Goal: Information Seeking & Learning: Learn about a topic

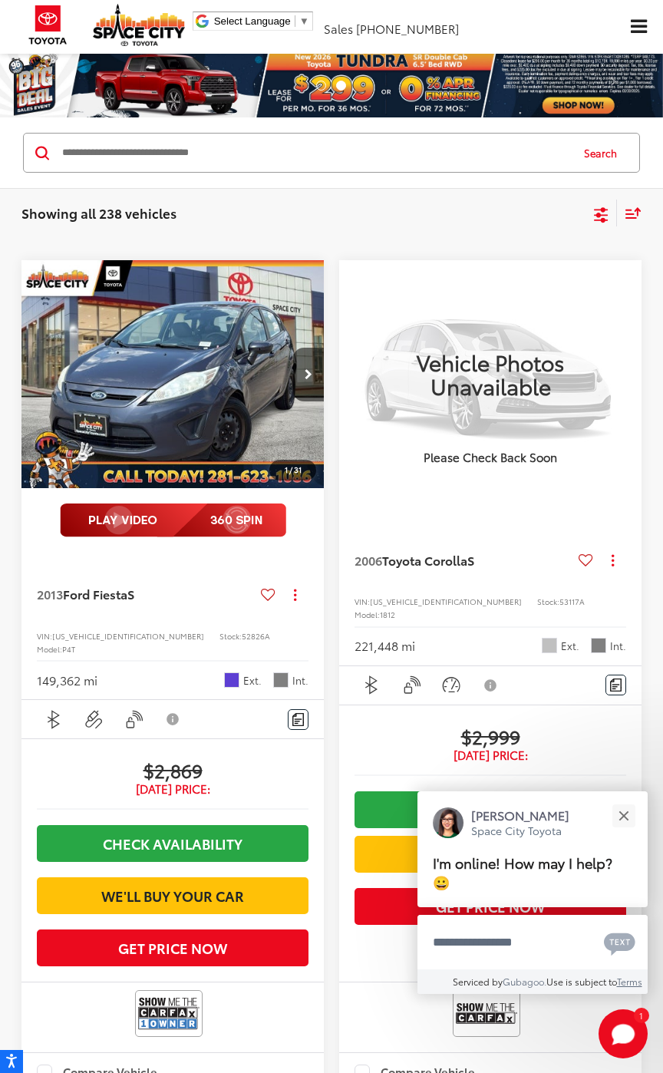
click at [513, 233] on div "Showing all 238 vehicles Clear All + 0 test Sort Price: High to Low Price: Low …" at bounding box center [331, 212] width 663 height 51
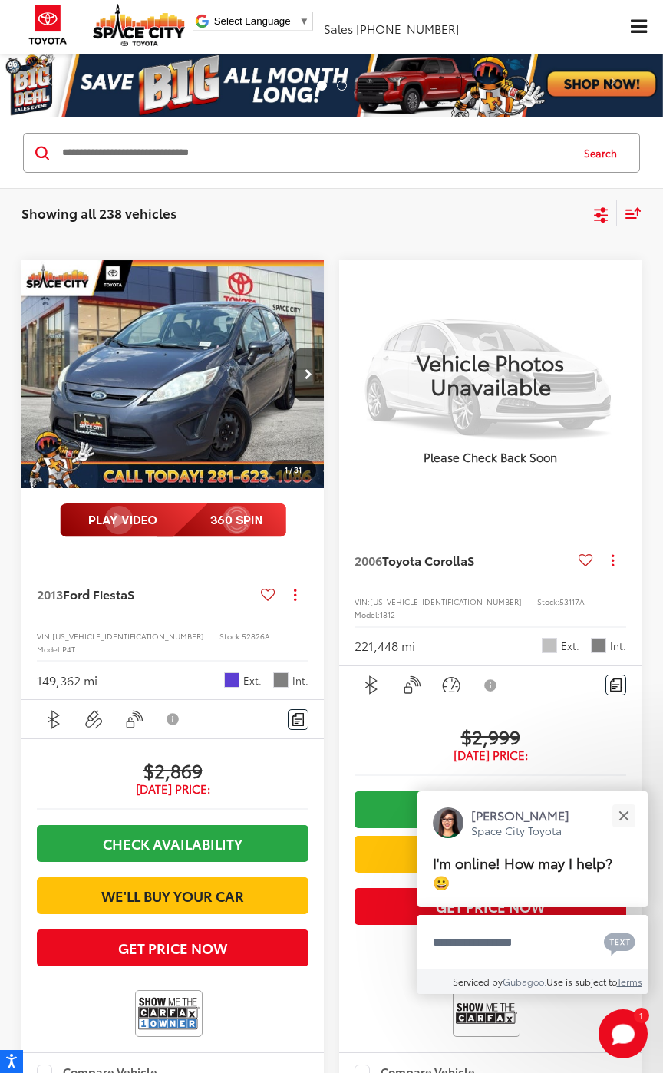
click at [634, 216] on icon "Select sort value" at bounding box center [633, 213] width 17 height 12
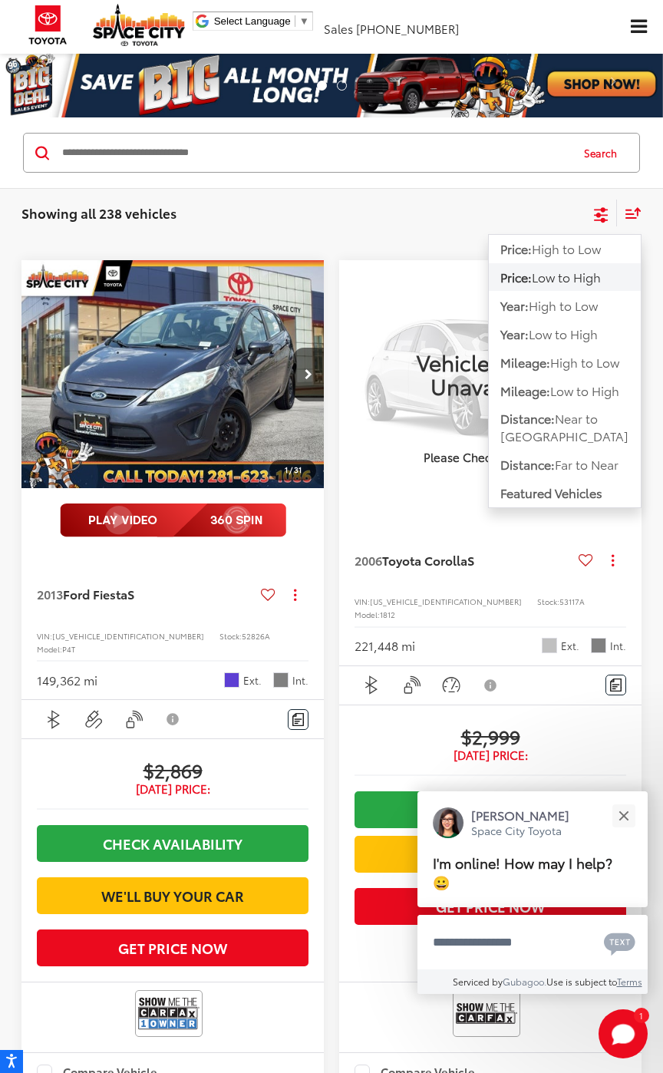
click at [639, 209] on icon "Select sort value" at bounding box center [633, 213] width 14 height 9
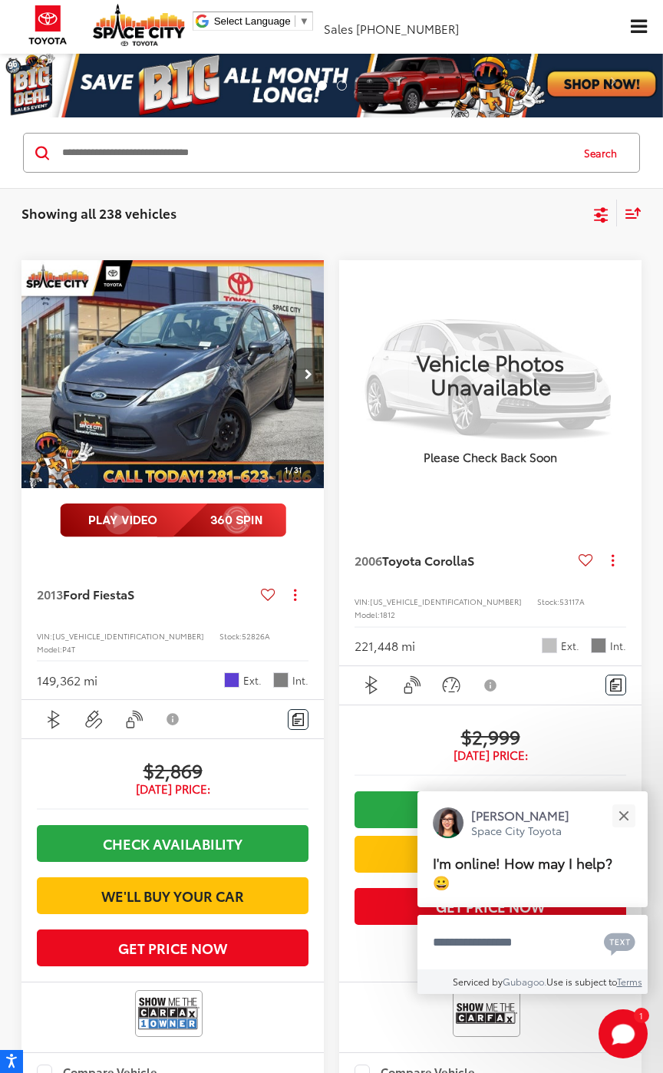
click at [605, 216] on icon "Select filters" at bounding box center [601, 212] width 14 height 10
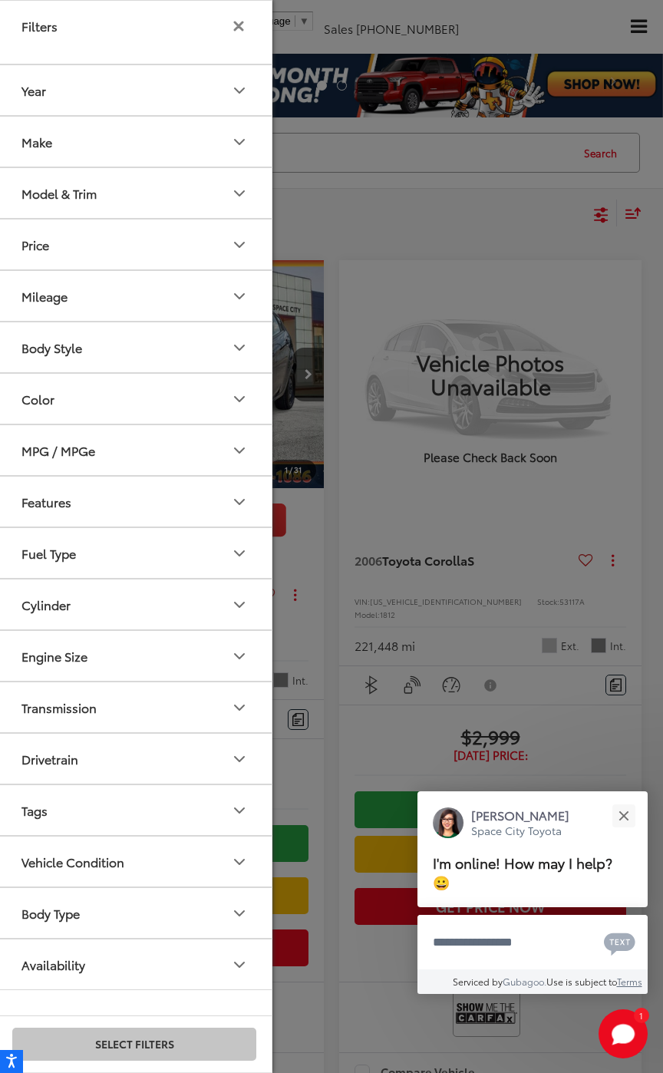
click at [456, 212] on div at bounding box center [331, 536] width 663 height 1073
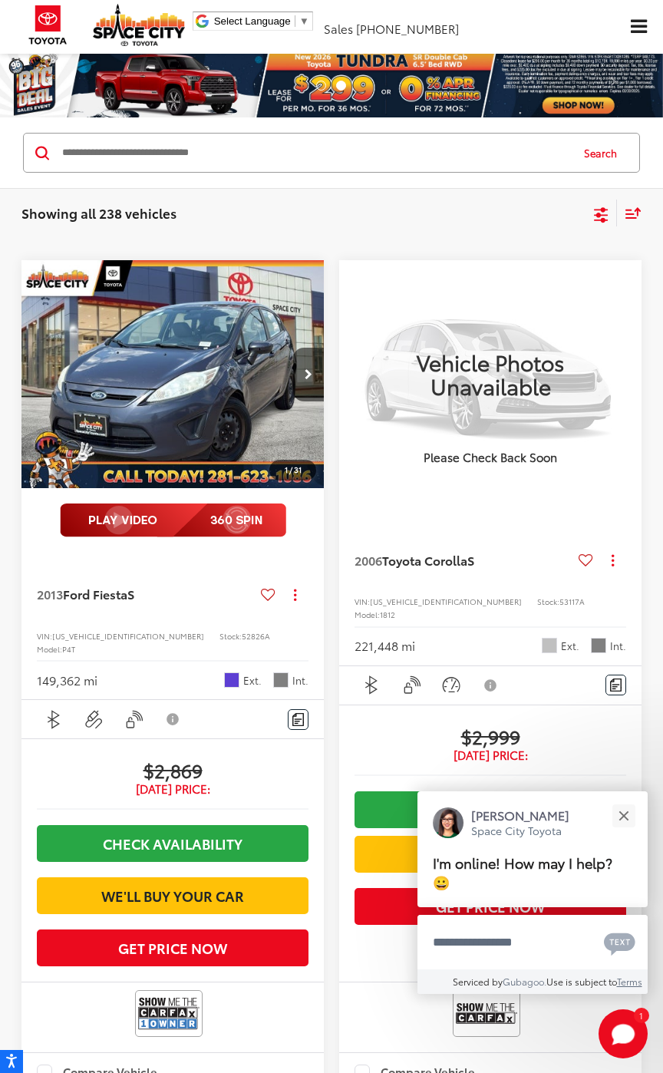
click at [635, 30] on span "Click to show site navigation" at bounding box center [639, 27] width 16 height 15
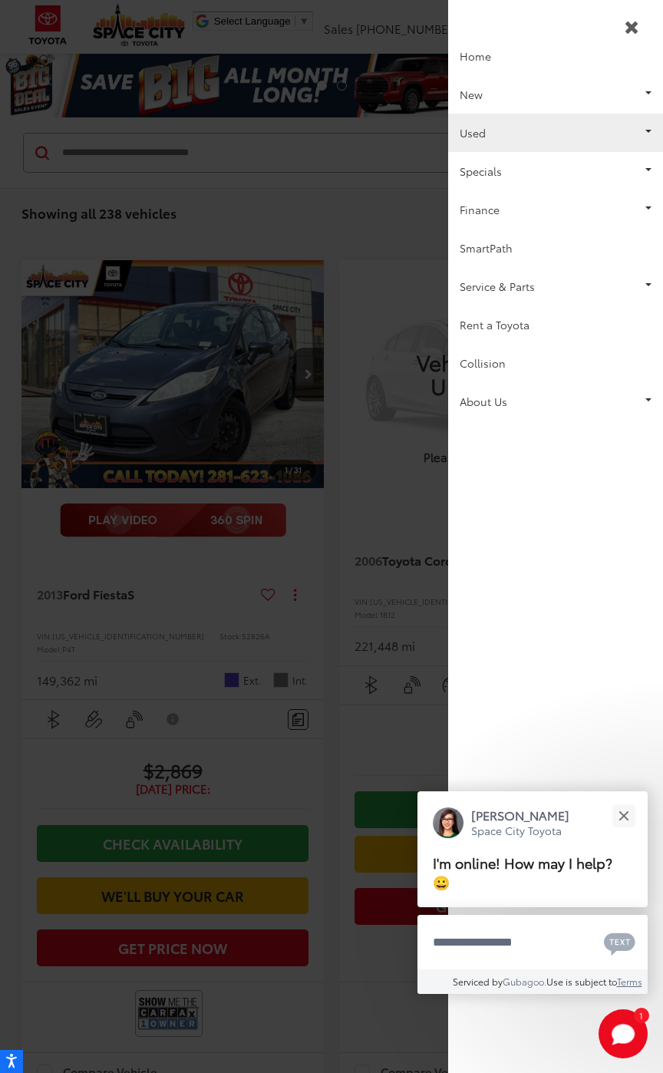
click at [652, 132] on link "Used" at bounding box center [555, 133] width 215 height 38
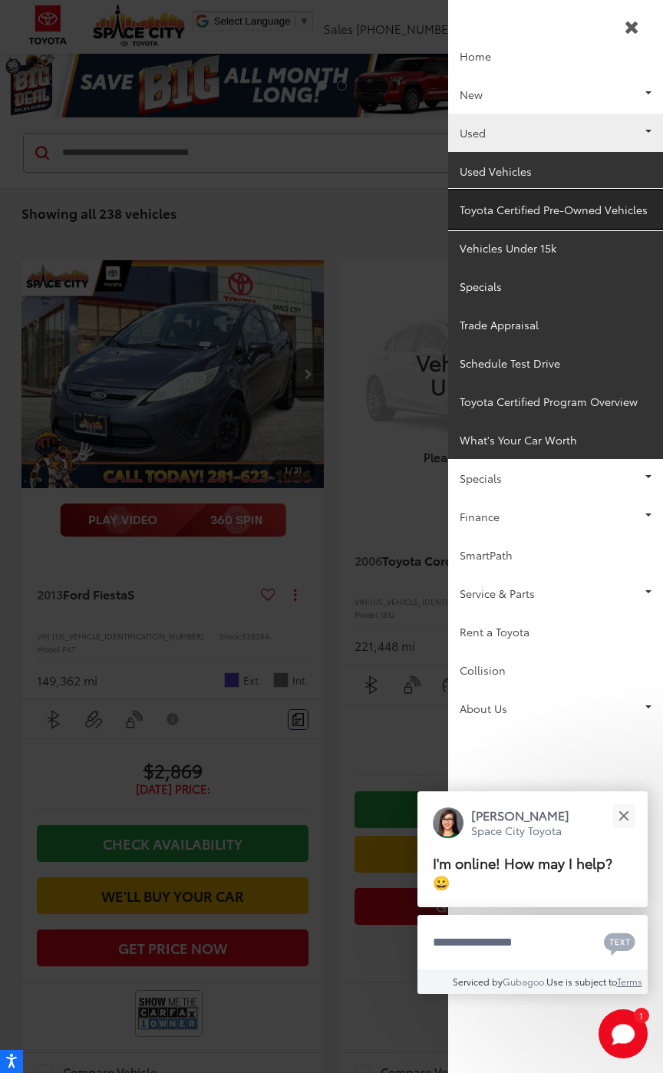
click at [603, 216] on link "Toyota Certified Pre-Owned Vehicles" at bounding box center [555, 209] width 215 height 38
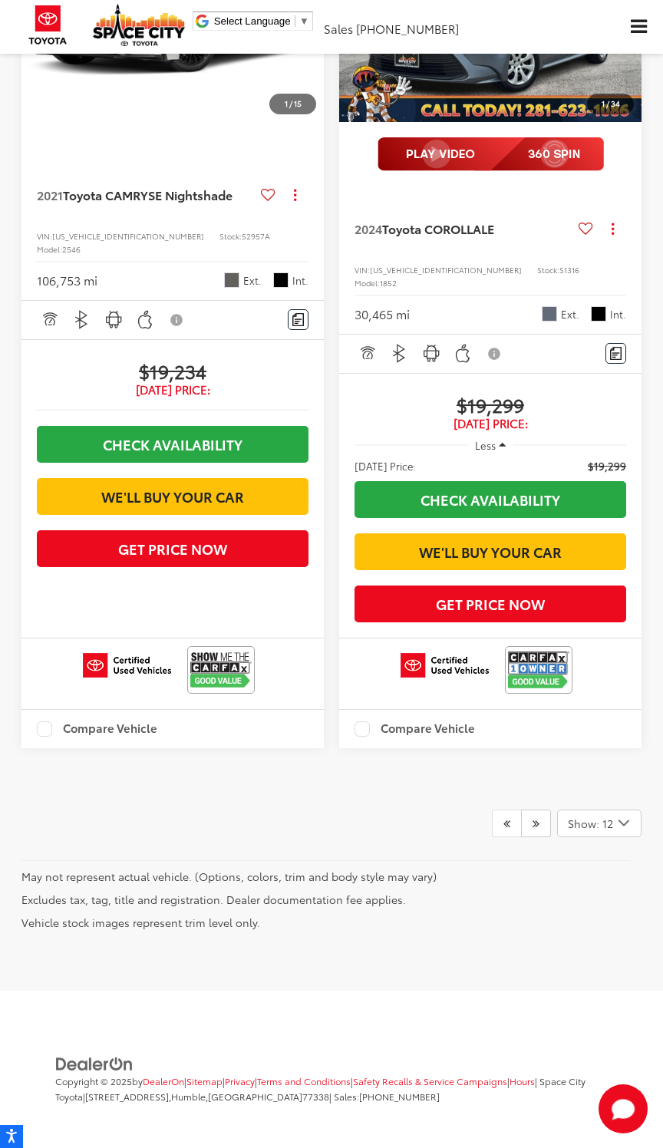
scroll to position [4841, 0]
click at [538, 833] on link at bounding box center [536, 823] width 30 height 28
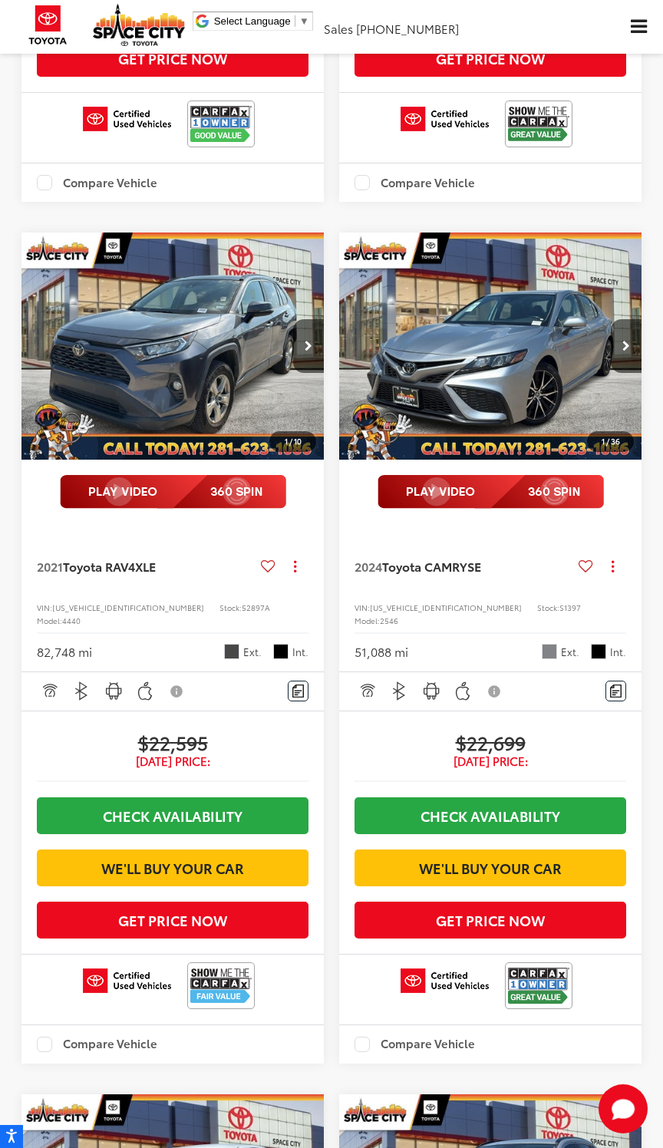
scroll to position [3355, 0]
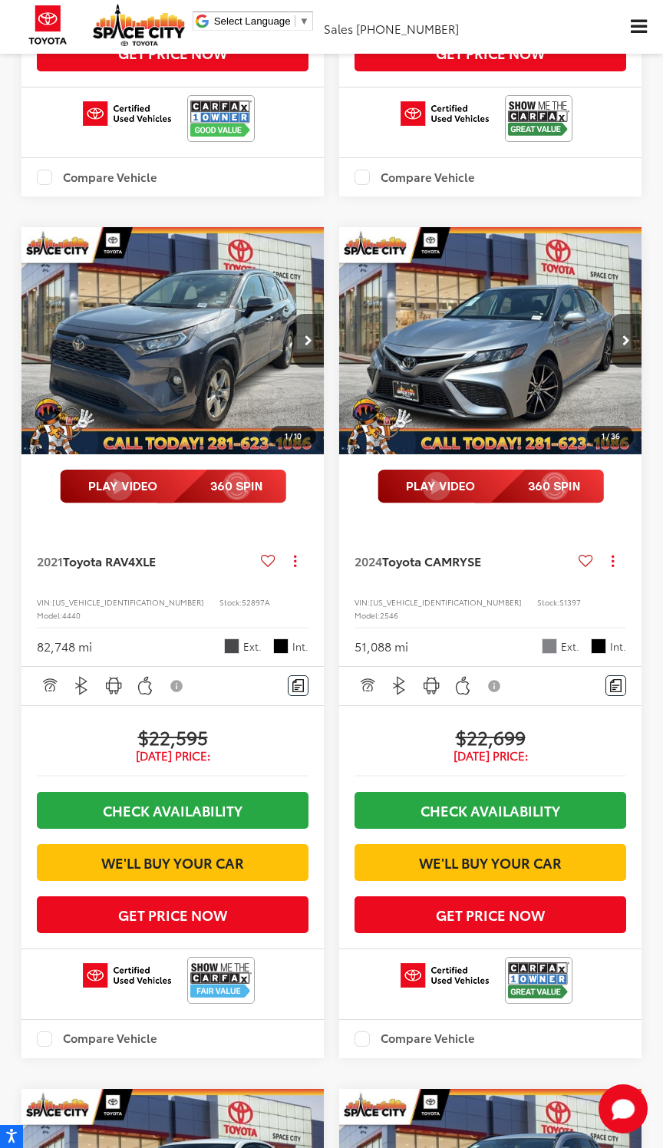
click at [305, 346] on icon "Next image" at bounding box center [309, 340] width 8 height 11
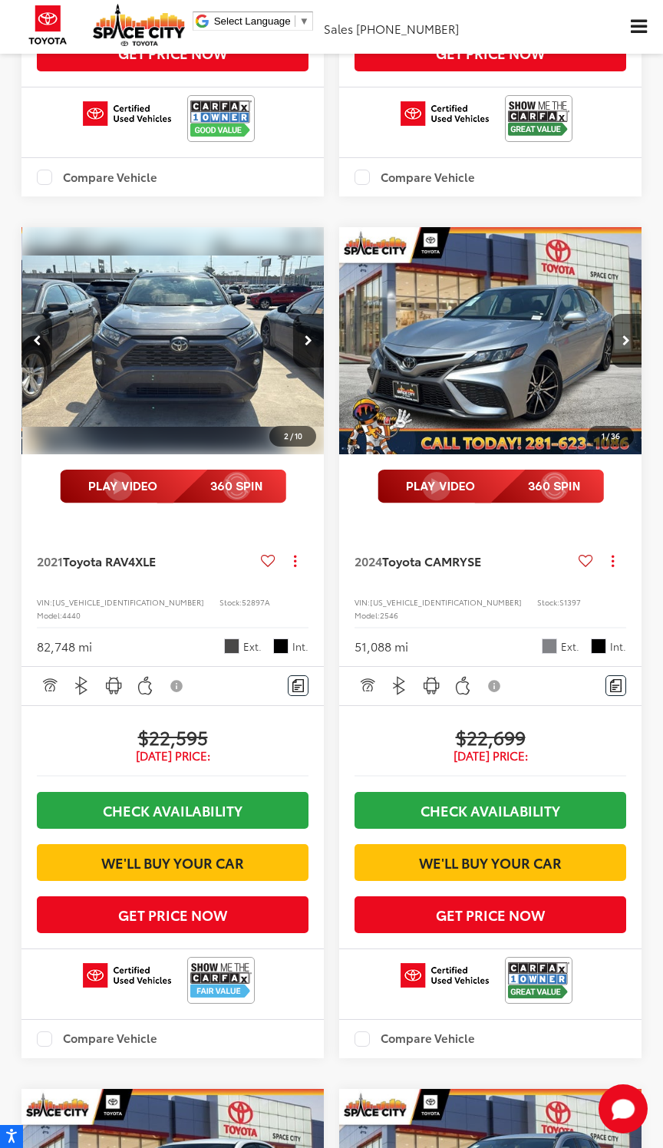
scroll to position [0, 304]
click at [309, 456] on img "2021 Toyota RAV4 XLE 1" at bounding box center [173, 341] width 305 height 229
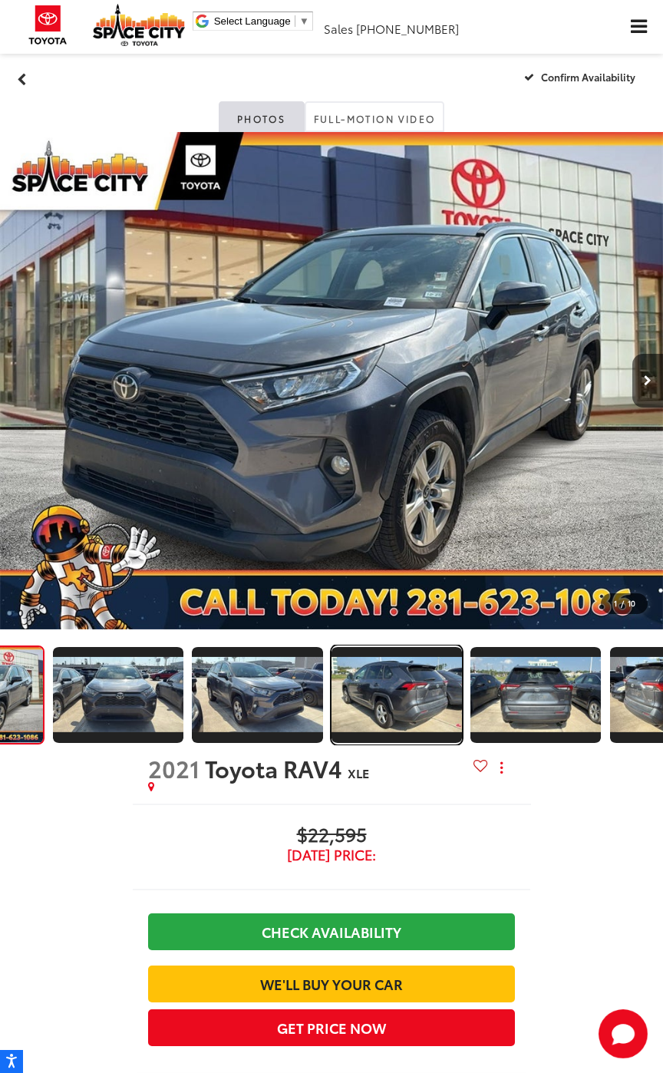
click at [412, 703] on img "Expand Photo 3" at bounding box center [397, 694] width 134 height 75
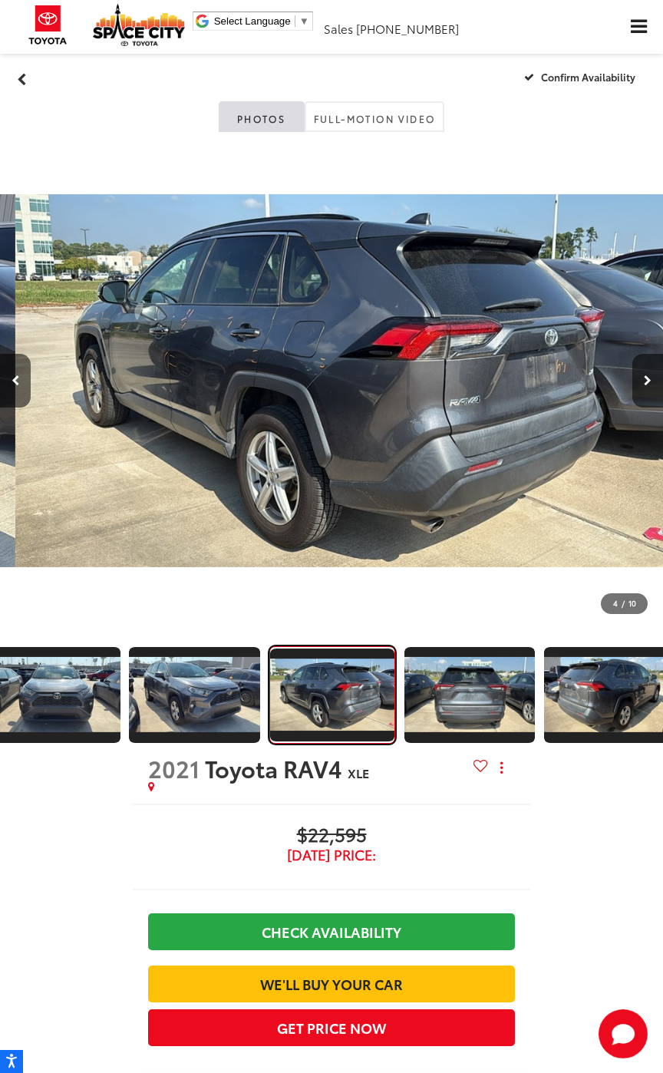
scroll to position [0, 1989]
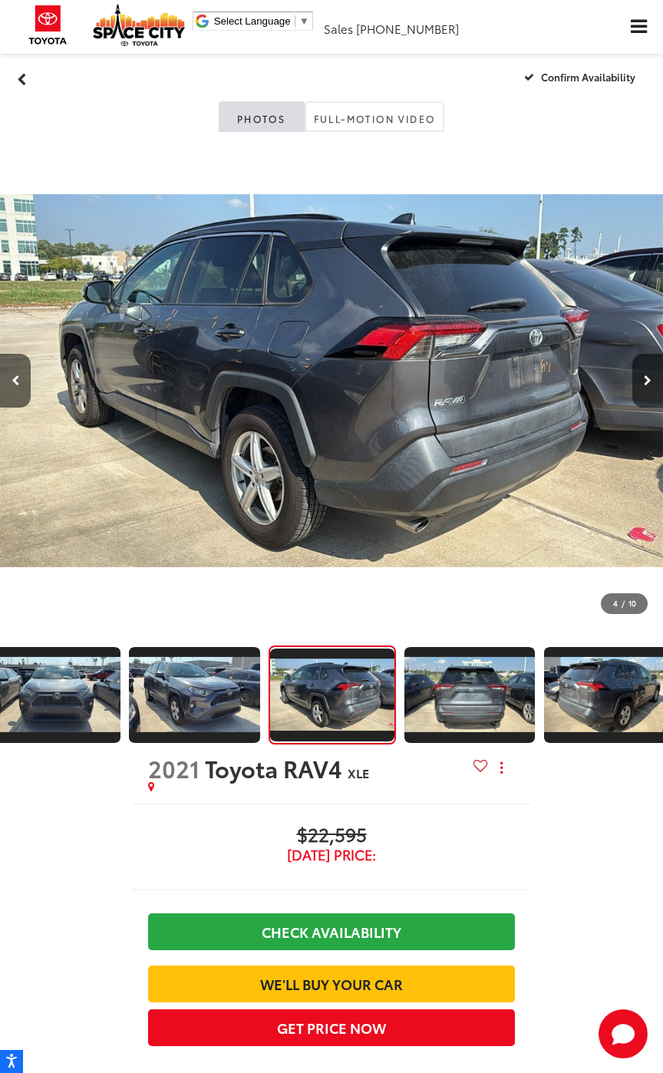
click at [654, 386] on button "Next image" at bounding box center [647, 381] width 31 height 54
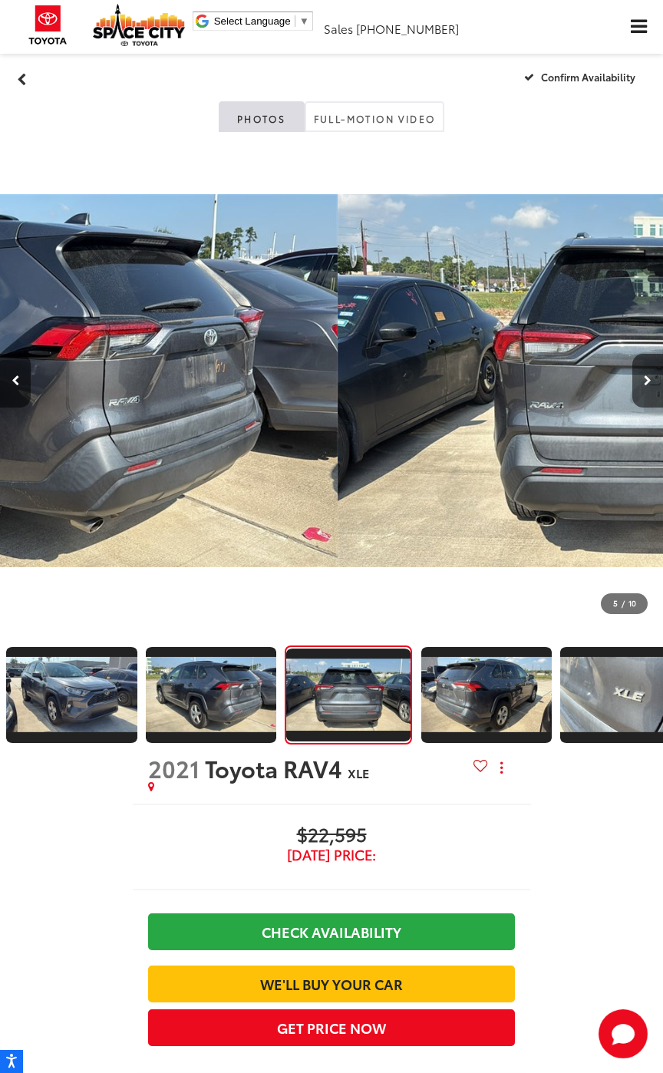
scroll to position [0, 391]
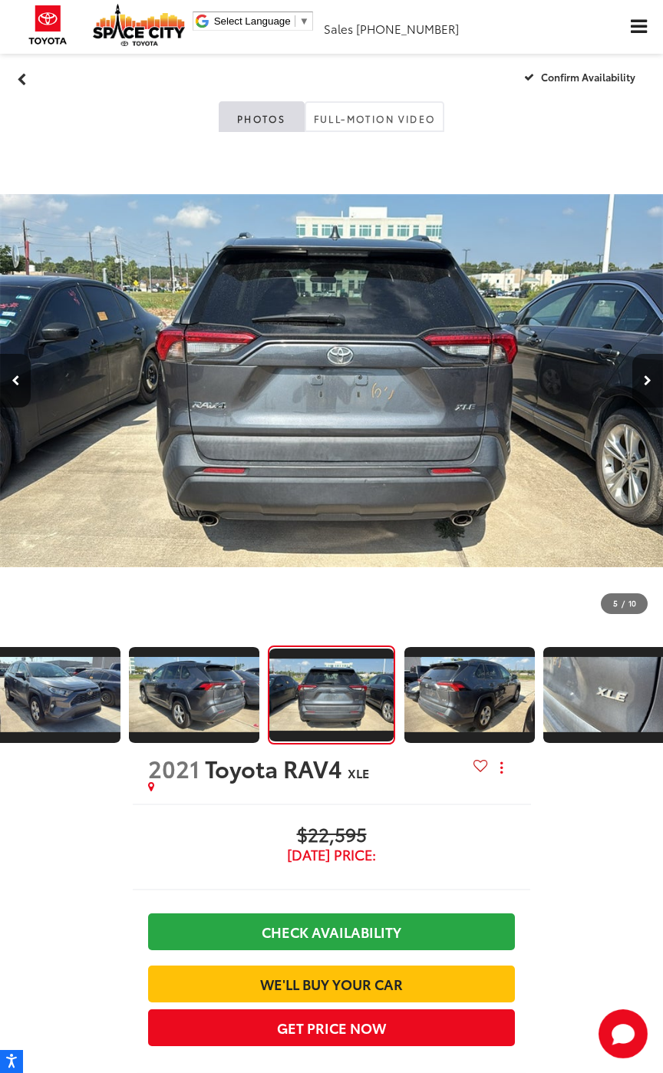
click at [652, 402] on button "Next image" at bounding box center [647, 381] width 31 height 54
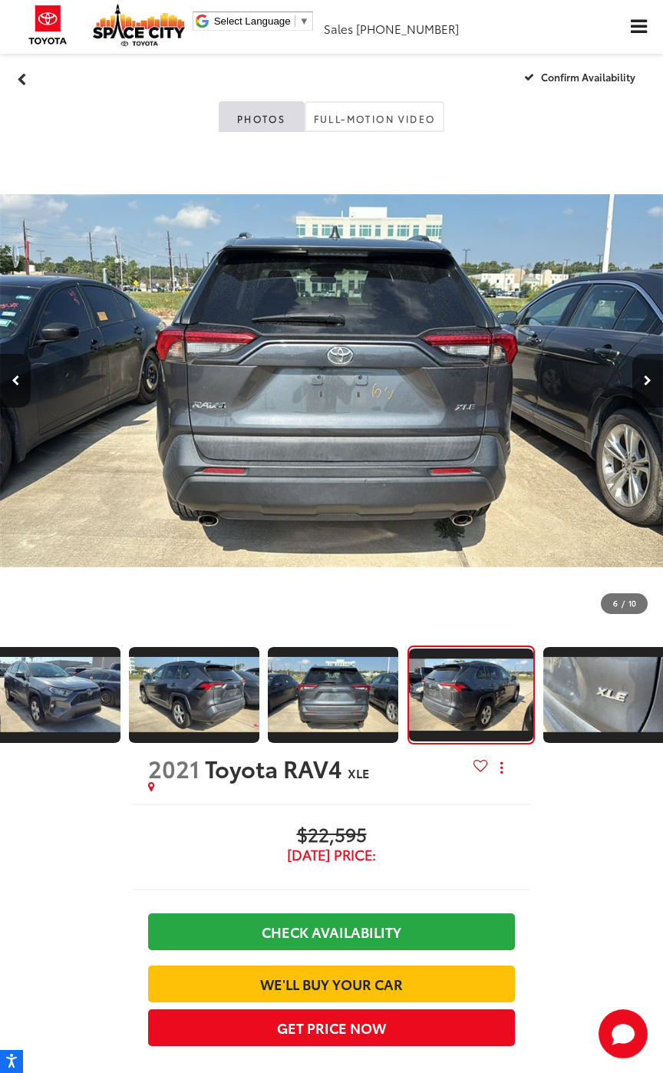
scroll to position [0, 531]
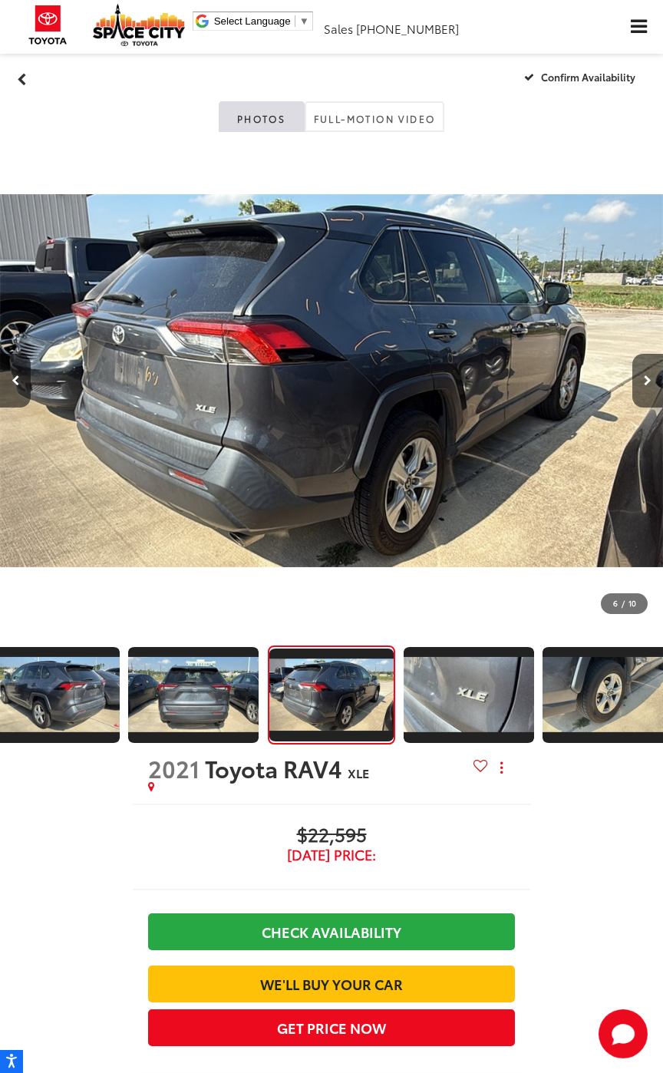
click at [648, 396] on button "Next image" at bounding box center [647, 381] width 31 height 54
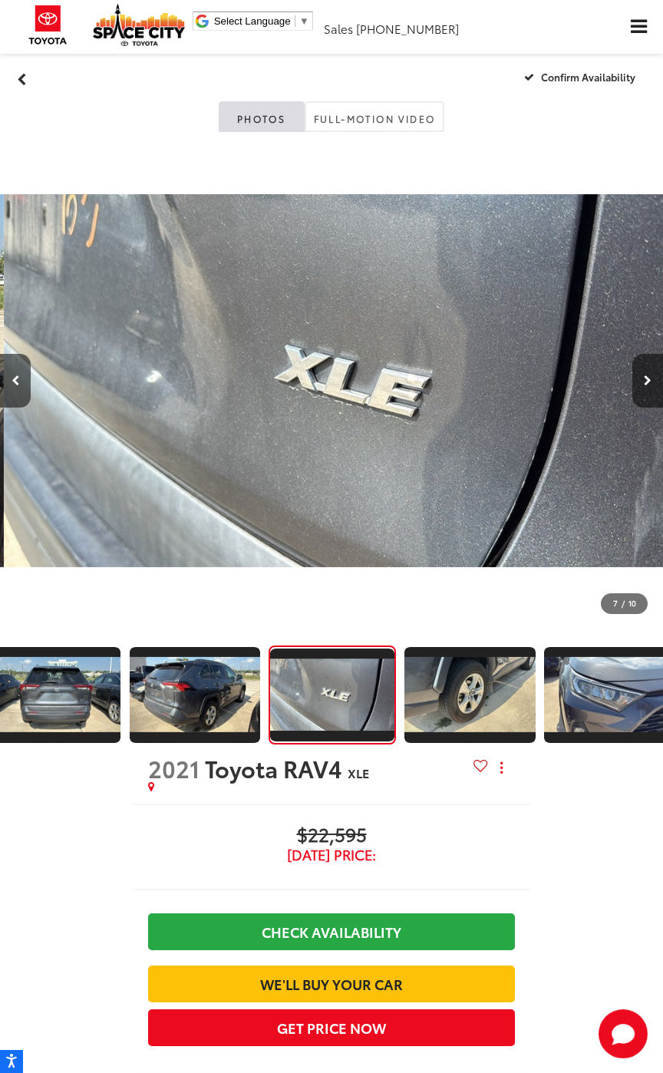
scroll to position [0, 3977]
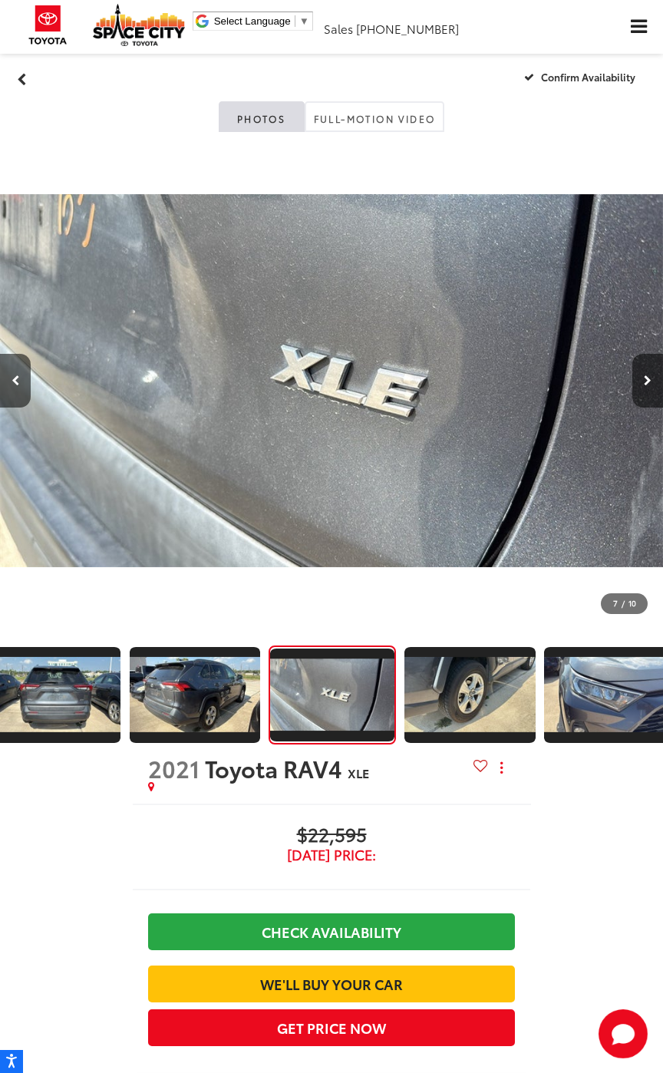
click at [645, 384] on icon "Next image" at bounding box center [648, 380] width 8 height 11
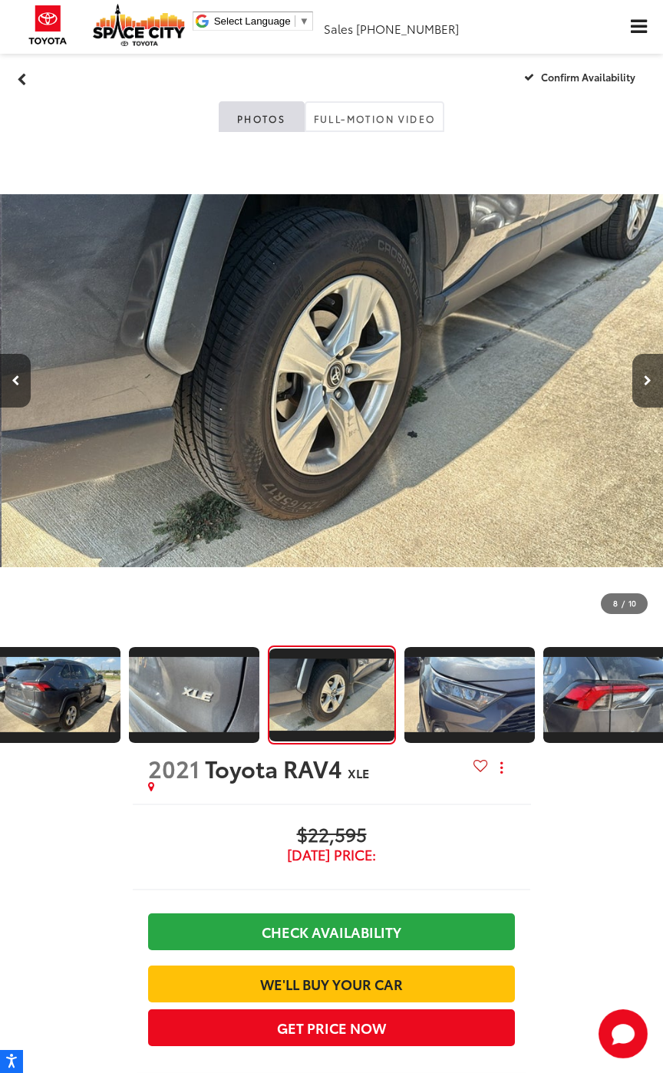
scroll to position [0, 4640]
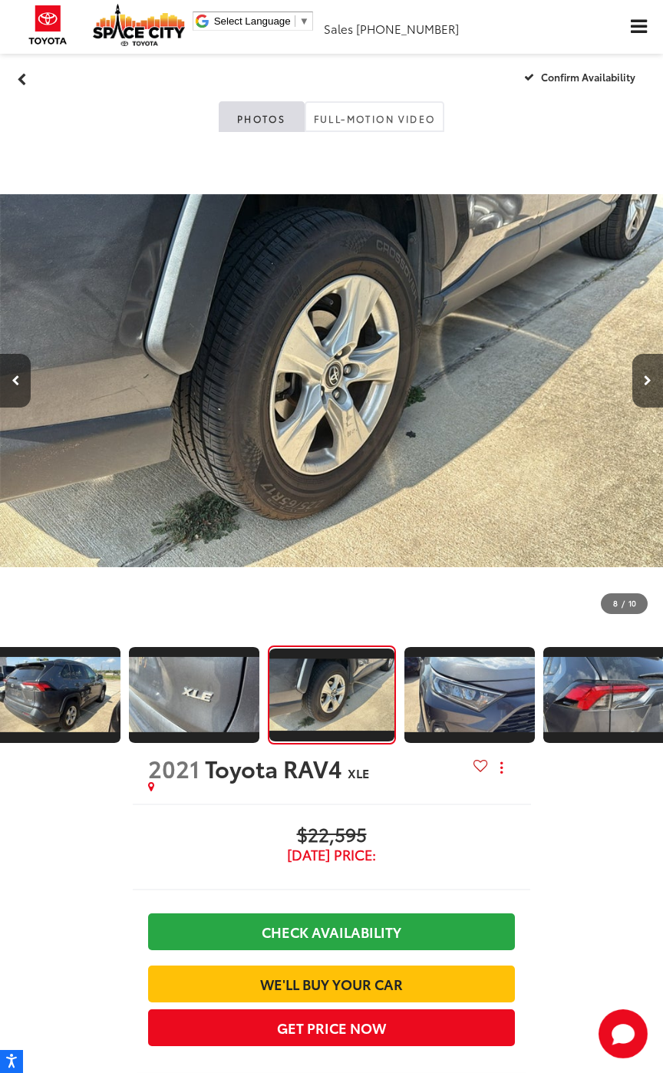
click at [647, 390] on button "Next image" at bounding box center [647, 381] width 31 height 54
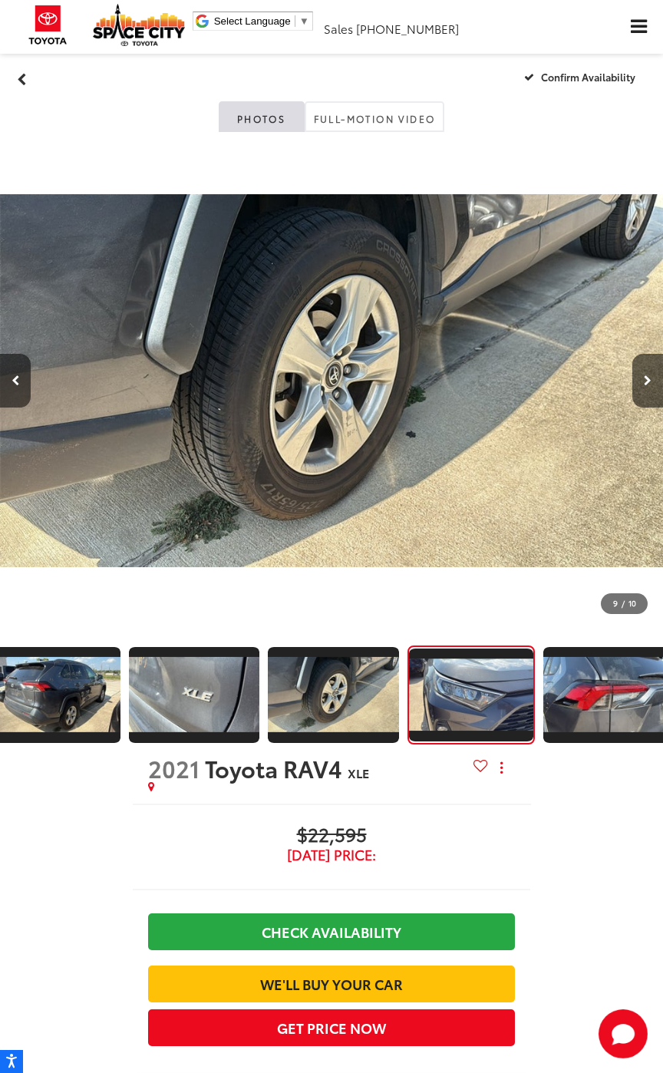
scroll to position [0, 829]
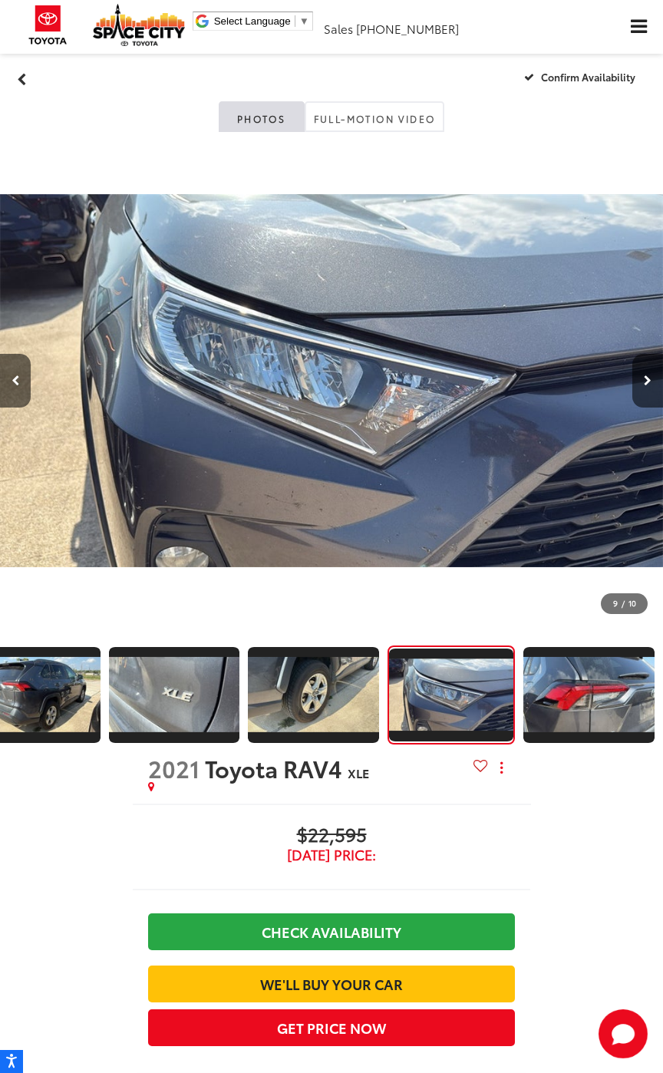
click at [653, 391] on button "Next image" at bounding box center [647, 381] width 31 height 54
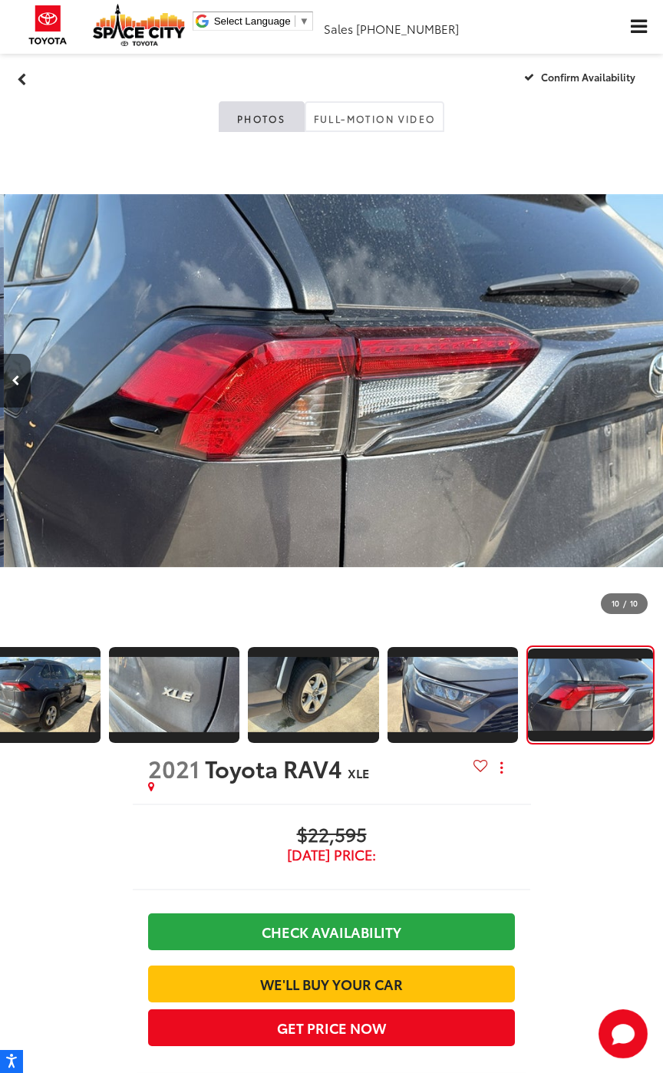
scroll to position [0, 5966]
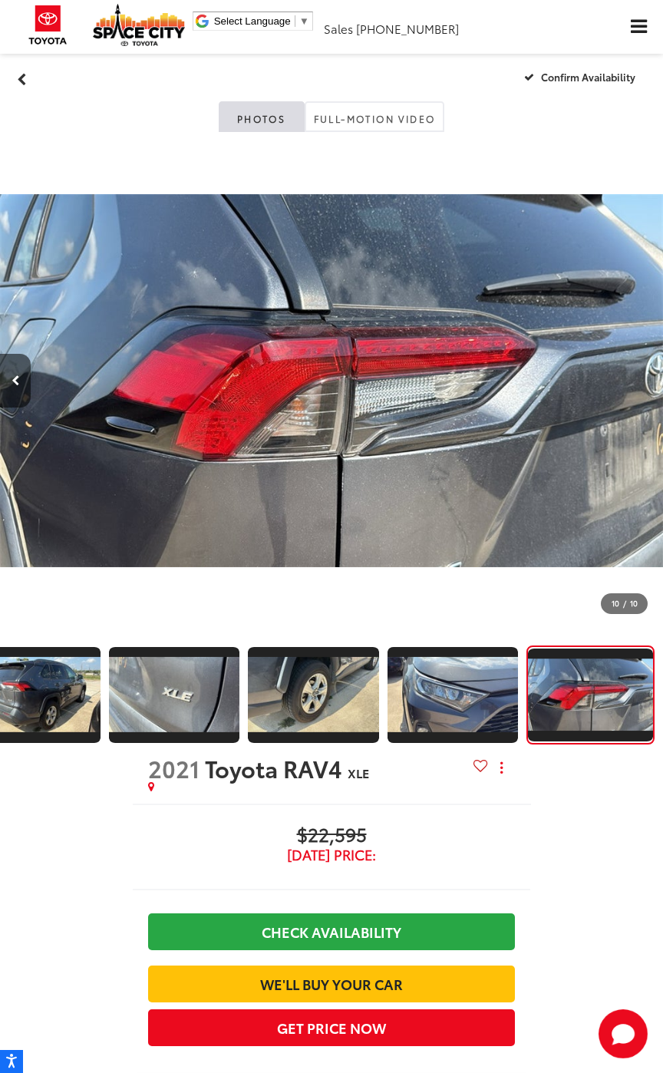
click at [644, 398] on div at bounding box center [613, 380] width 100 height 497
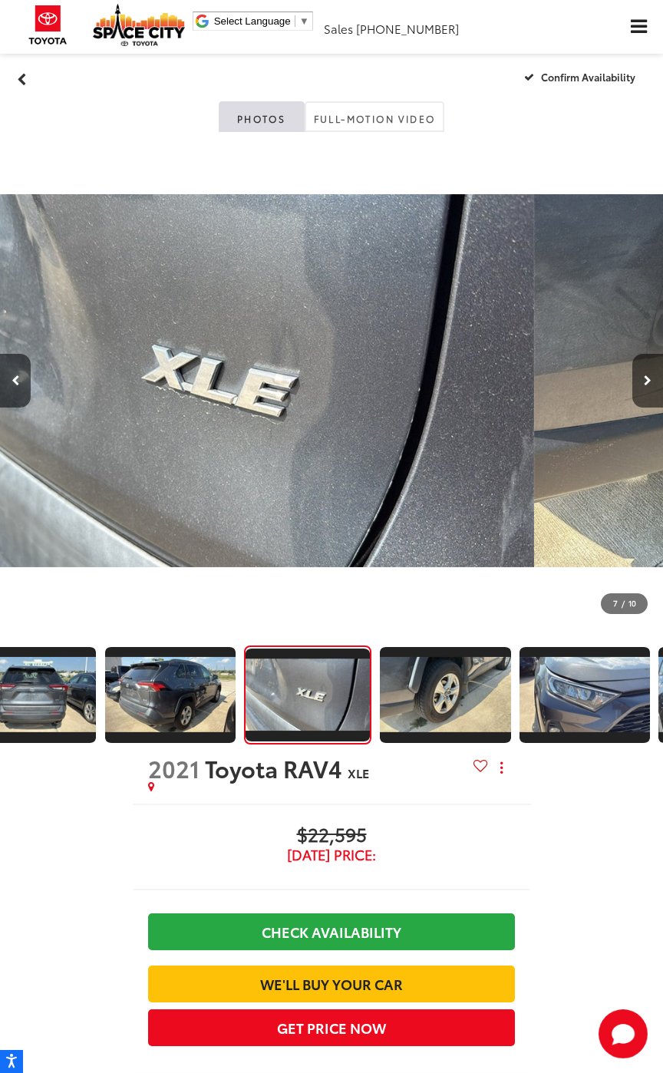
scroll to position [0, 0]
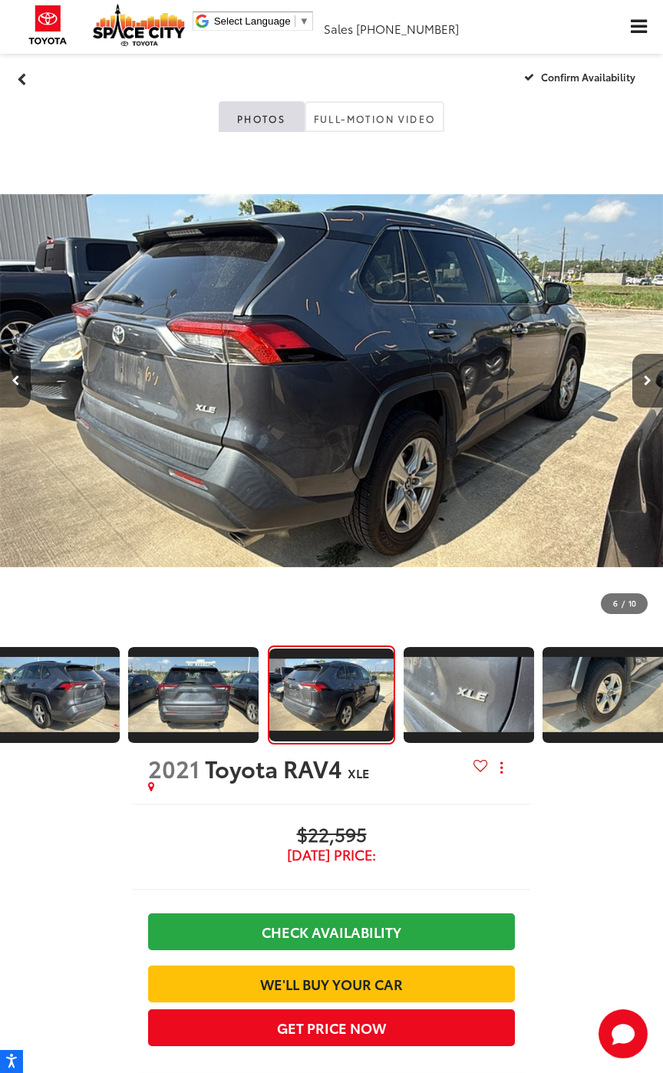
click at [525, 460] on img "2021 Toyota RAV4 XLE 6" at bounding box center [331, 380] width 663 height 497
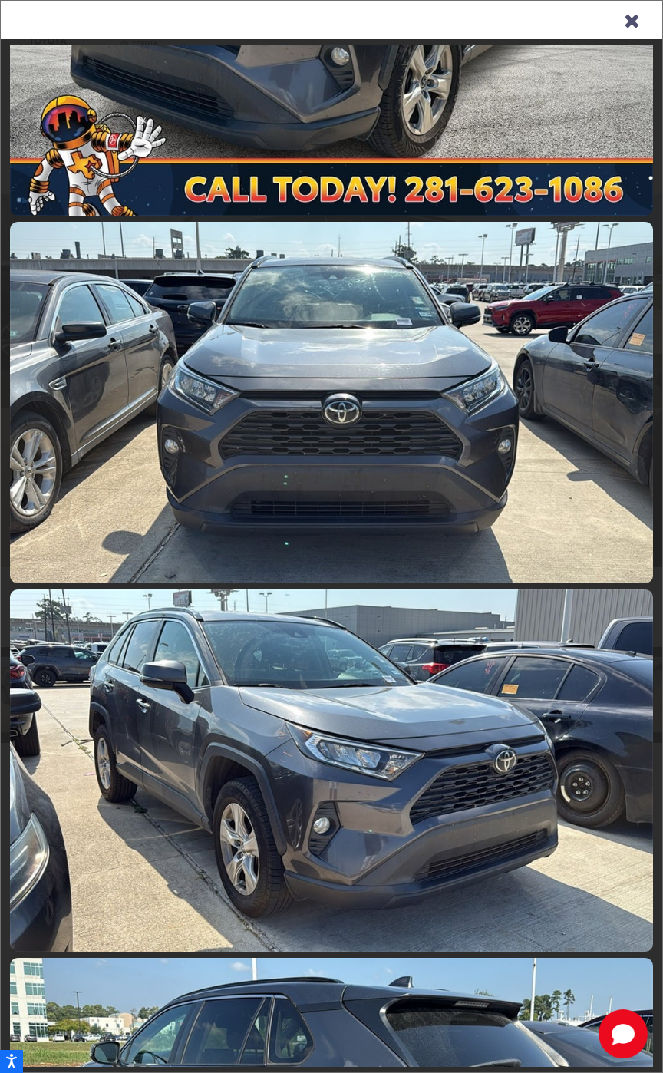
click at [637, 25] on icon "Close gallery" at bounding box center [631, 19] width 15 height 20
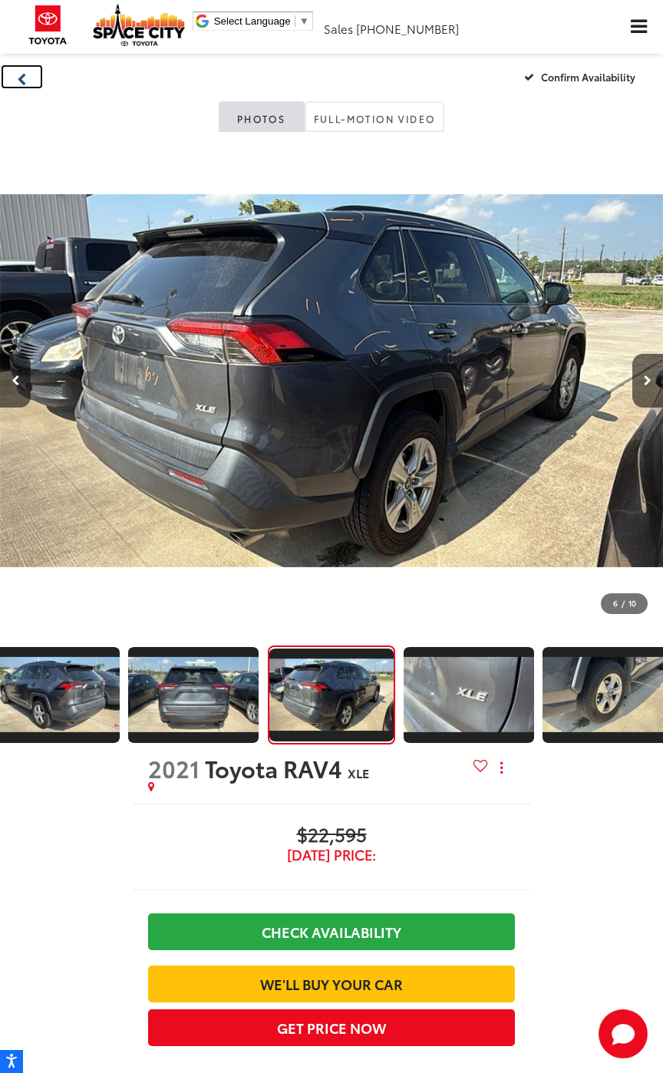
click at [34, 74] on button "Back" at bounding box center [22, 77] width 44 height 26
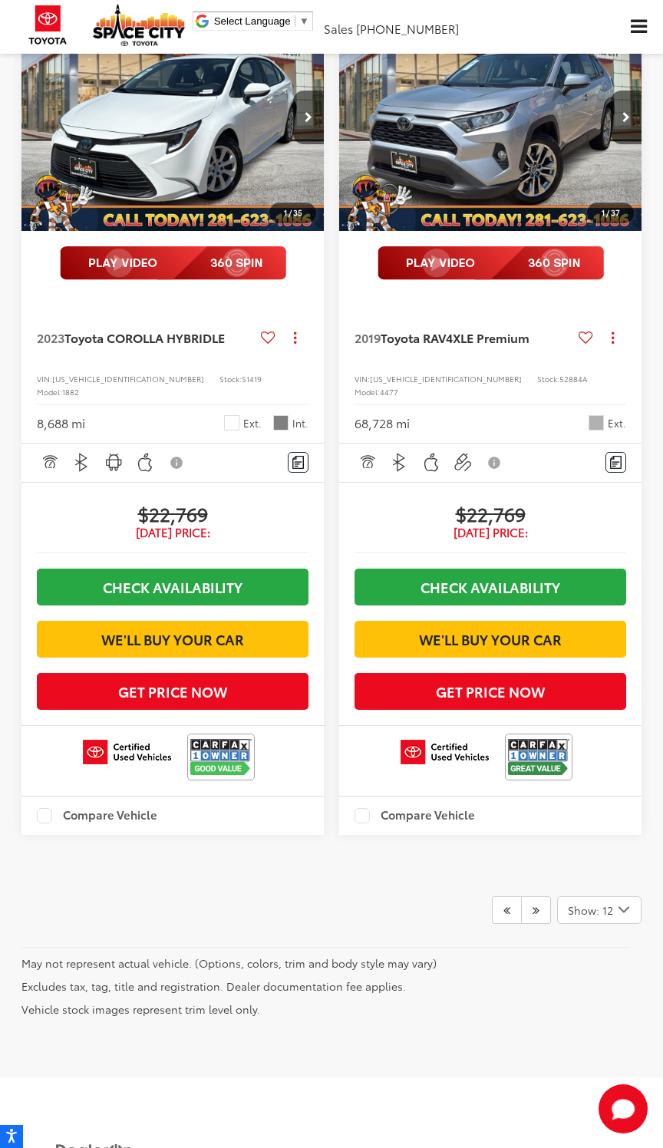
scroll to position [4441, 0]
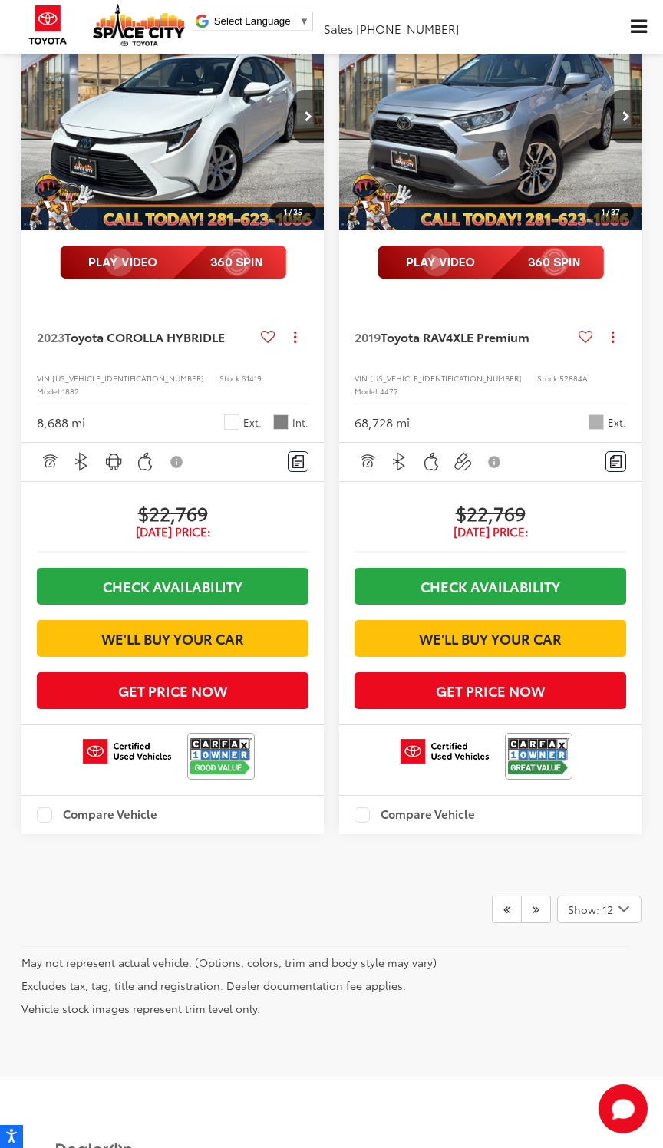
click at [637, 143] on button "Next image" at bounding box center [626, 117] width 31 height 54
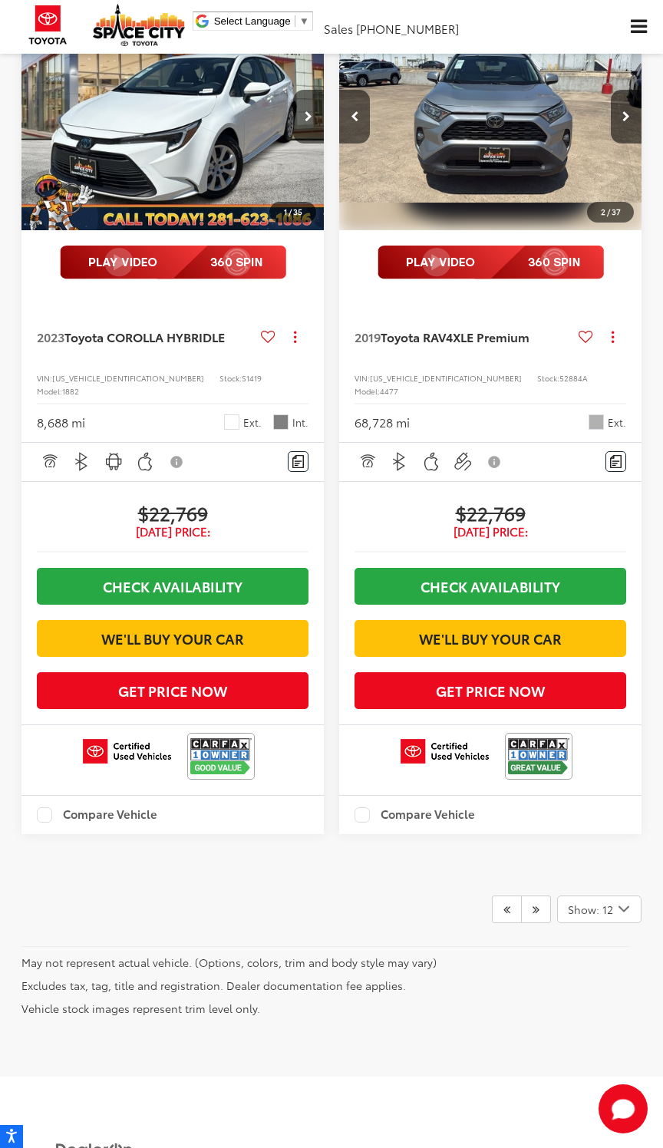
click at [637, 143] on button "Next image" at bounding box center [626, 117] width 31 height 54
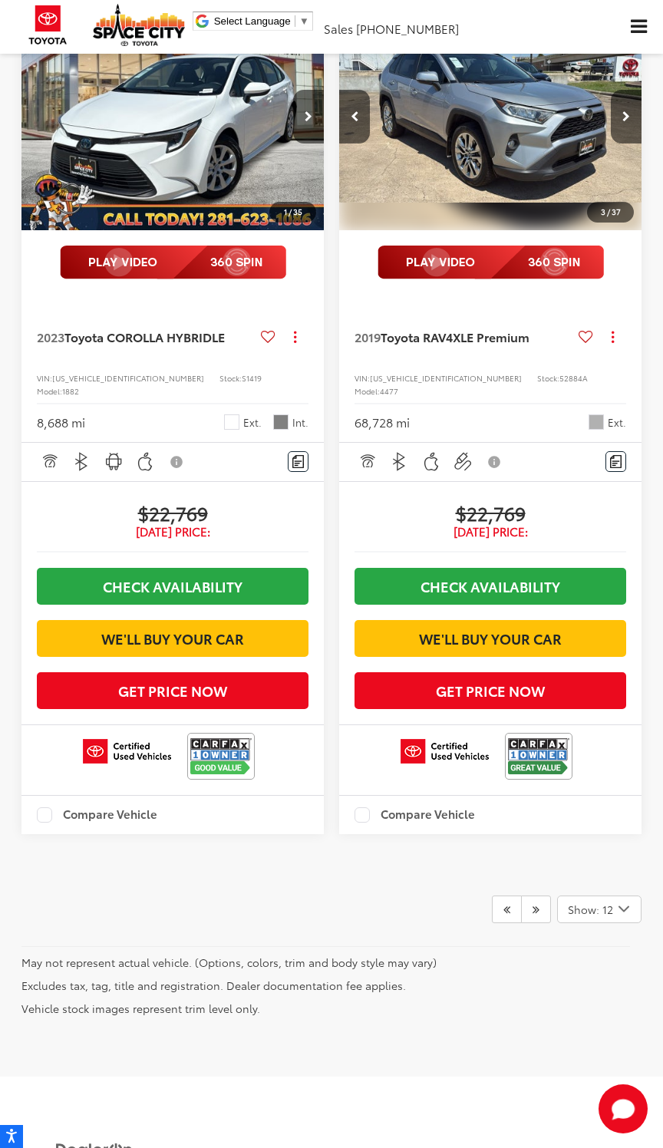
click at [638, 143] on button "Next image" at bounding box center [626, 117] width 31 height 54
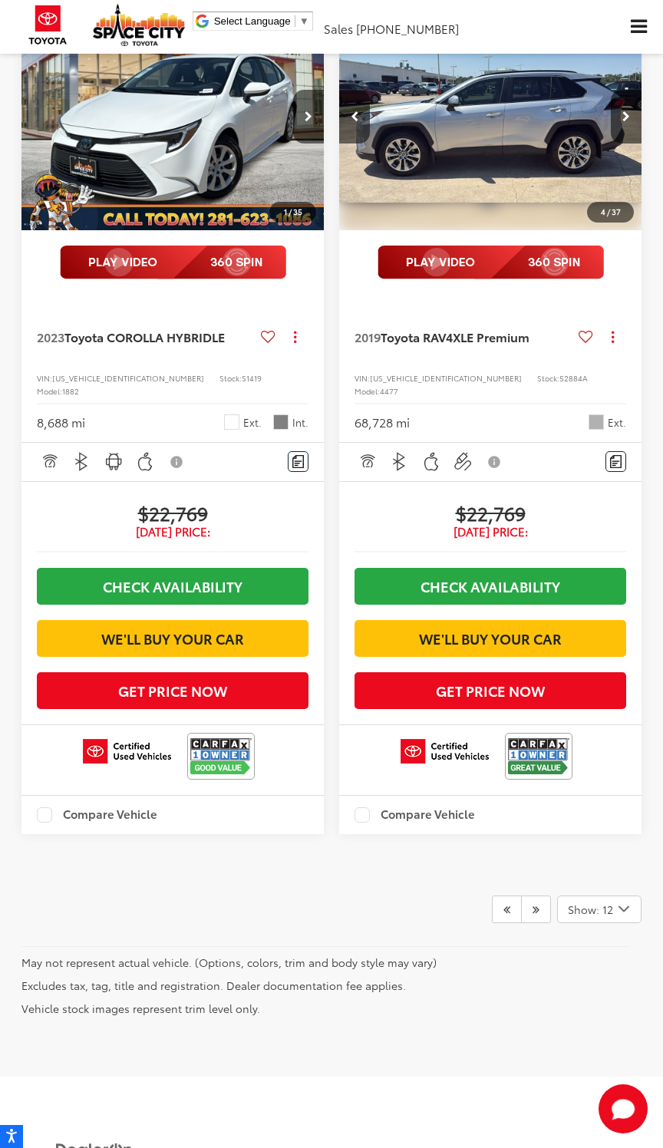
click at [640, 143] on button "Next image" at bounding box center [626, 117] width 31 height 54
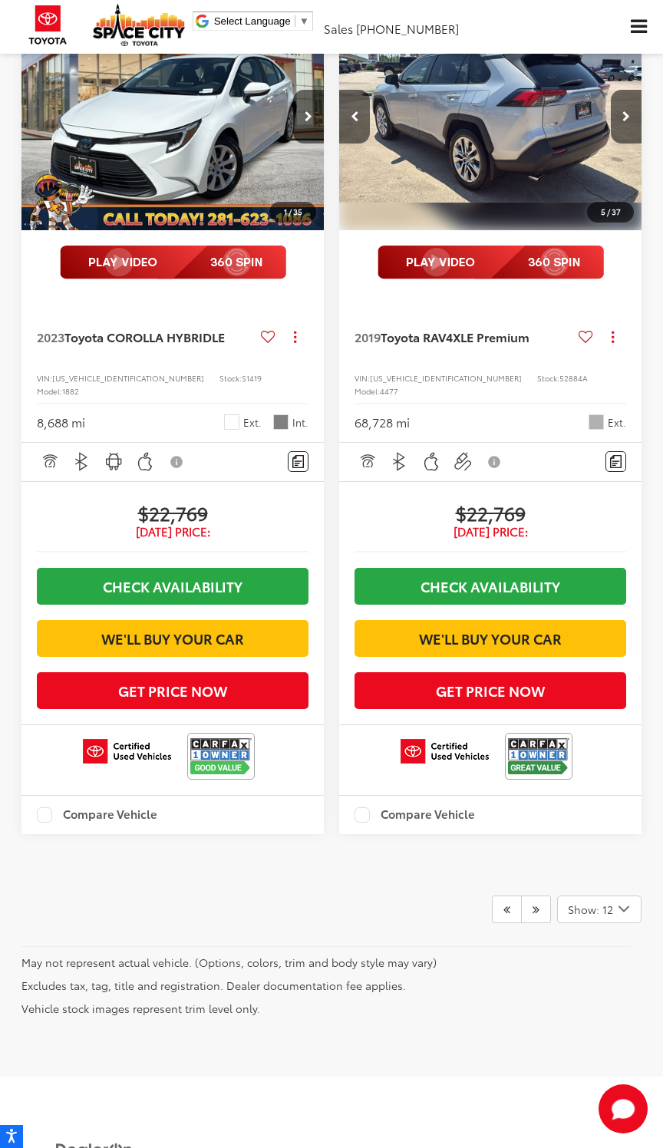
click at [638, 143] on button "Next image" at bounding box center [626, 117] width 31 height 54
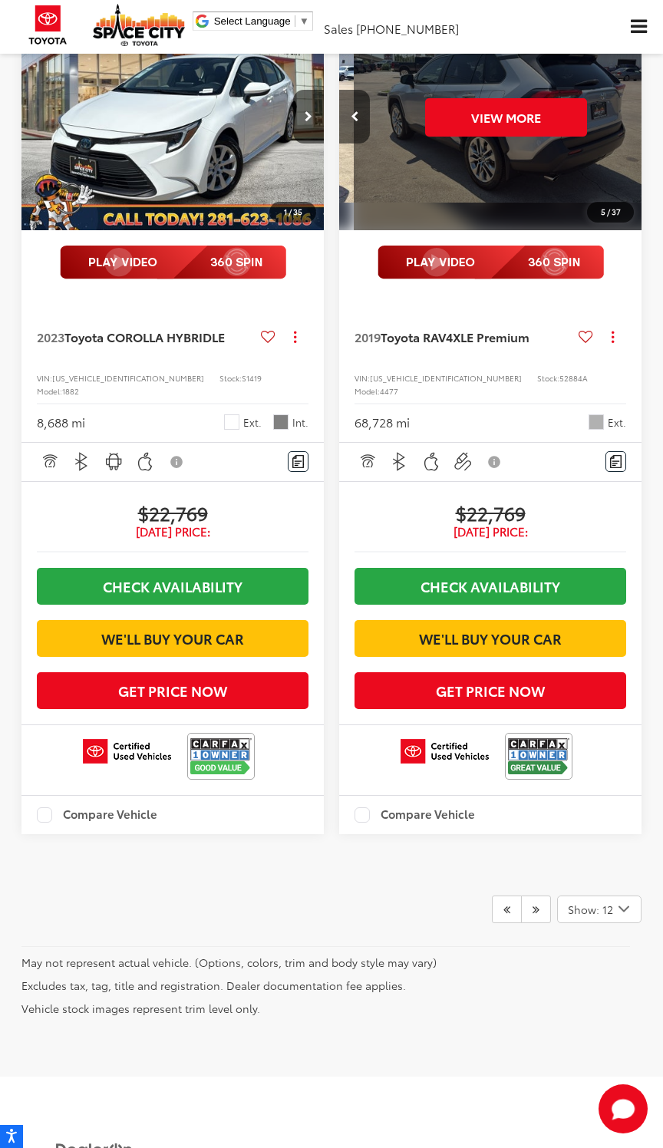
scroll to position [0, 1522]
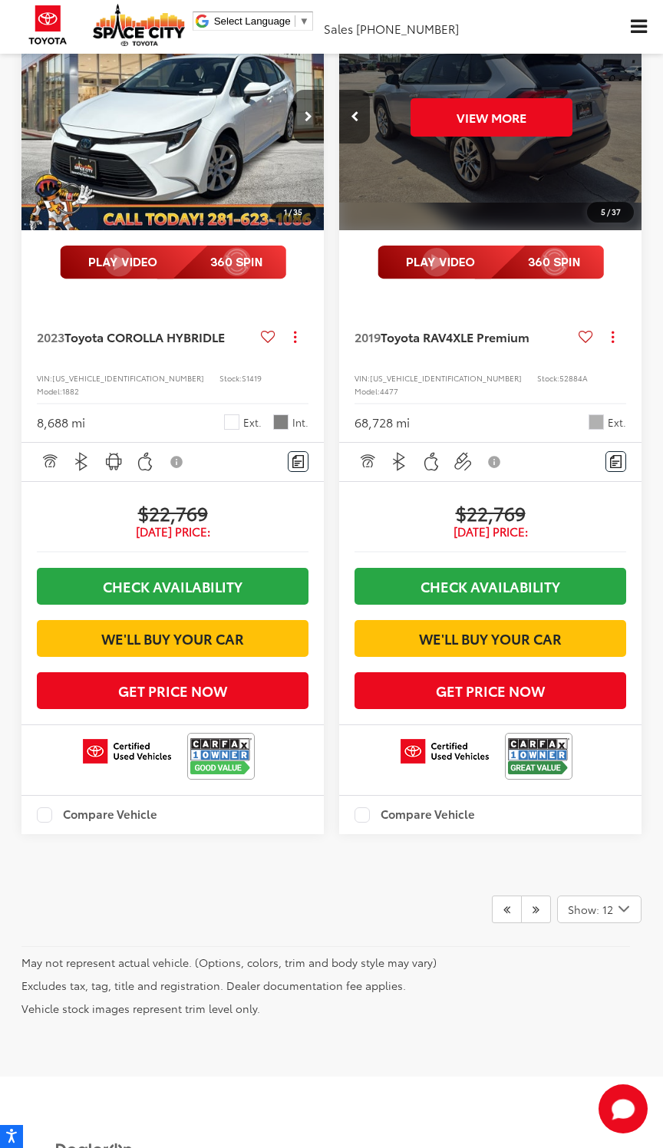
click at [443, 279] on img at bounding box center [490, 263] width 226 height 34
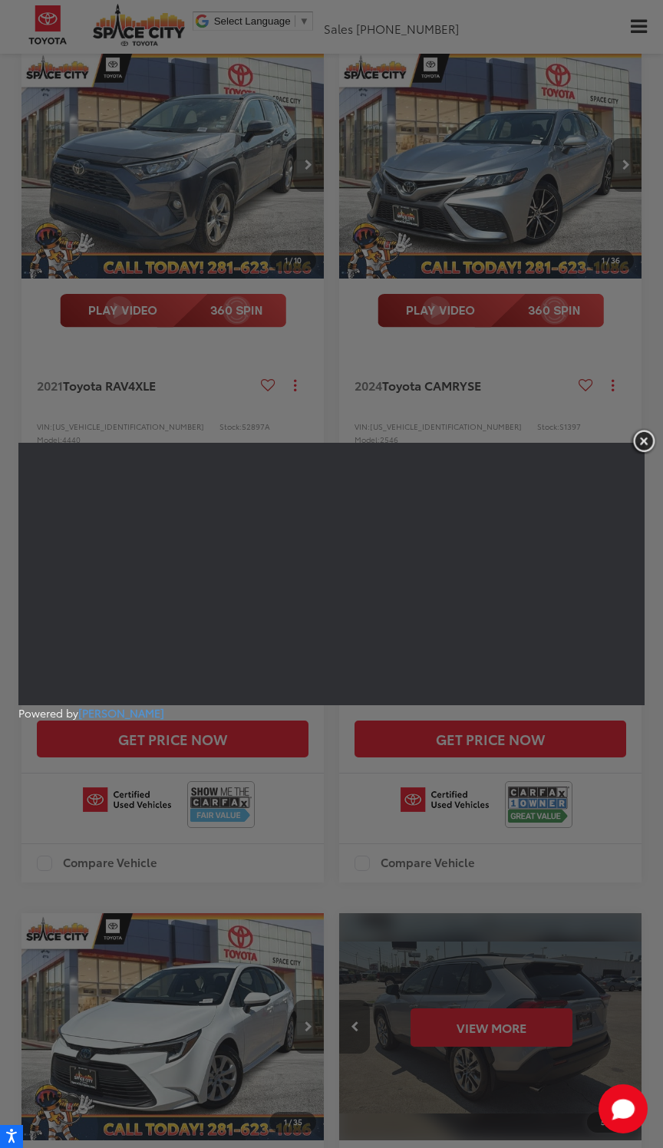
scroll to position [3532, 0]
click at [648, 446] on img "button" at bounding box center [644, 440] width 28 height 25
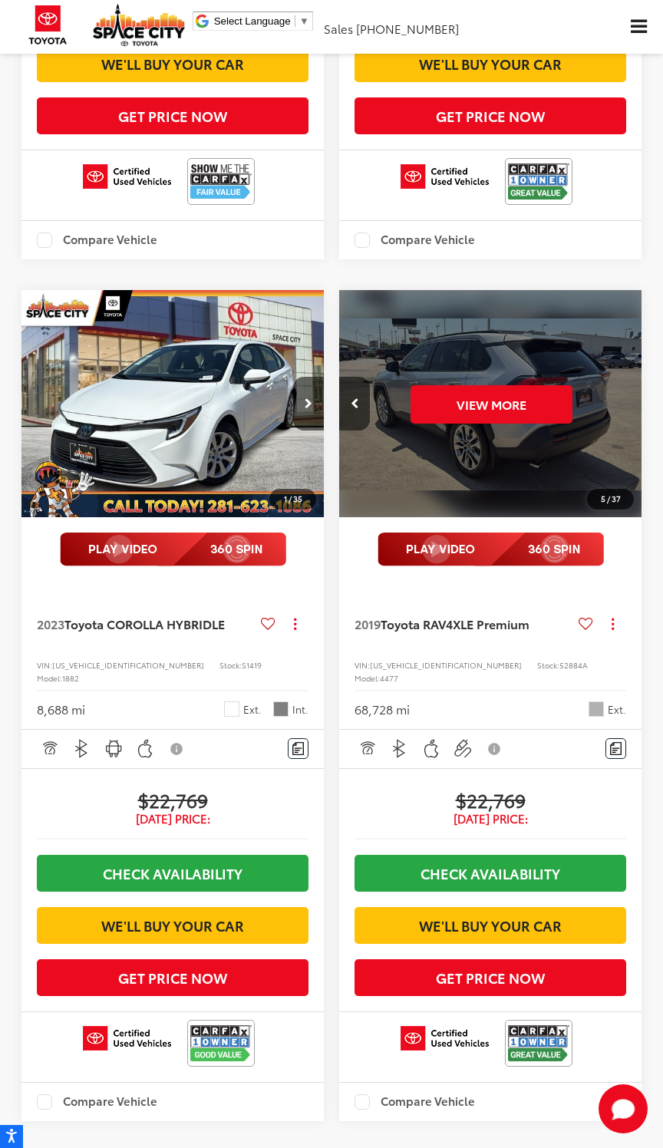
scroll to position [4162, 0]
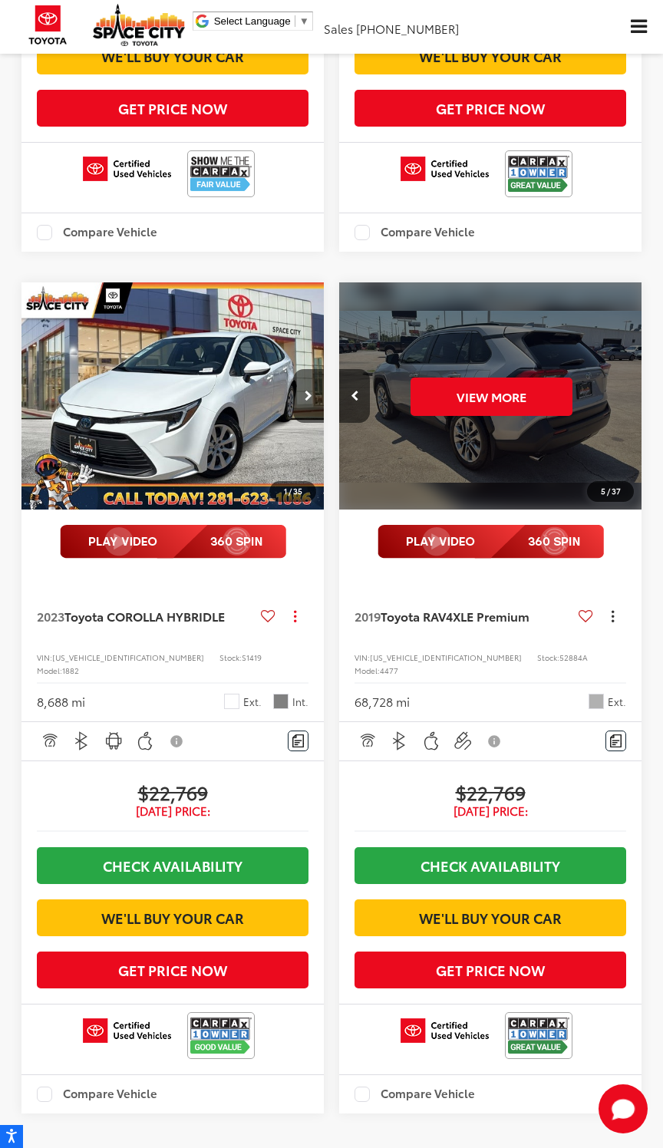
click at [604, 630] on button "Actions" at bounding box center [612, 616] width 27 height 27
click at [603, 630] on button "Actions" at bounding box center [612, 616] width 27 height 27
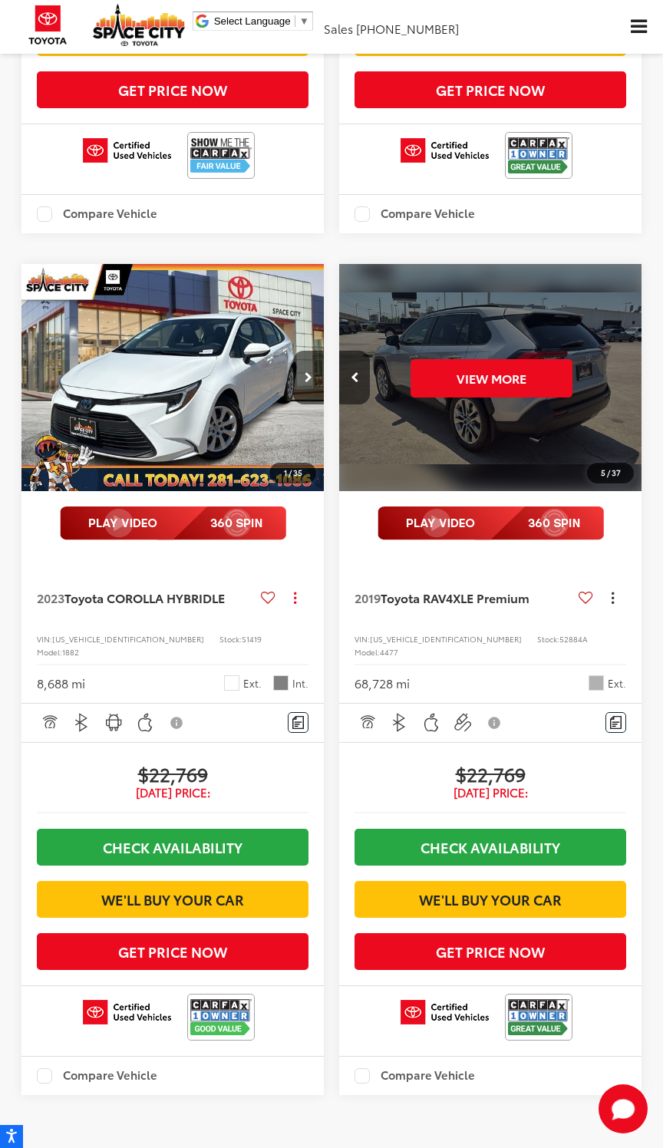
scroll to position [4183, 0]
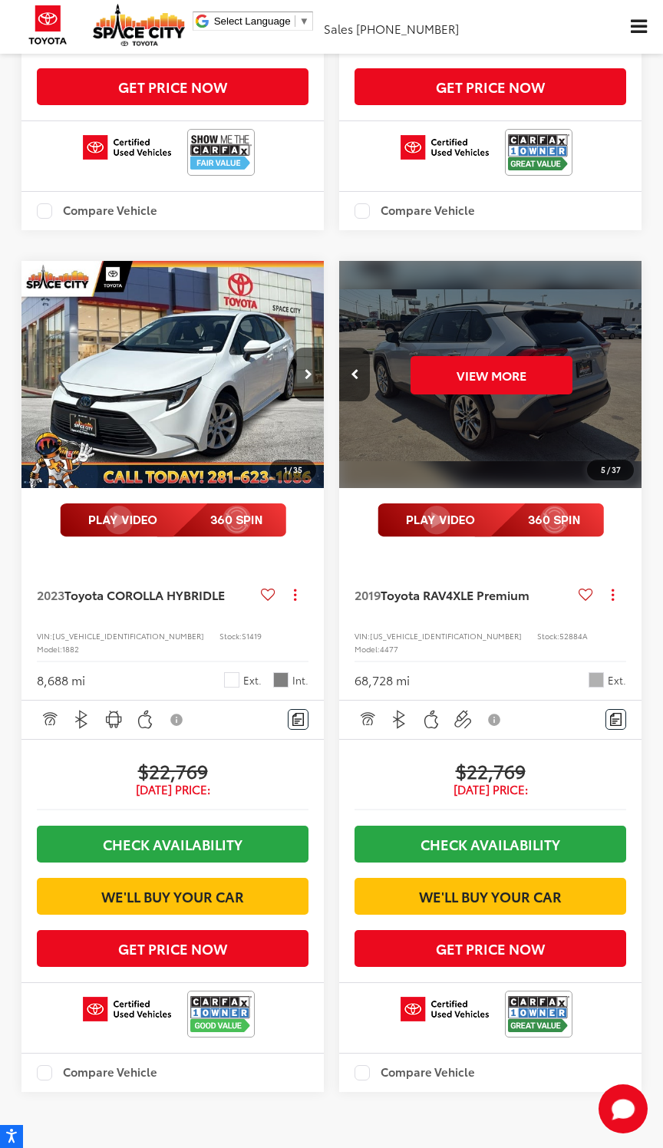
click at [346, 401] on button "Previous image" at bounding box center [354, 375] width 31 height 54
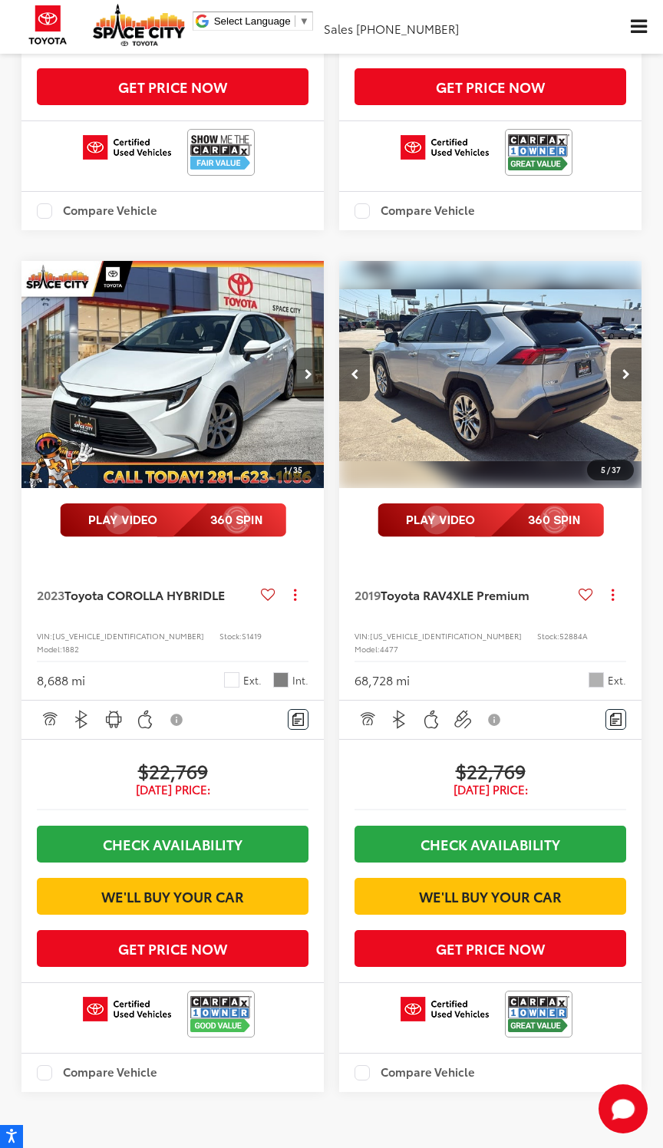
click at [353, 401] on button "Previous image" at bounding box center [354, 375] width 31 height 54
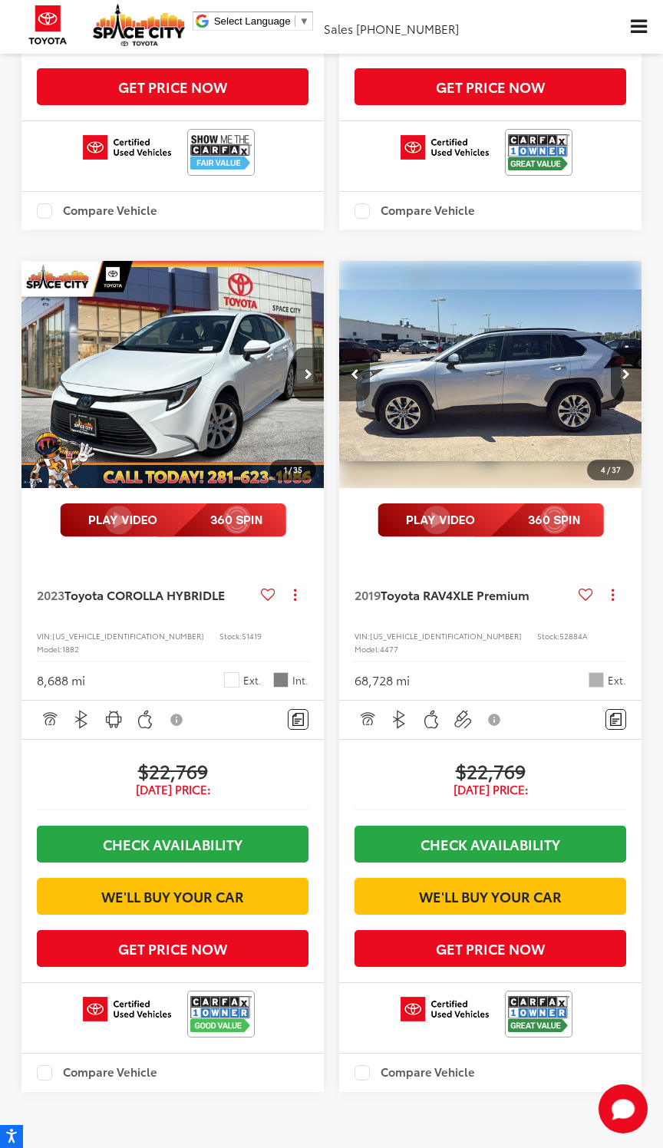
click at [359, 401] on button "Previous image" at bounding box center [354, 375] width 31 height 54
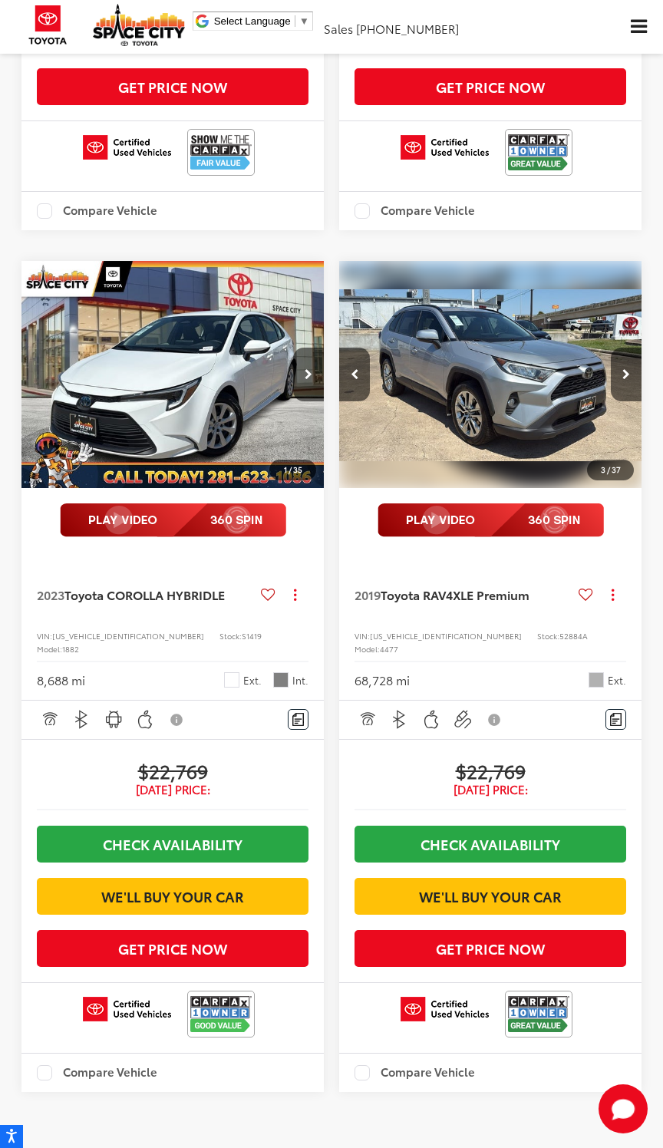
click at [351, 401] on button "Previous image" at bounding box center [354, 375] width 31 height 54
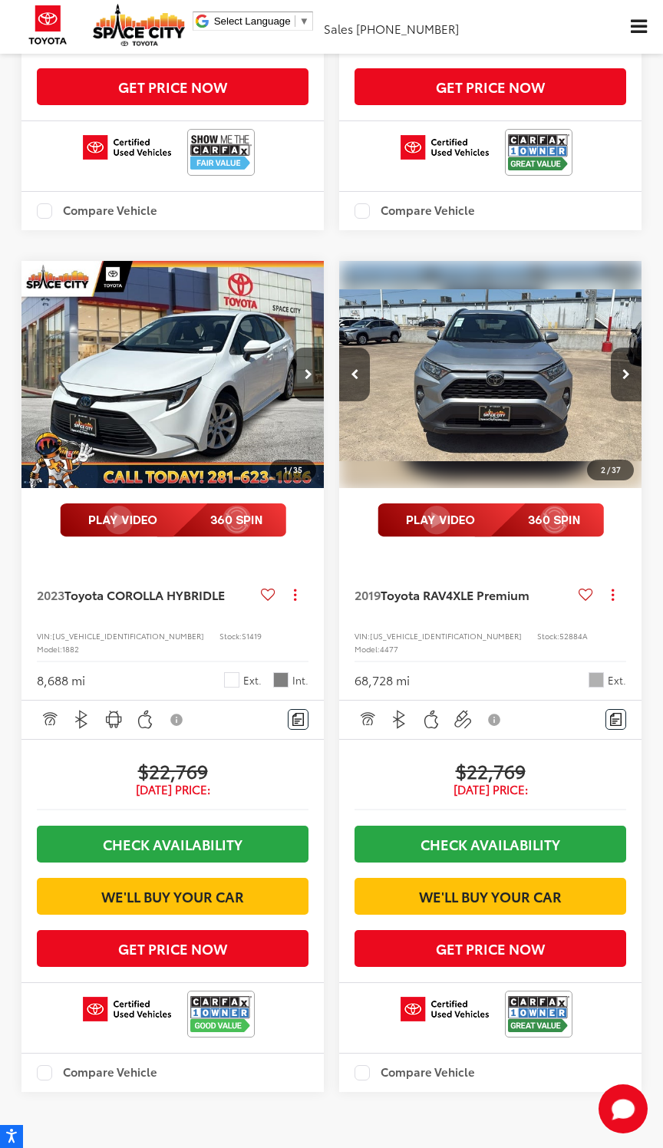
click at [350, 401] on button "Previous image" at bounding box center [354, 375] width 31 height 54
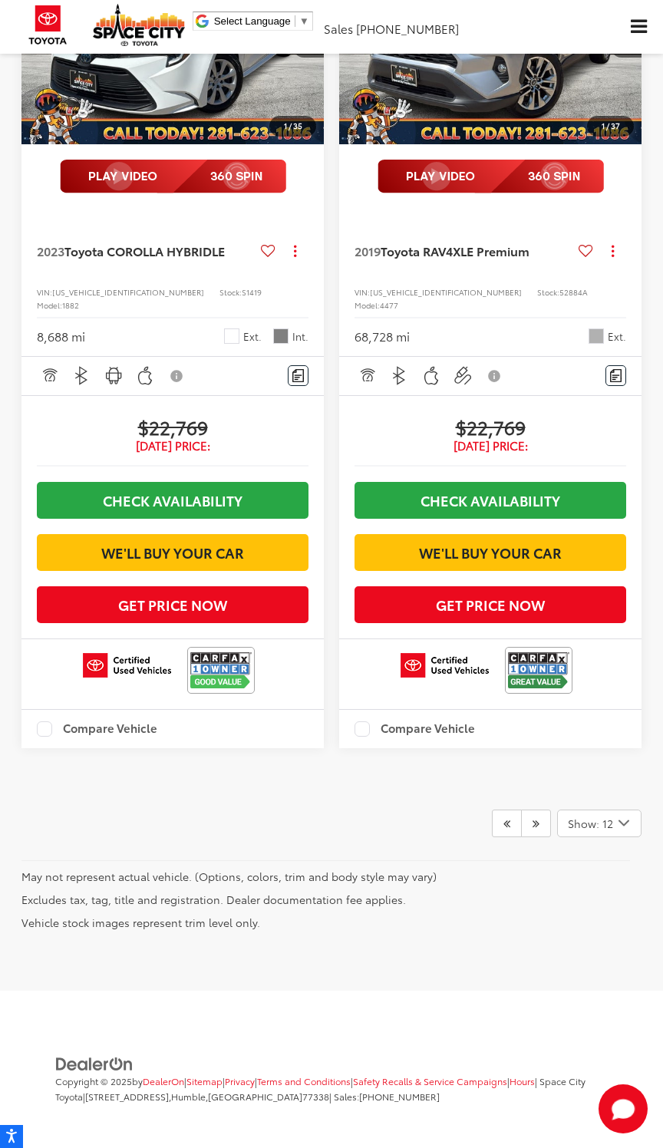
scroll to position [4773, 0]
click at [534, 829] on icon "Next" at bounding box center [535, 823] width 7 height 12
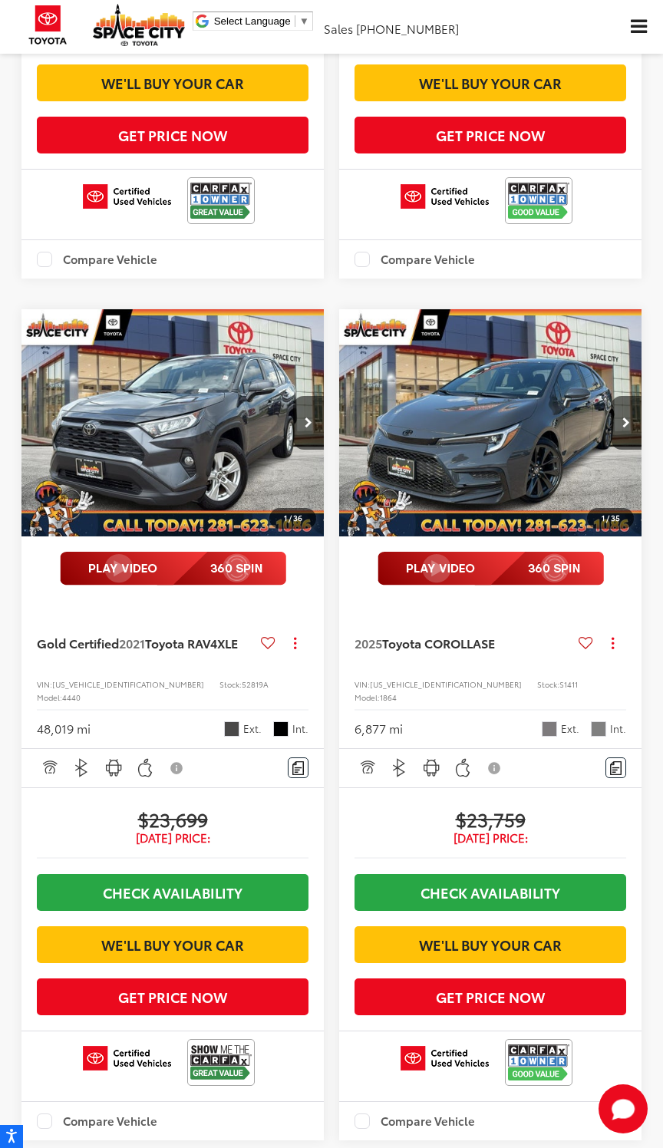
scroll to position [1550, 0]
click at [300, 450] on button "Next image" at bounding box center [308, 423] width 31 height 54
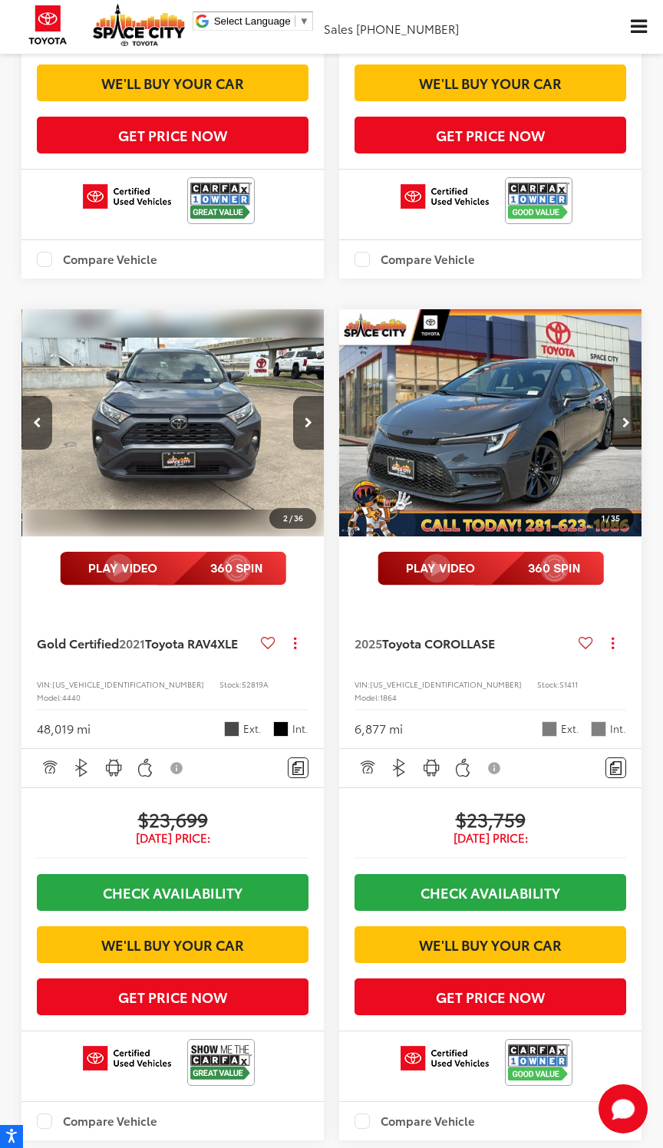
scroll to position [0, 304]
click at [129, 585] on img at bounding box center [173, 569] width 226 height 34
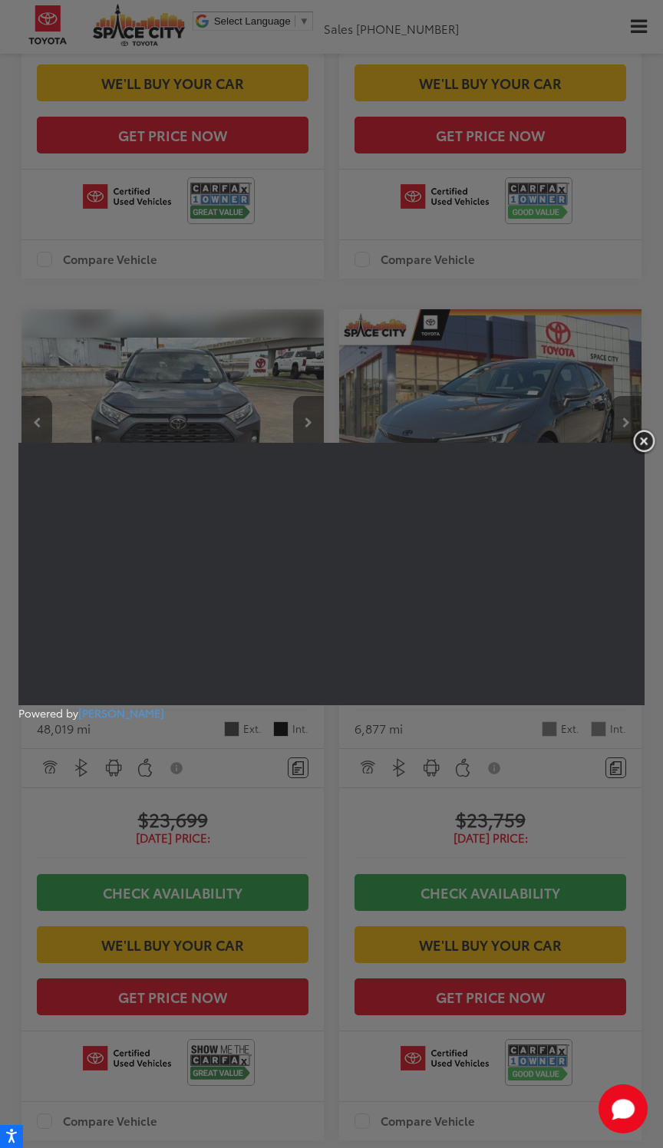
click at [651, 445] on img "button" at bounding box center [644, 440] width 28 height 25
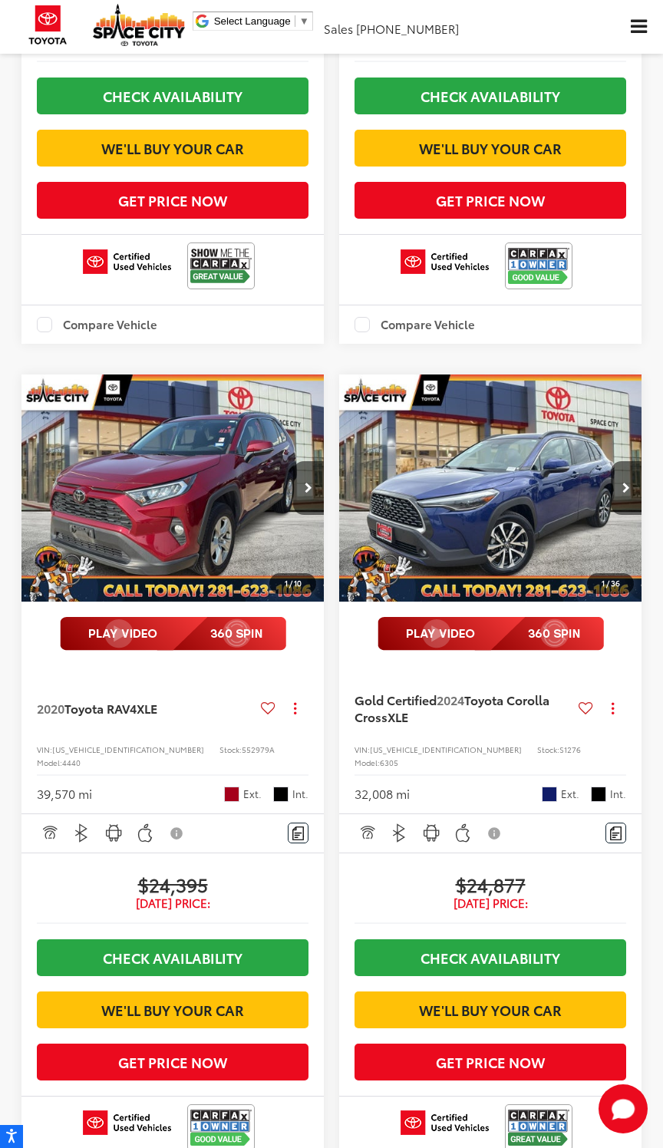
scroll to position [2360, 0]
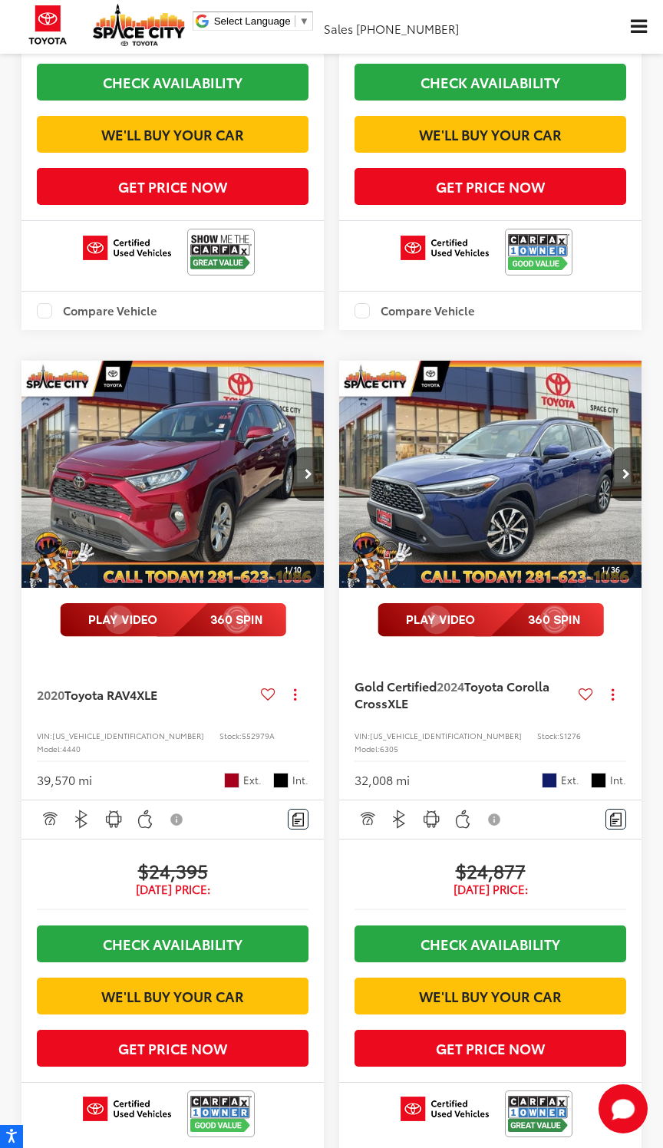
click at [631, 501] on button "Next image" at bounding box center [626, 474] width 31 height 54
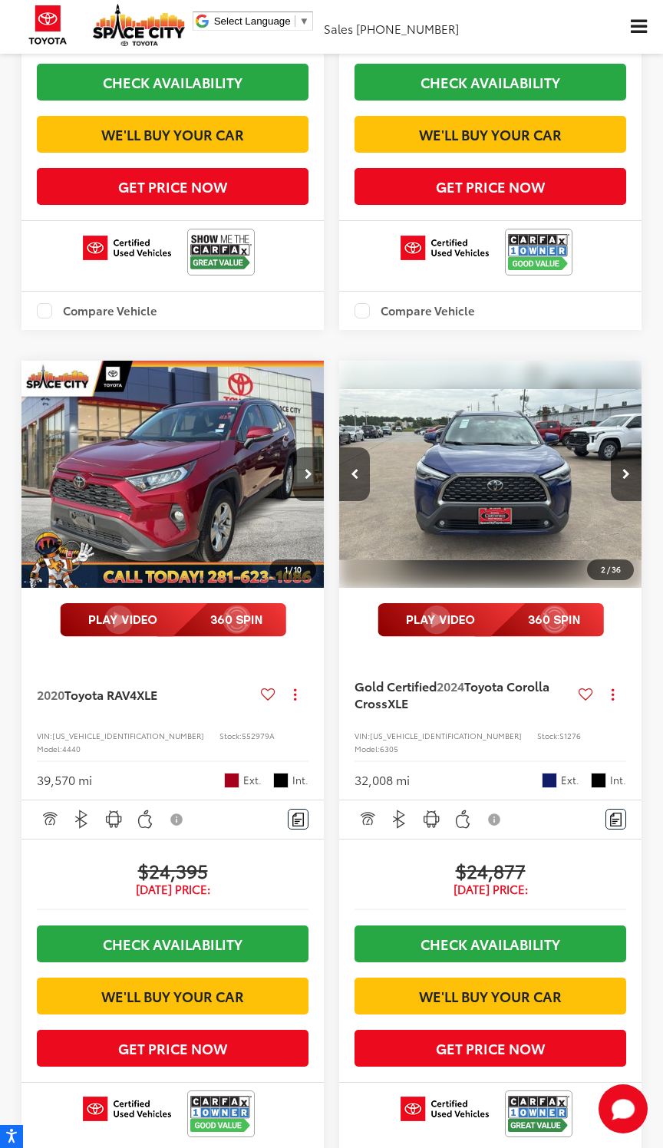
click at [638, 501] on button "Next image" at bounding box center [626, 474] width 31 height 54
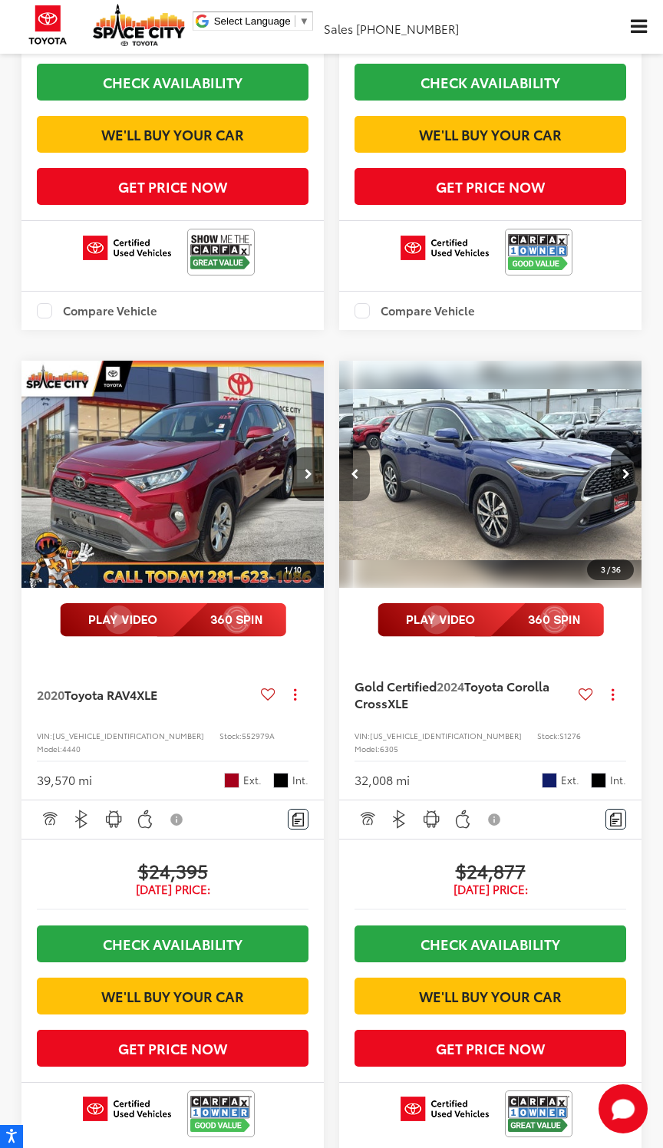
scroll to position [0, 609]
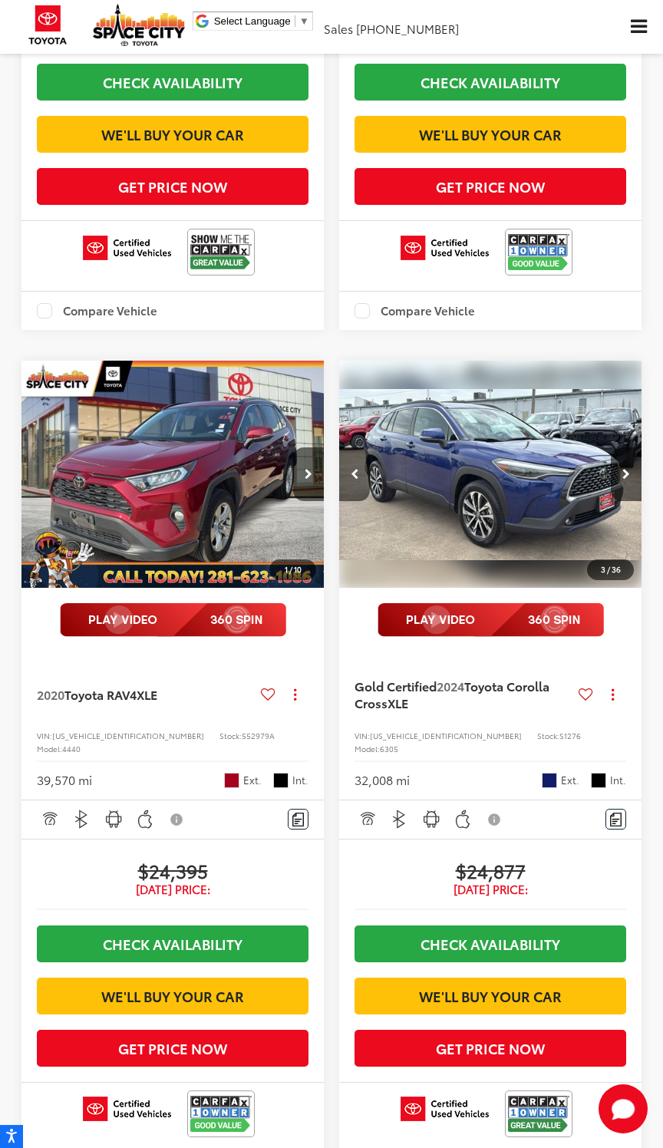
click at [462, 637] on img at bounding box center [490, 620] width 226 height 34
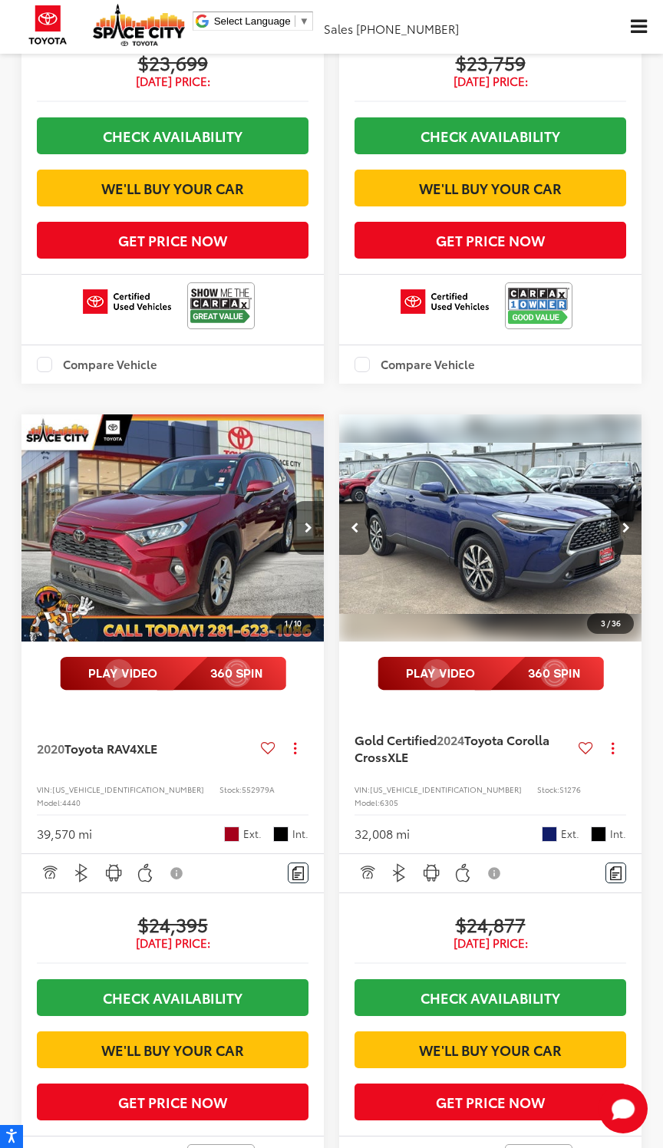
scroll to position [2308, 0]
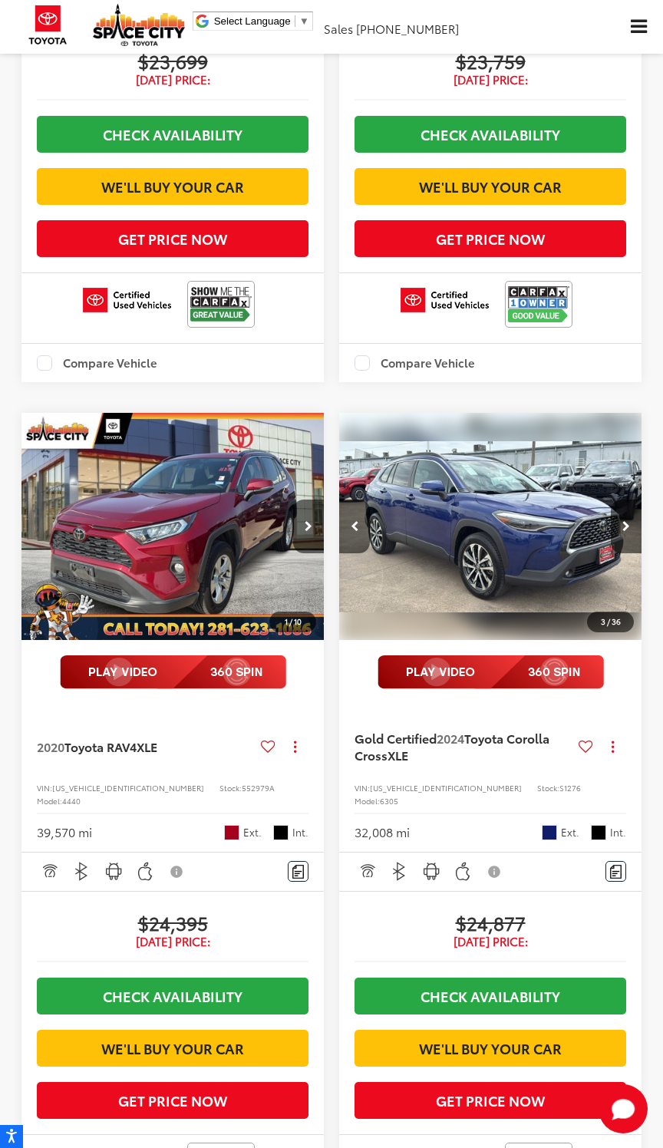
click at [629, 553] on button "Next image" at bounding box center [626, 526] width 31 height 54
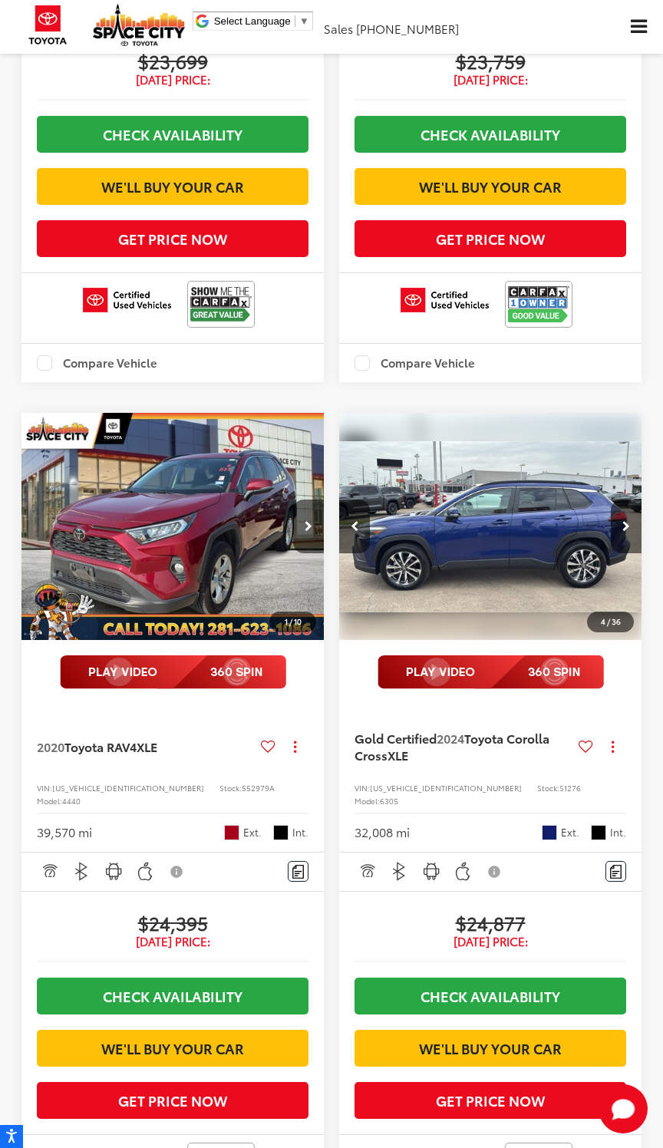
click at [634, 553] on button "Next image" at bounding box center [626, 526] width 31 height 54
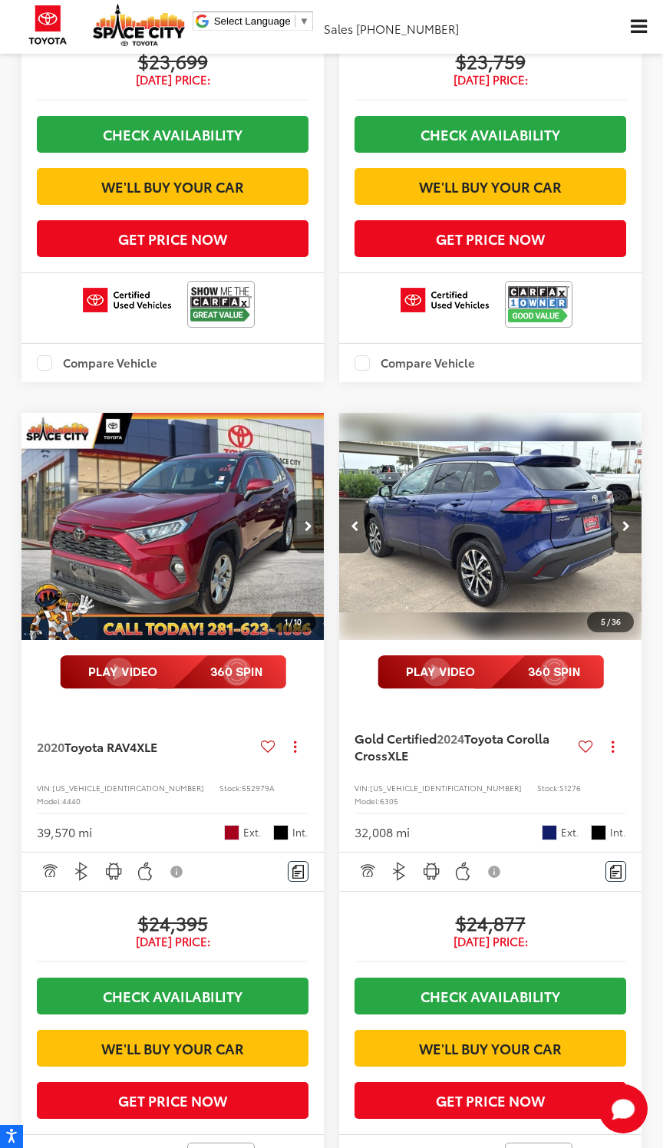
click at [637, 553] on button "Next image" at bounding box center [626, 526] width 31 height 54
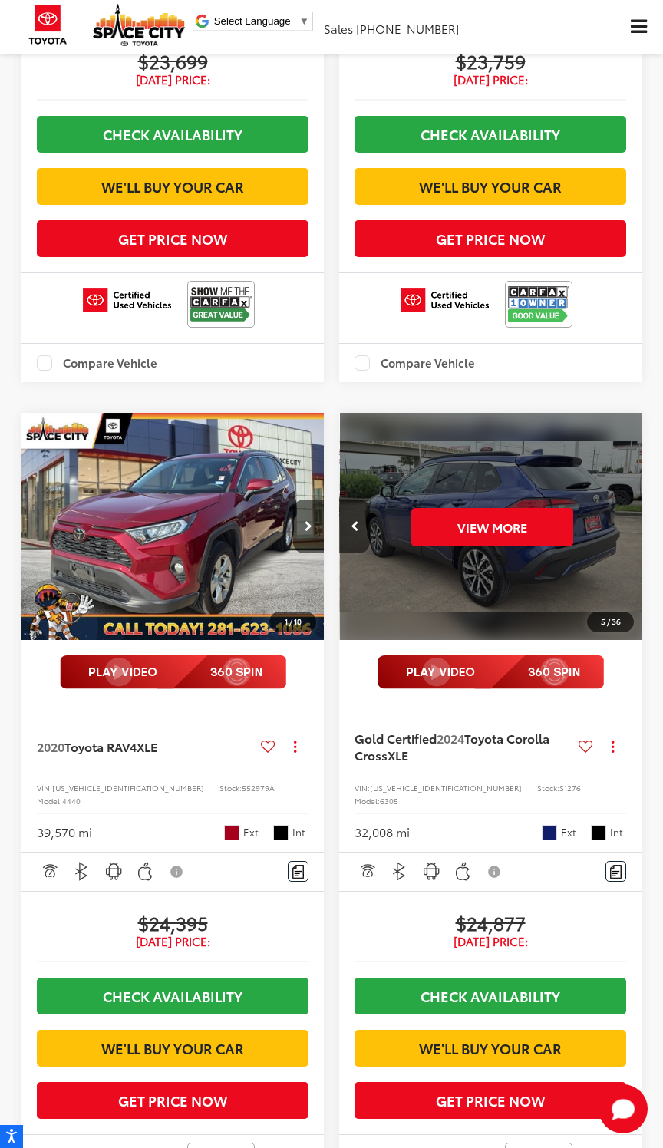
scroll to position [0, 1522]
click at [525, 546] on button "View More" at bounding box center [491, 527] width 162 height 38
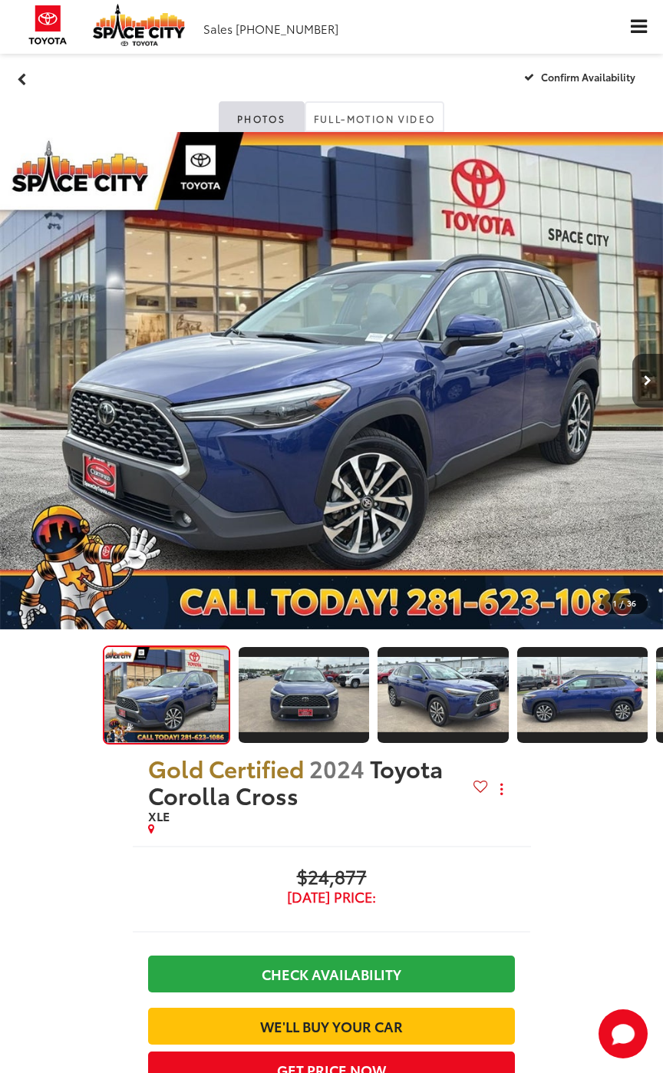
click at [635, 358] on button "Next image" at bounding box center [647, 381] width 31 height 54
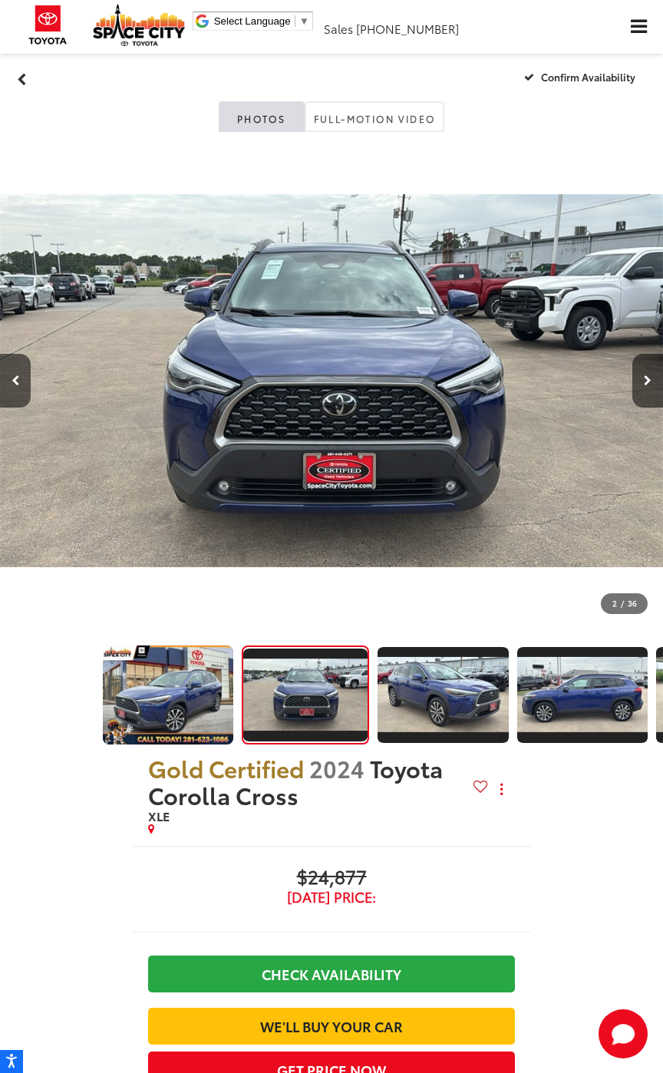
click at [637, 387] on button "Next image" at bounding box center [647, 381] width 31 height 54
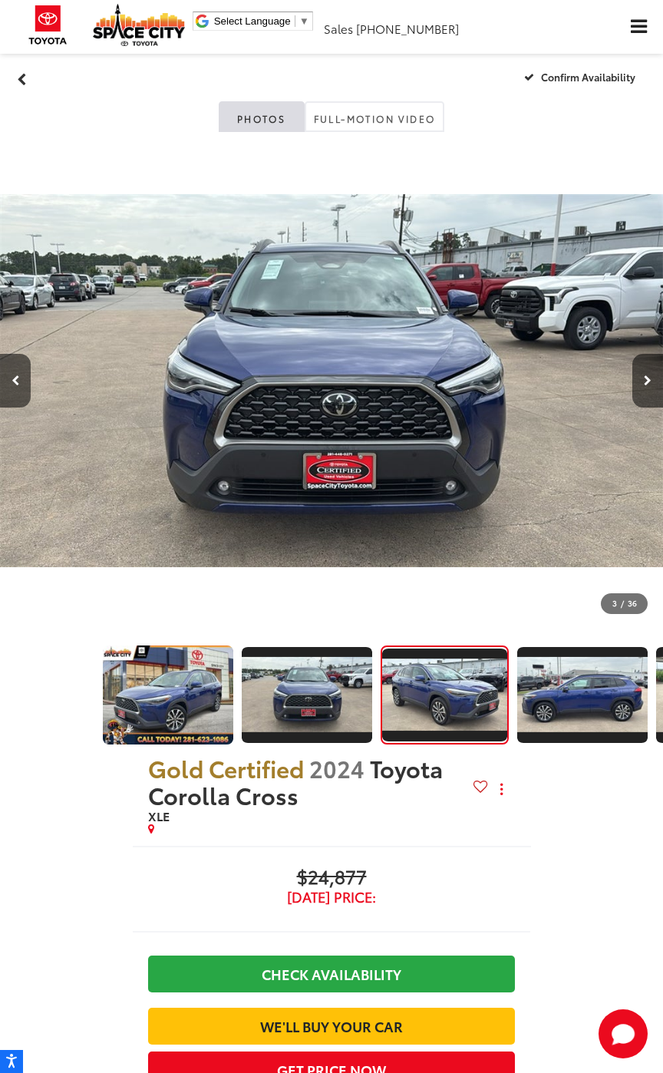
scroll to position [0, 113]
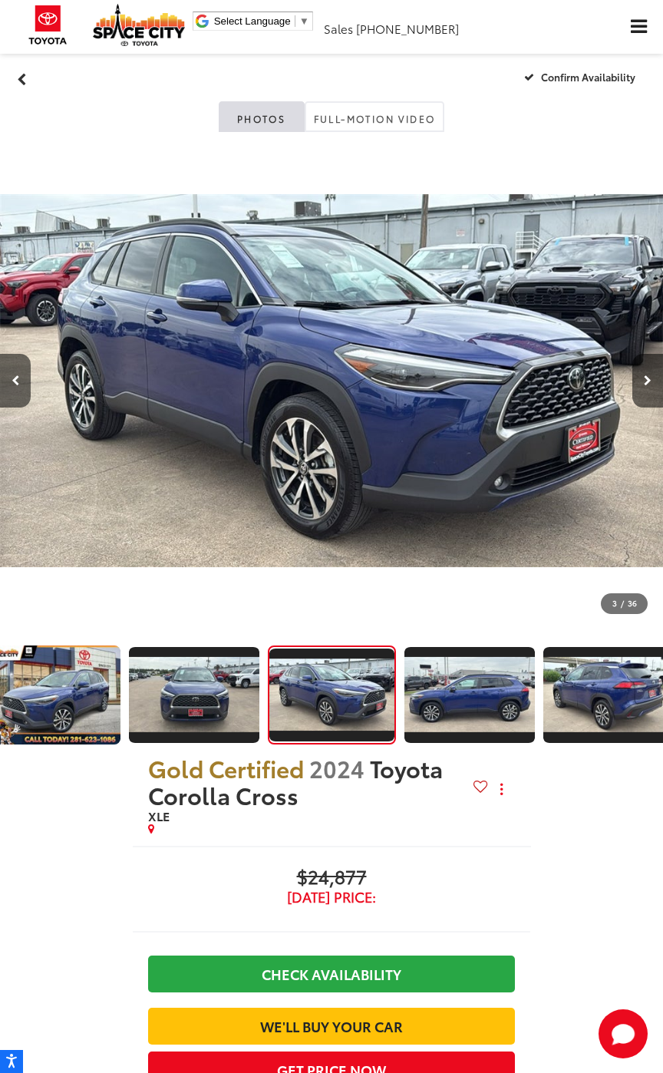
click at [649, 402] on button "Next image" at bounding box center [647, 381] width 31 height 54
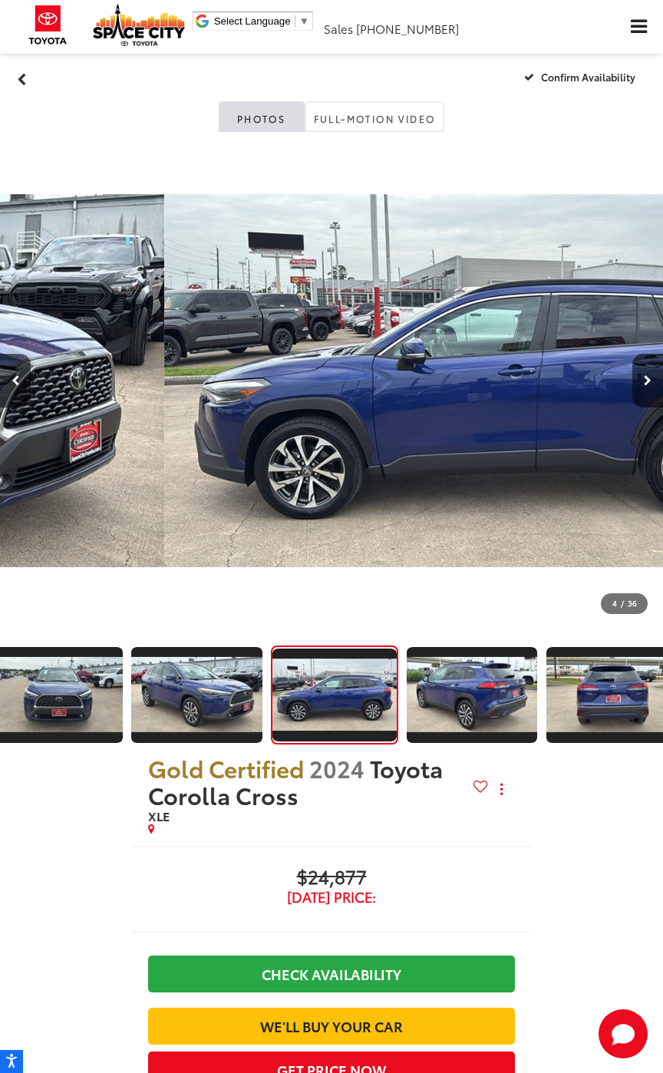
scroll to position [0, 252]
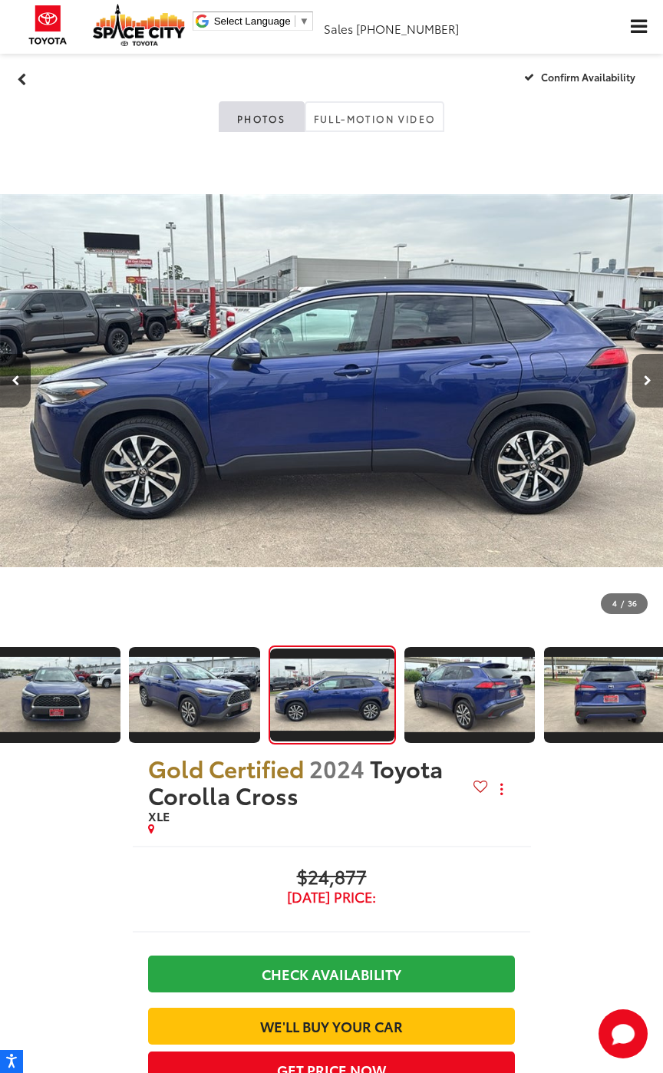
click at [654, 397] on button "Next image" at bounding box center [647, 381] width 31 height 54
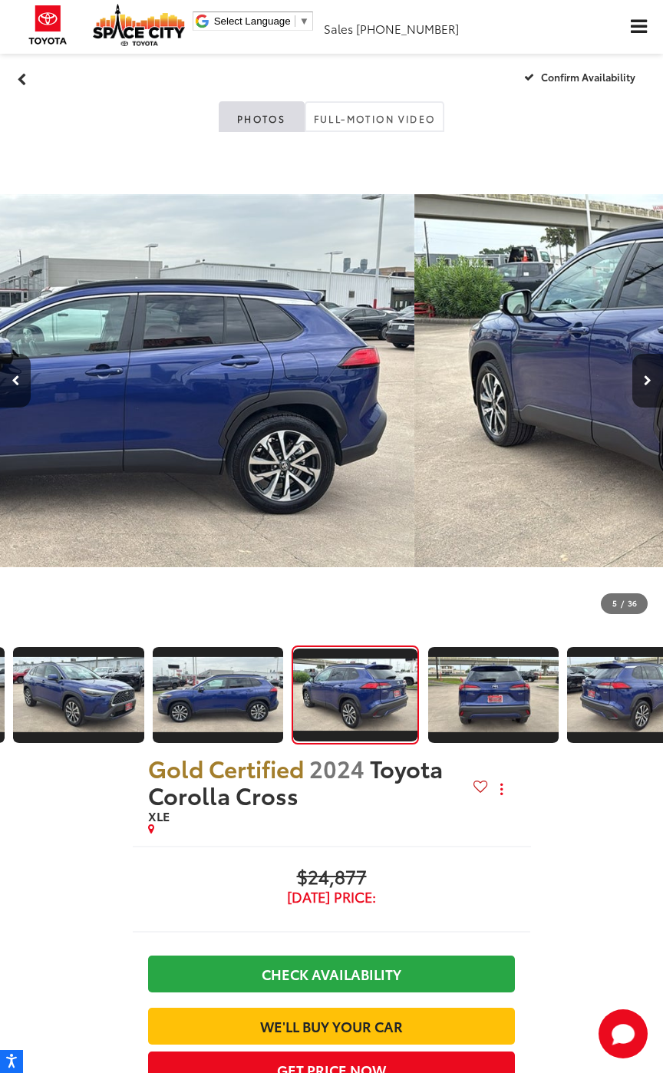
scroll to position [0, 391]
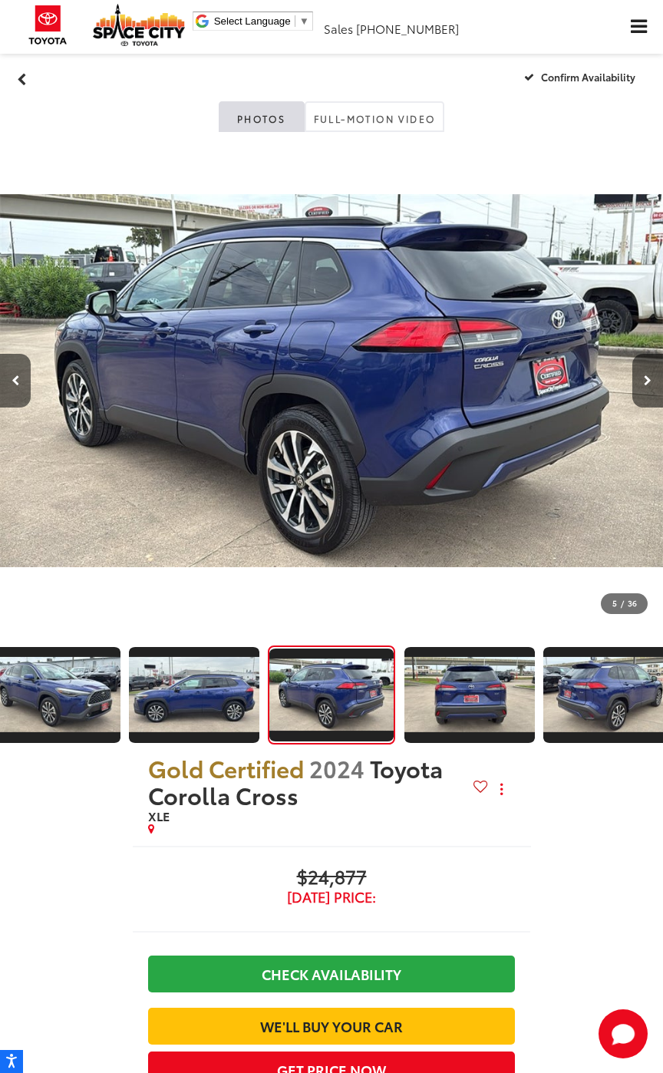
click at [645, 395] on button "Next image" at bounding box center [647, 381] width 31 height 54
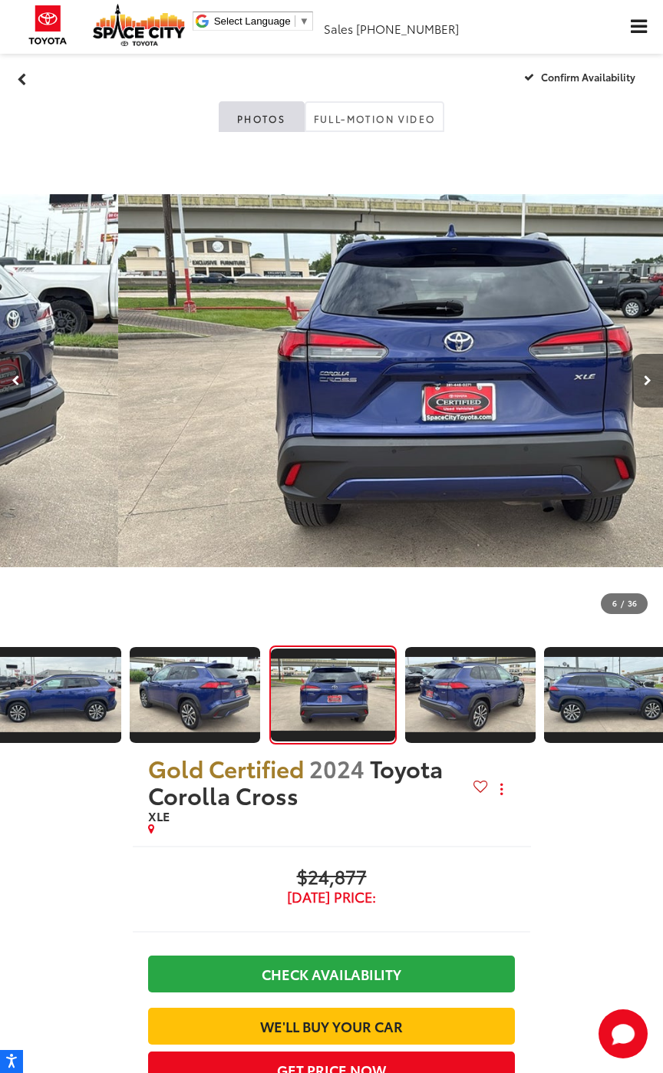
scroll to position [0, 531]
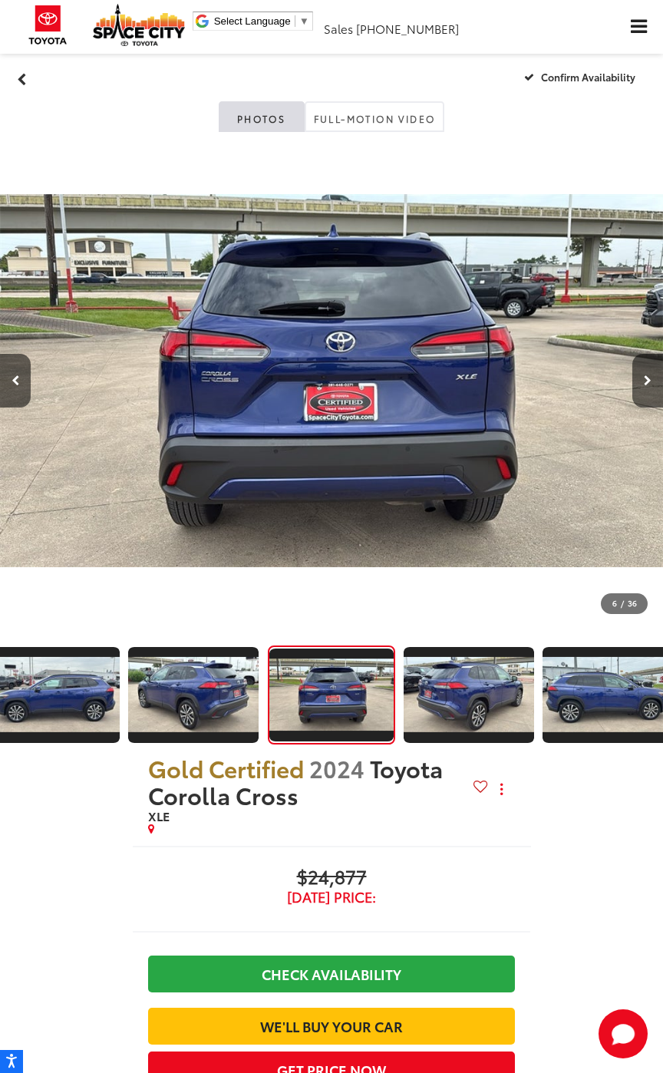
click at [632, 383] on button "Next image" at bounding box center [647, 381] width 31 height 54
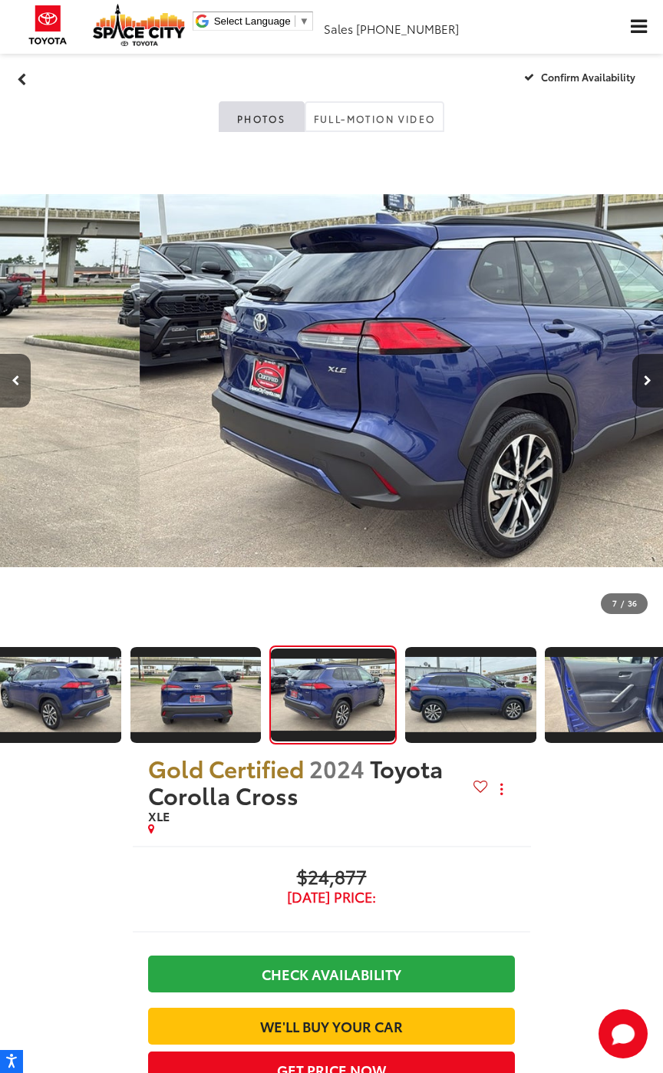
scroll to position [0, 0]
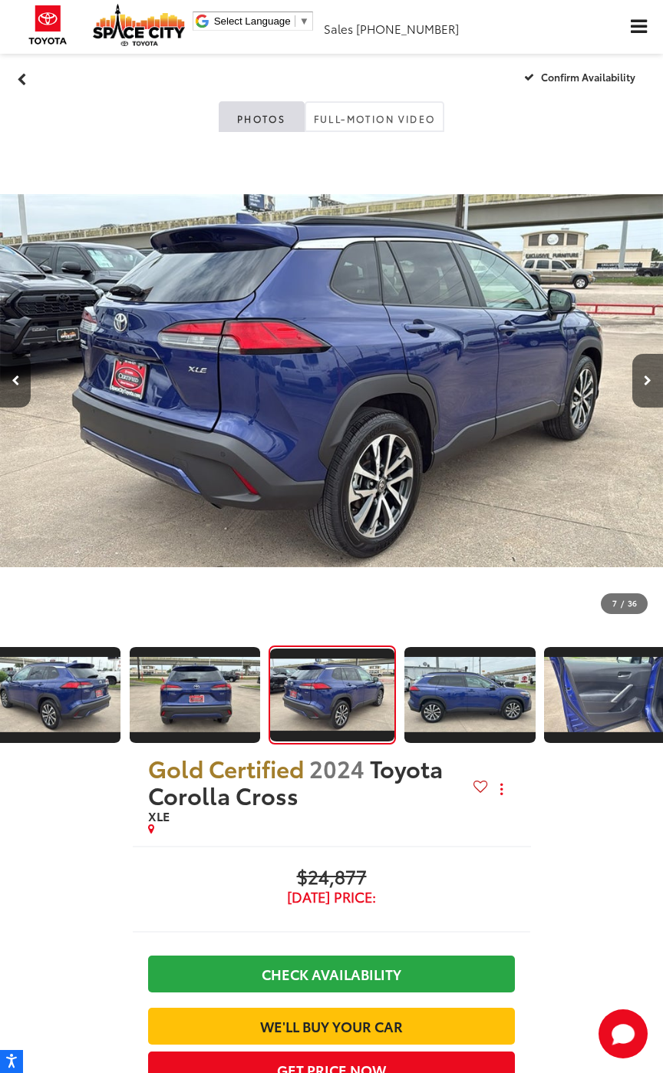
click at [635, 381] on button "Next image" at bounding box center [647, 381] width 31 height 54
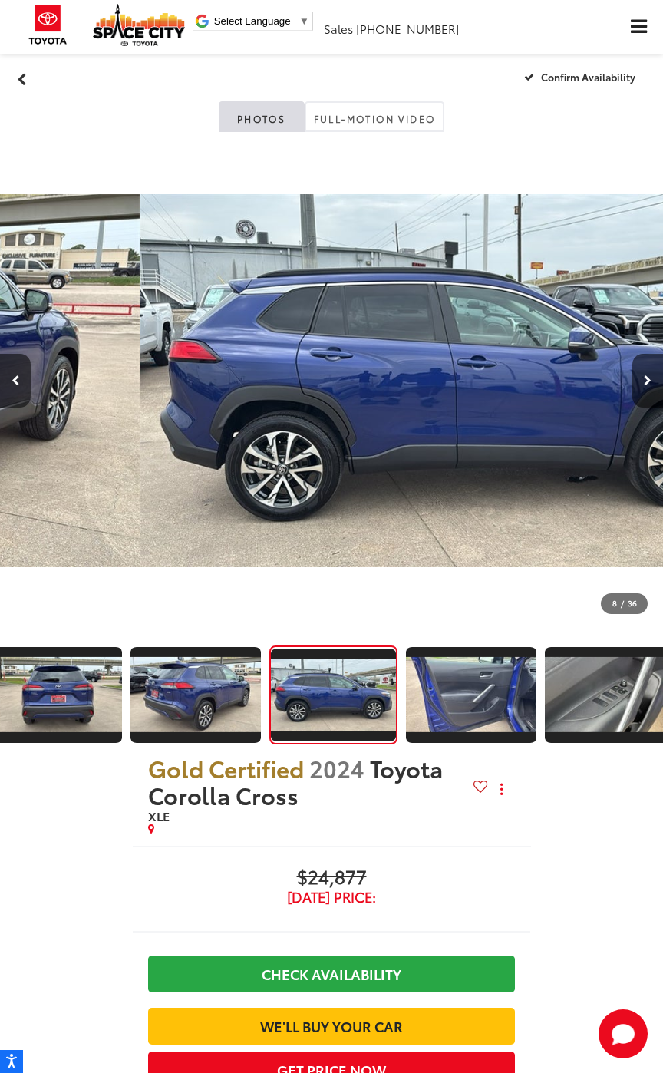
scroll to position [0, 809]
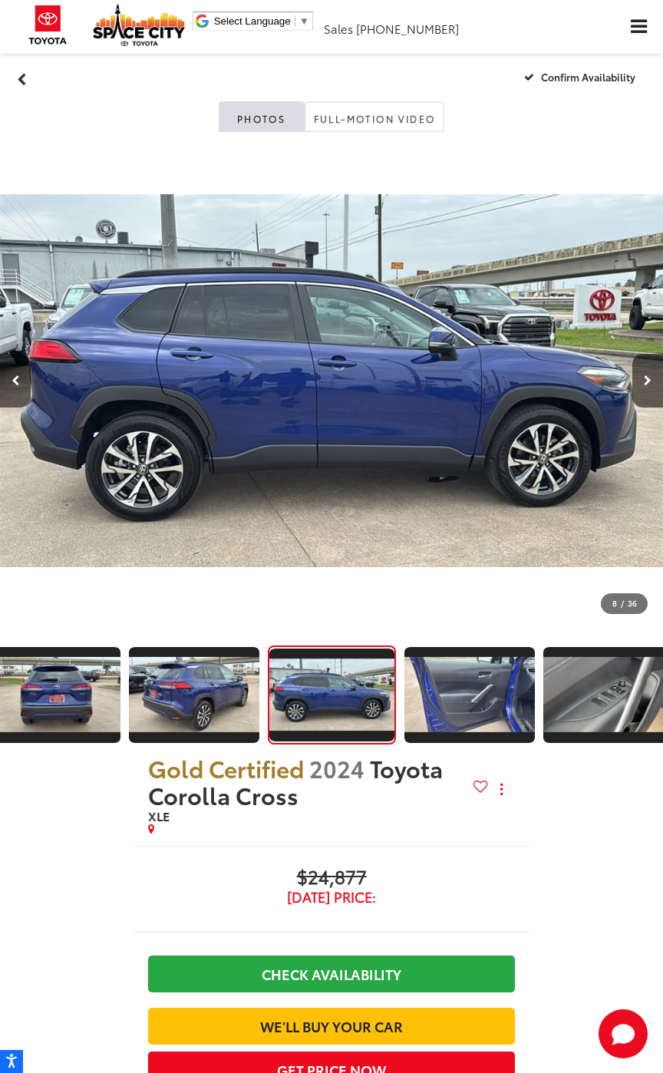
click at [638, 381] on button "Next image" at bounding box center [647, 381] width 31 height 54
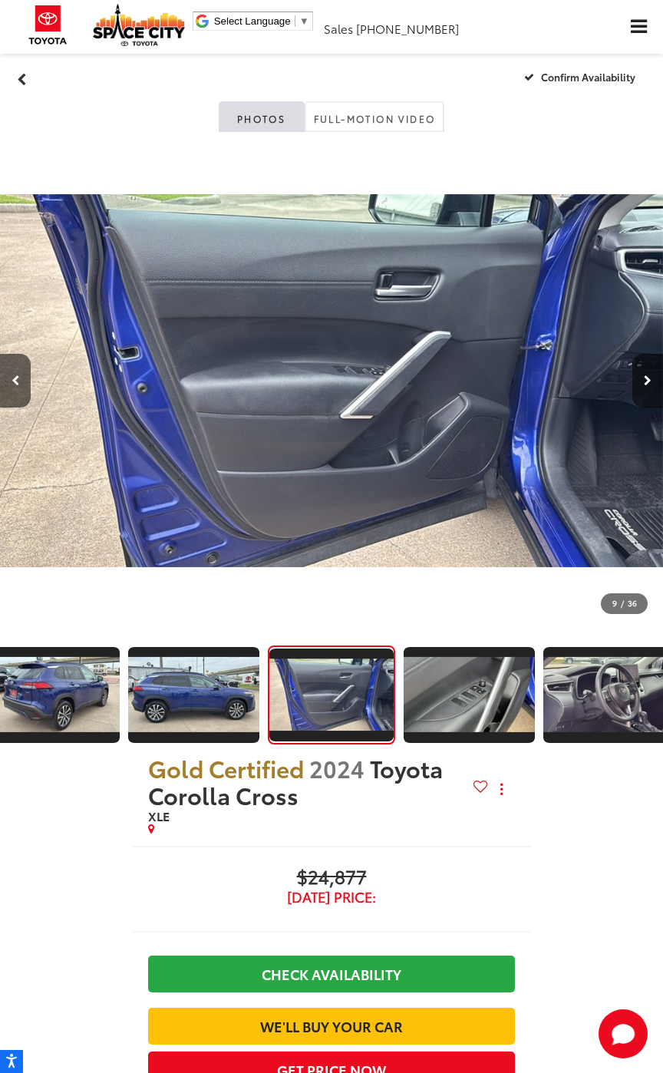
click at [645, 378] on icon "Next image" at bounding box center [648, 380] width 8 height 11
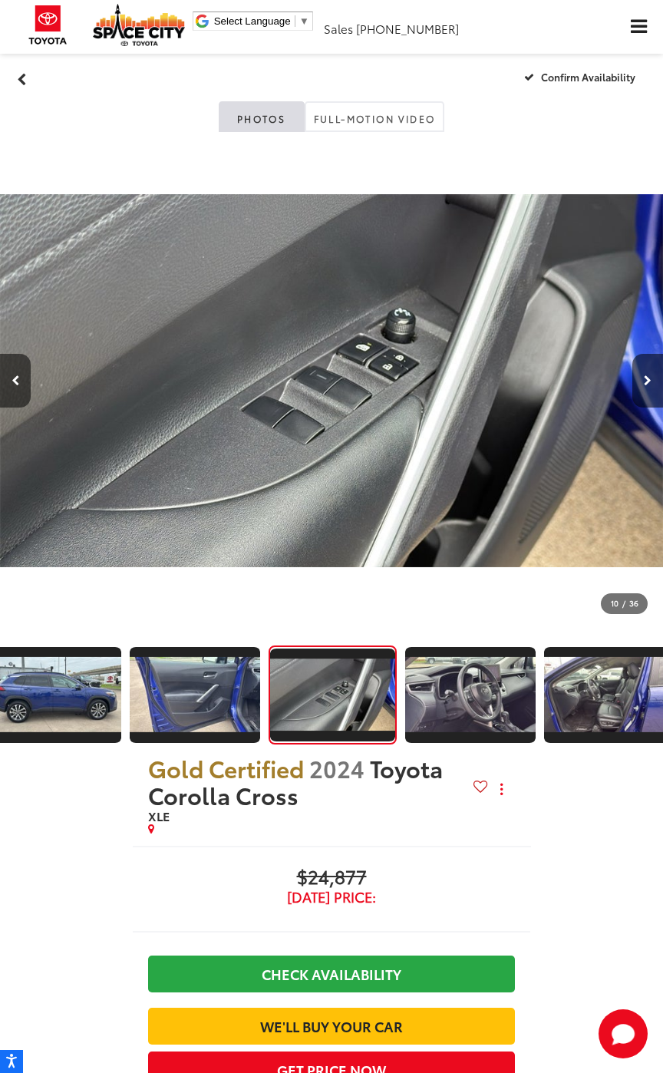
click at [646, 385] on icon "Next image" at bounding box center [648, 380] width 8 height 11
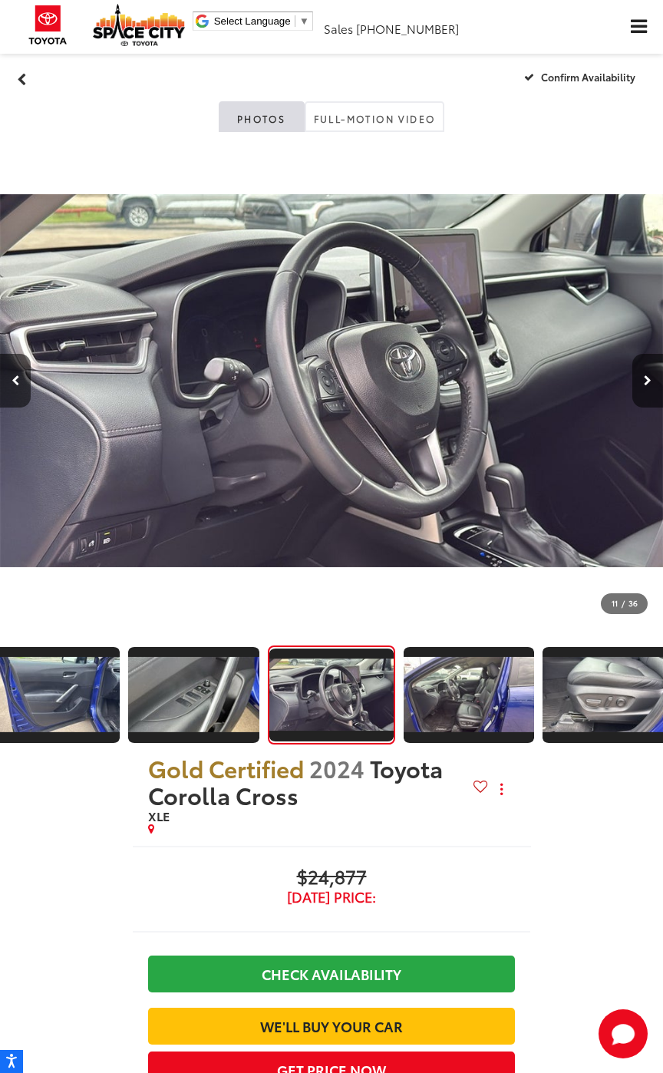
click at [645, 381] on icon "Next image" at bounding box center [648, 380] width 8 height 11
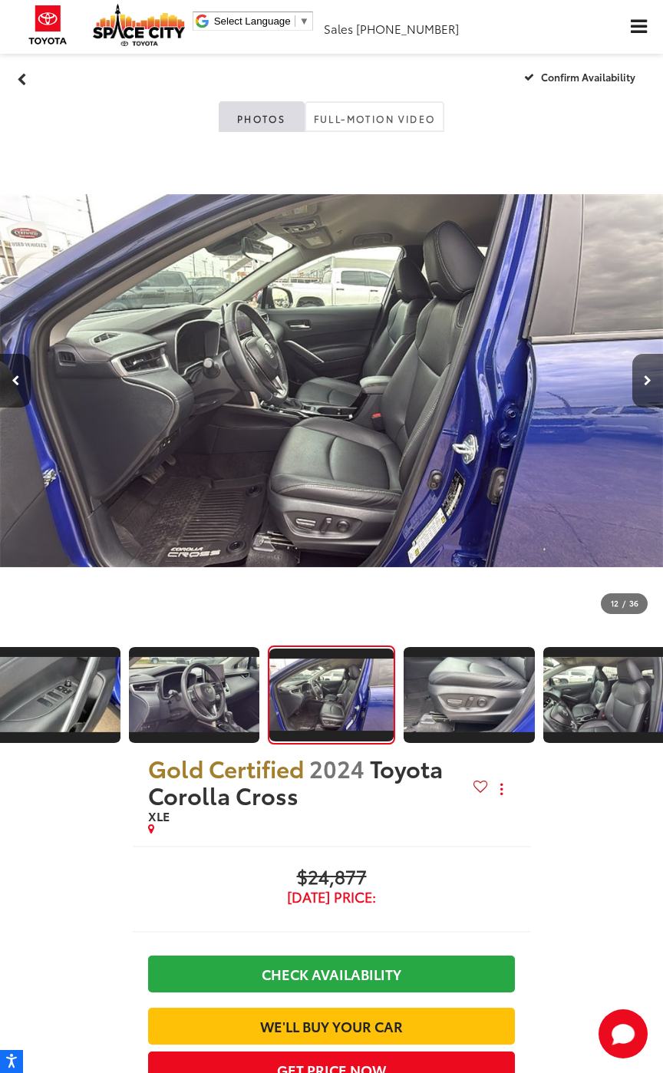
click at [638, 384] on button "Next image" at bounding box center [647, 381] width 31 height 54
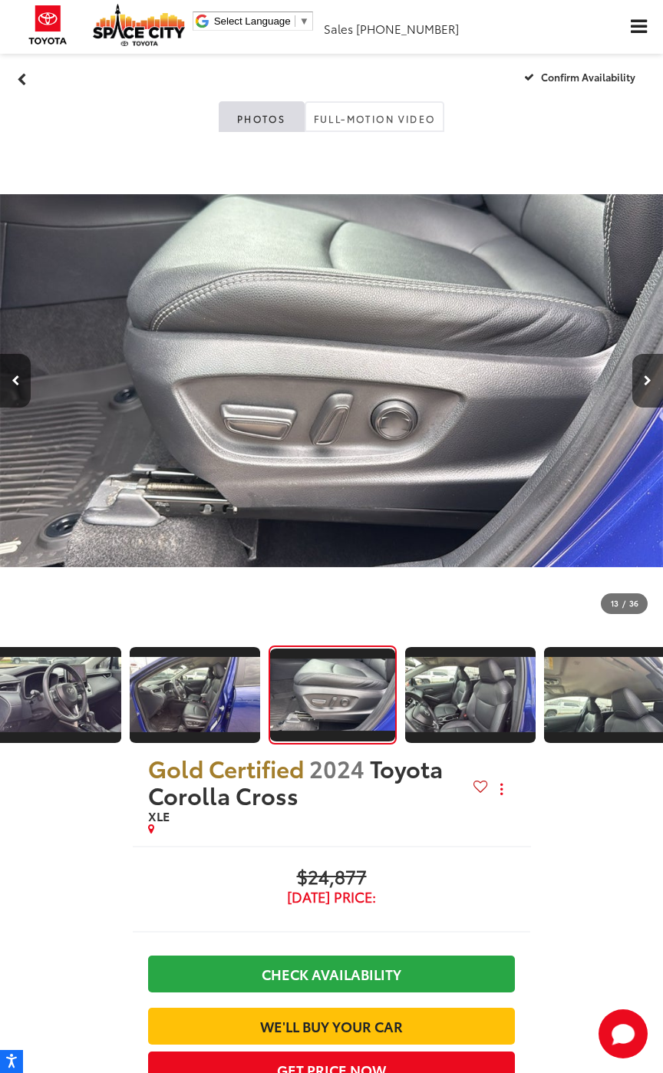
click at [645, 385] on icon "Next image" at bounding box center [648, 380] width 8 height 11
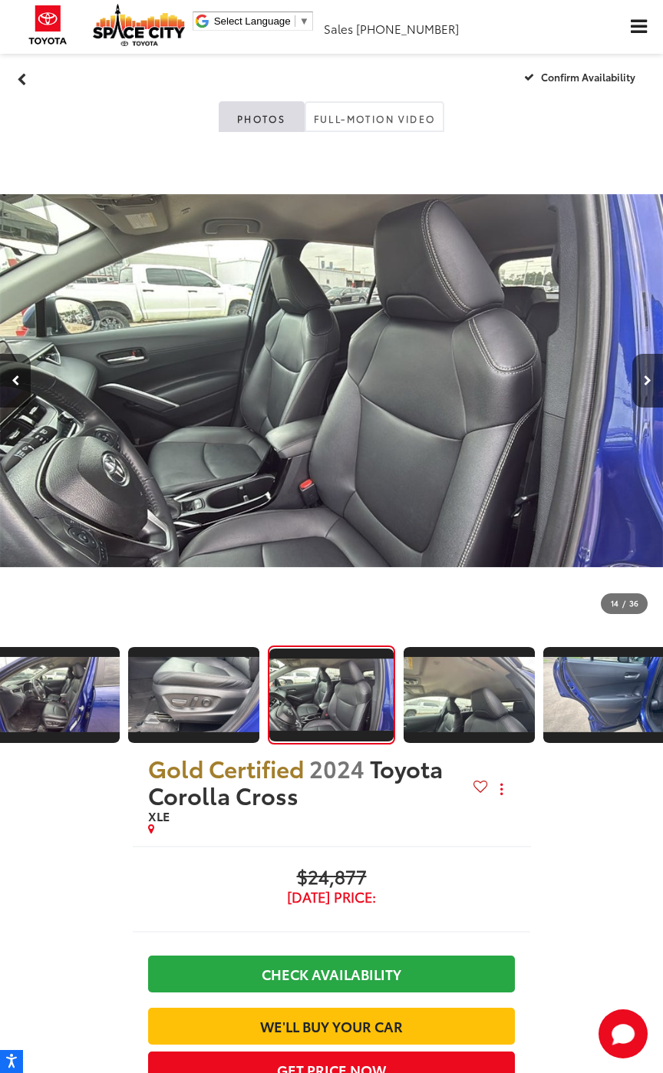
click at [645, 384] on icon "Next image" at bounding box center [648, 380] width 8 height 11
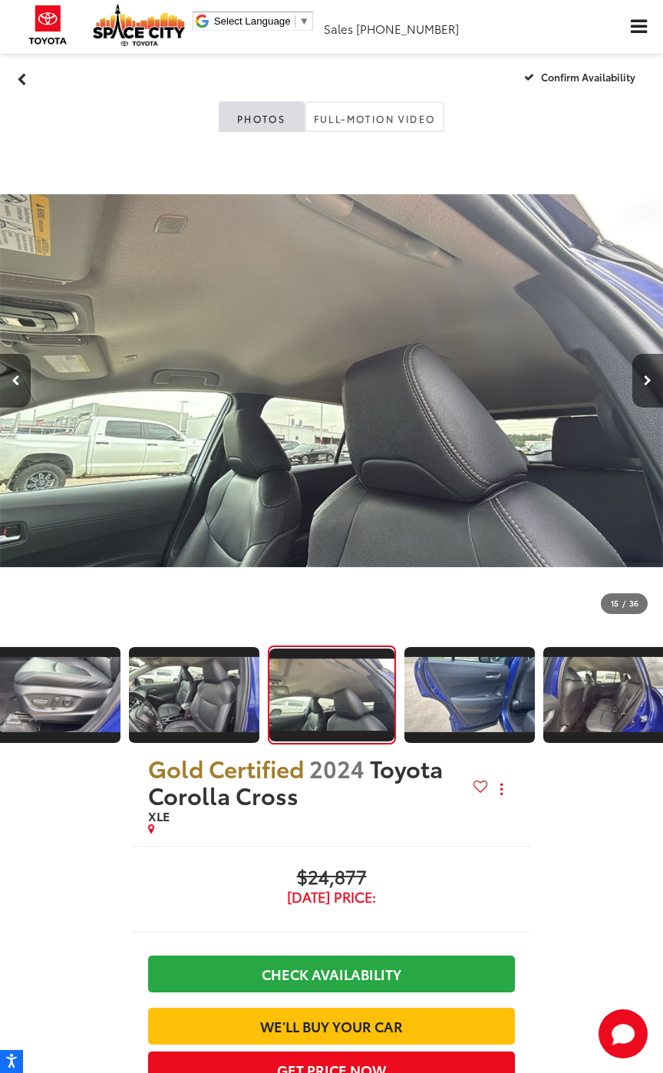
click at [647, 385] on icon "Next image" at bounding box center [648, 380] width 8 height 11
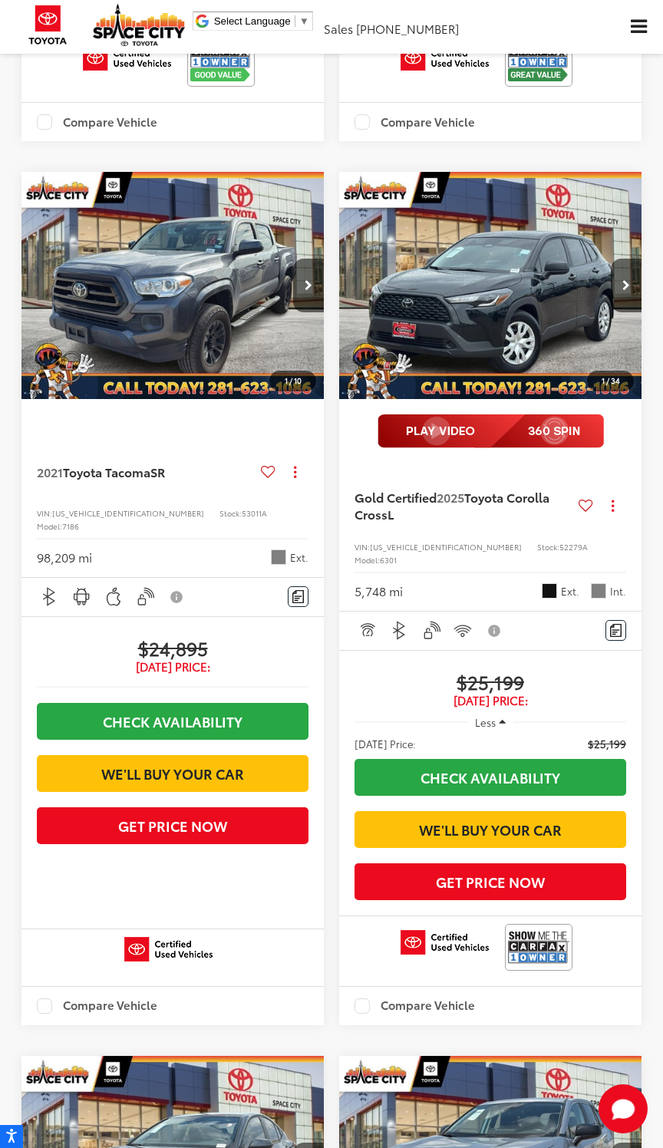
scroll to position [3412, 0]
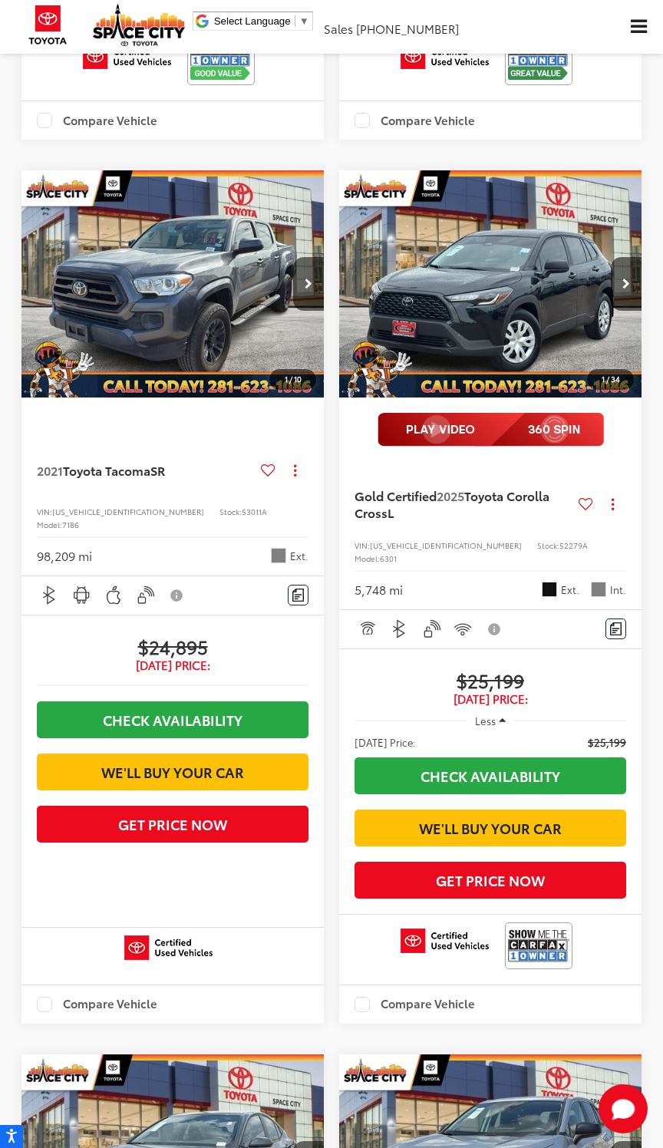
click at [637, 311] on button "Next image" at bounding box center [626, 284] width 31 height 54
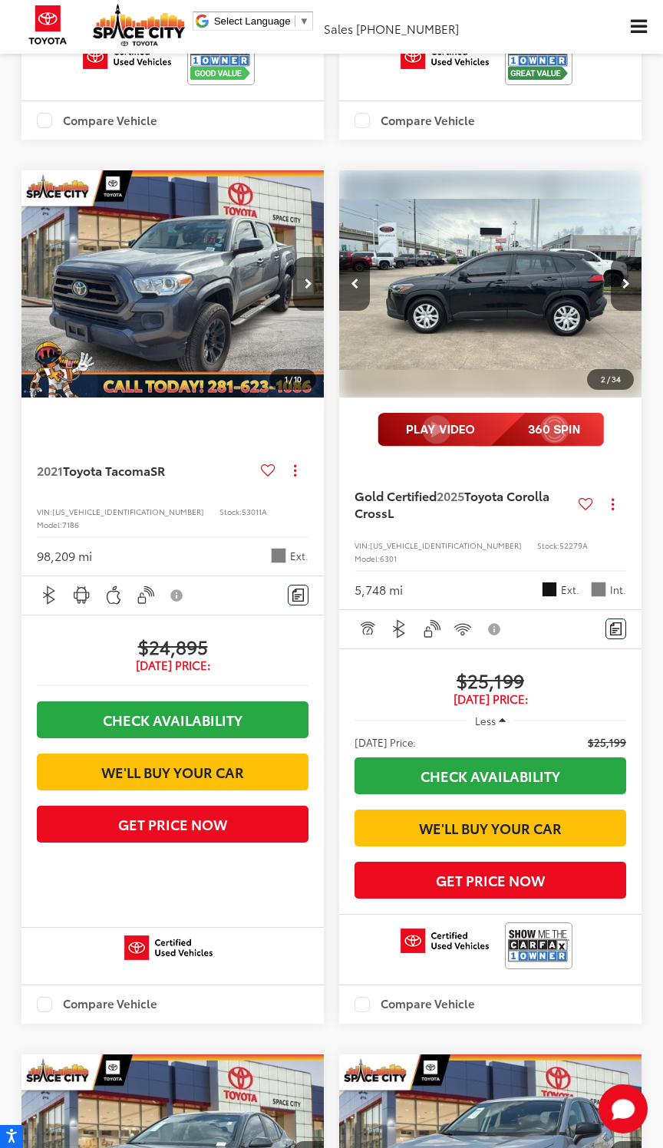
click at [639, 311] on button "Next image" at bounding box center [626, 284] width 31 height 54
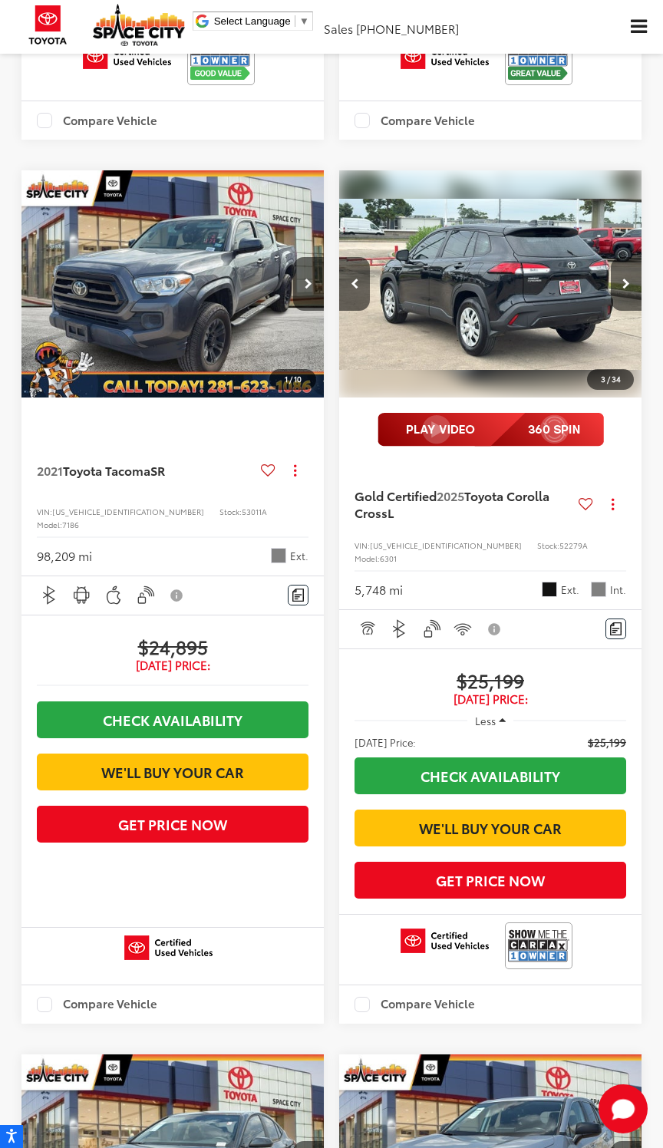
click at [632, 311] on button "Next image" at bounding box center [626, 284] width 31 height 54
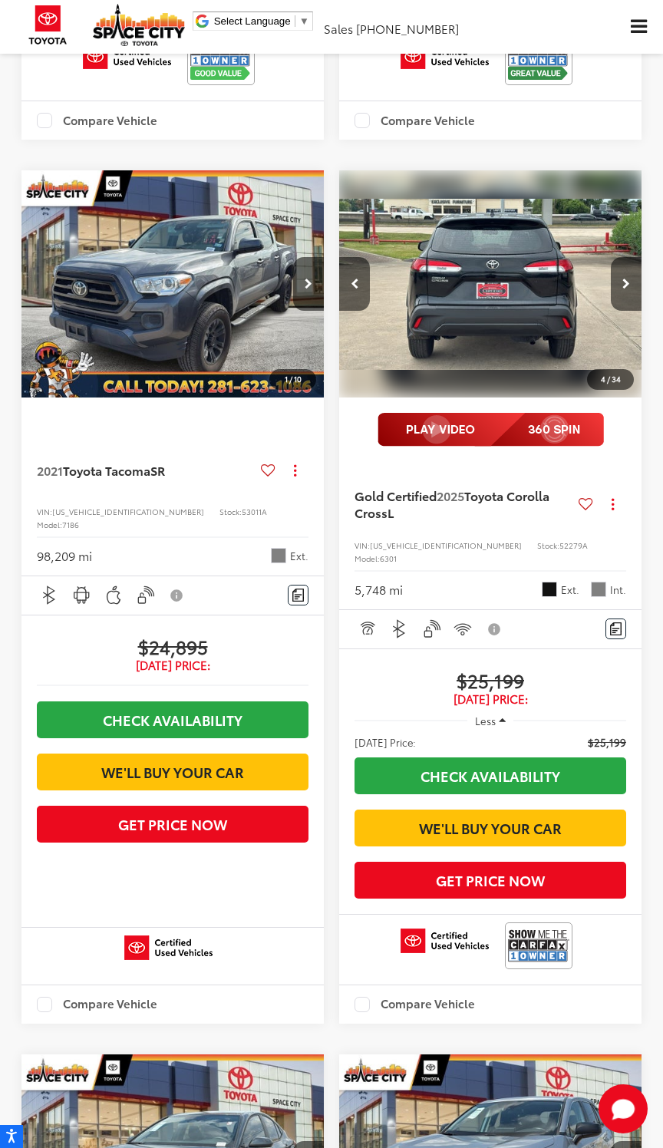
click at [634, 311] on button "Next image" at bounding box center [626, 284] width 31 height 54
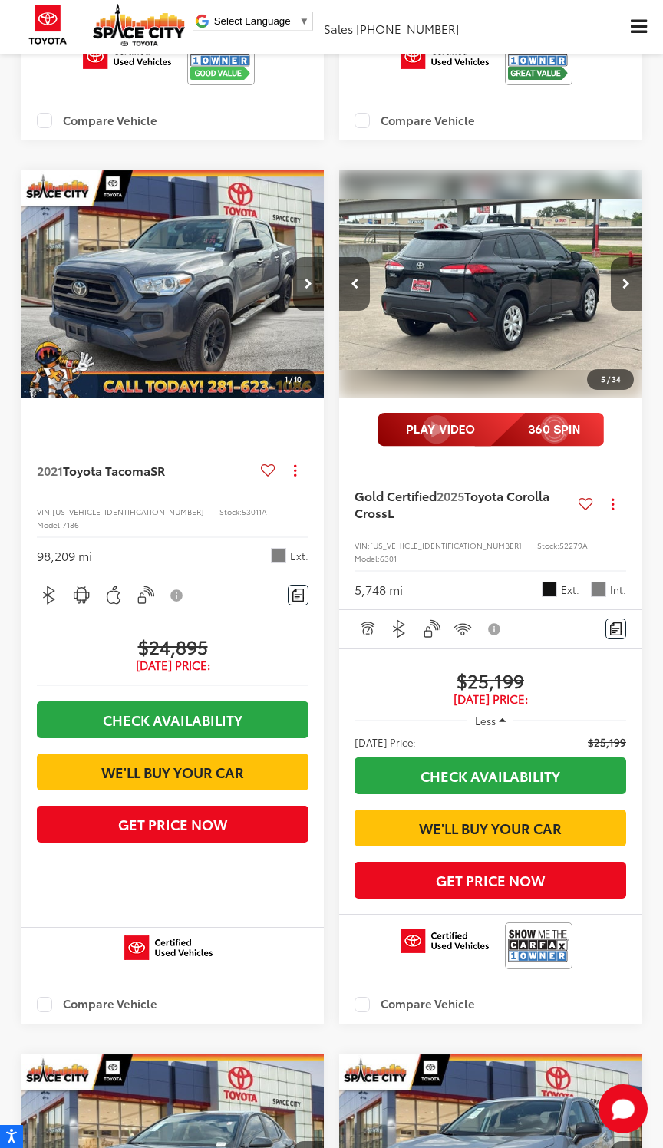
click at [631, 311] on button "Next image" at bounding box center [626, 284] width 31 height 54
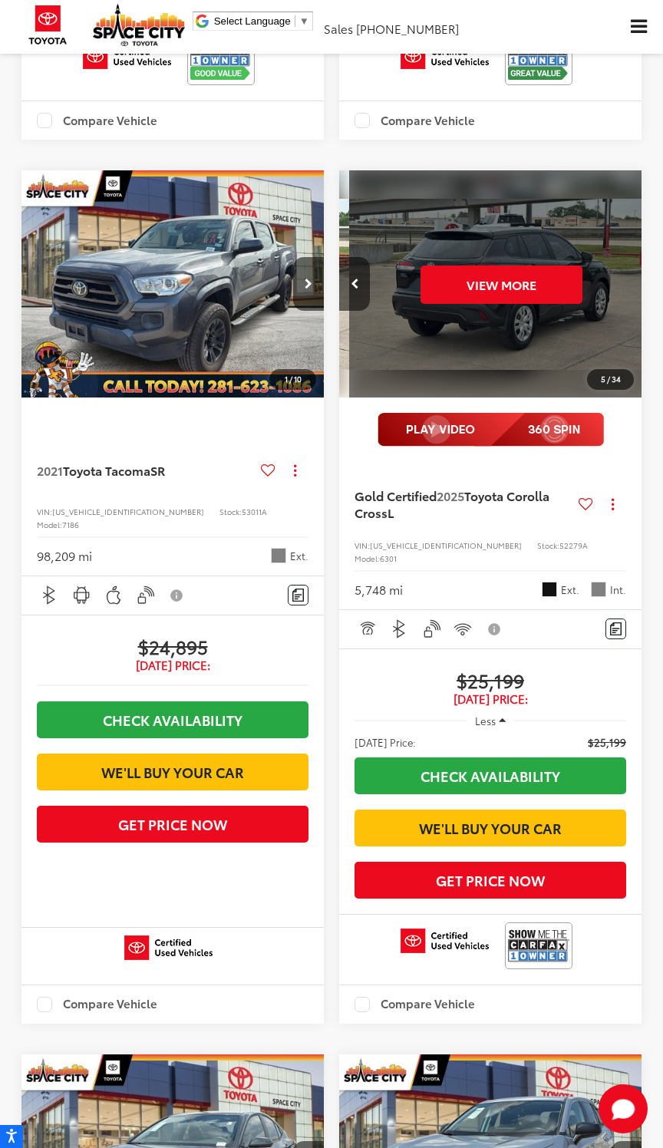
scroll to position [0, 1522]
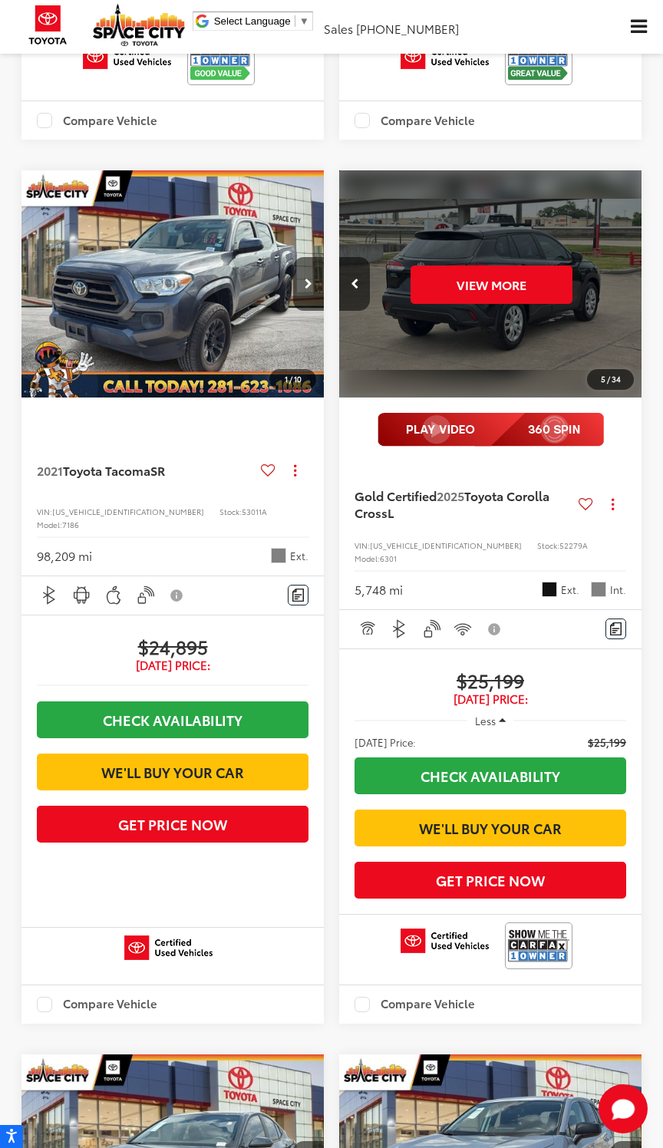
click at [627, 399] on div "View More" at bounding box center [491, 284] width 305 height 229
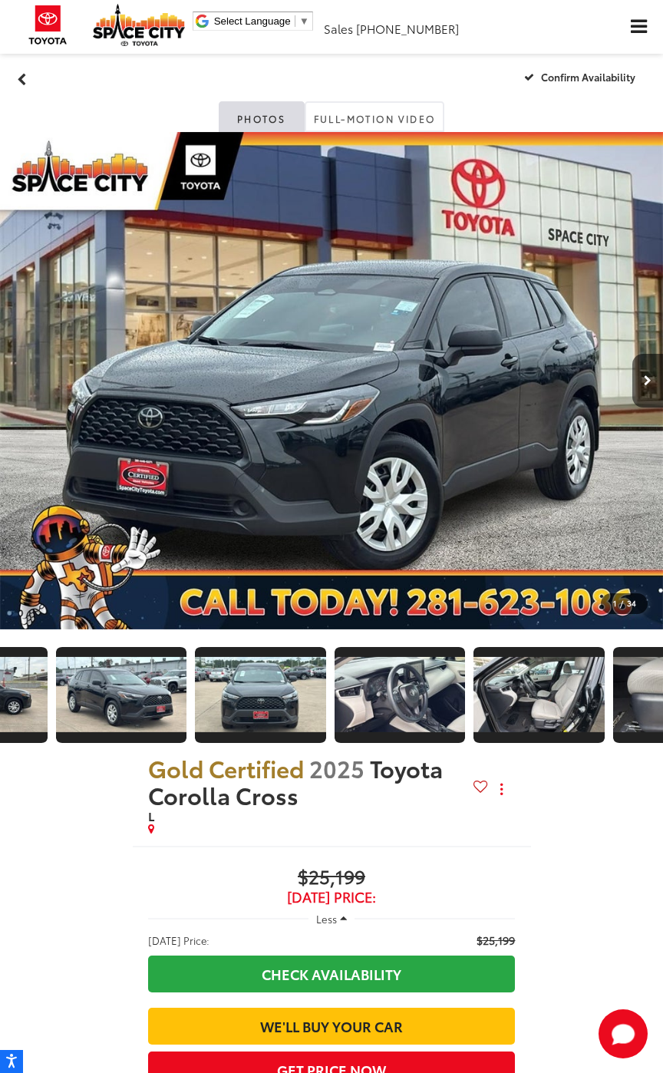
scroll to position [0, 930]
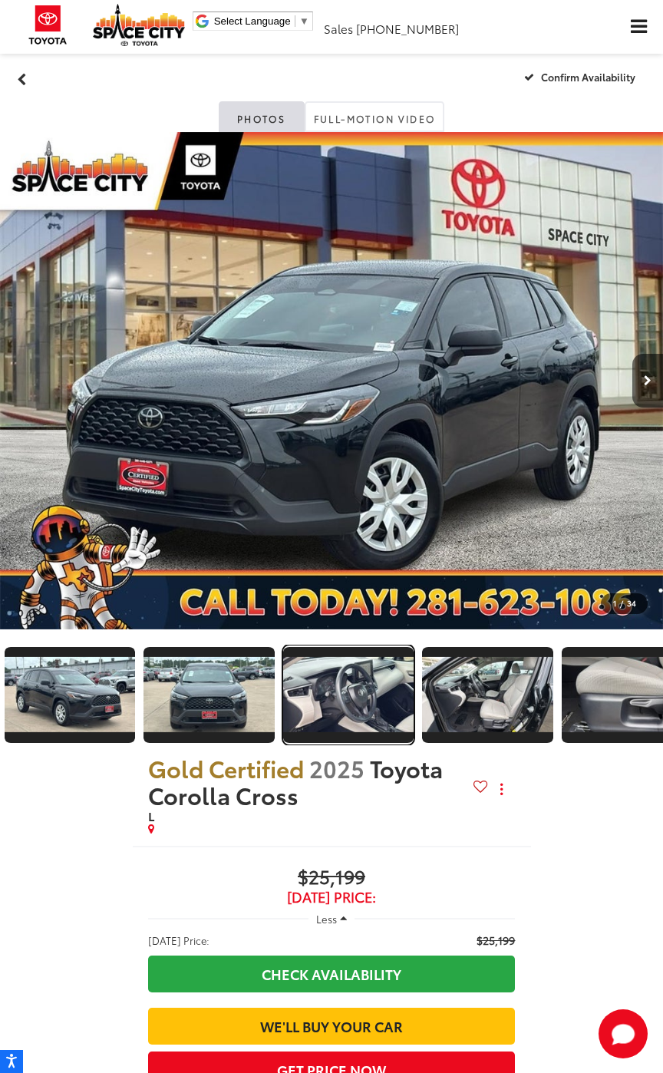
click at [386, 706] on img "Expand Photo 8" at bounding box center [349, 694] width 134 height 75
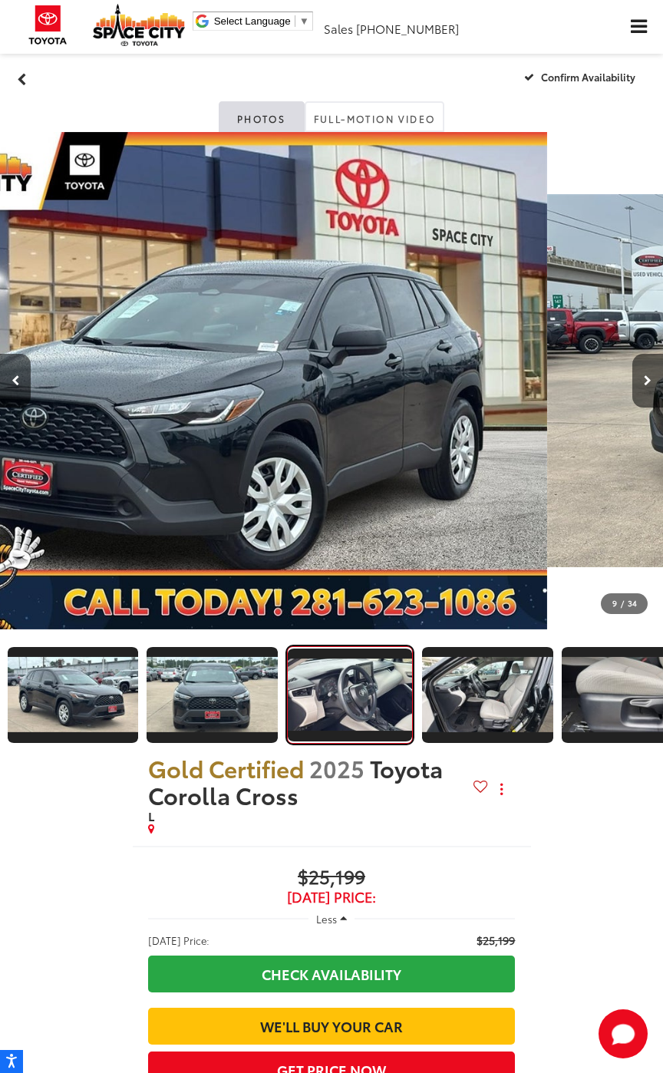
scroll to position [0, 948]
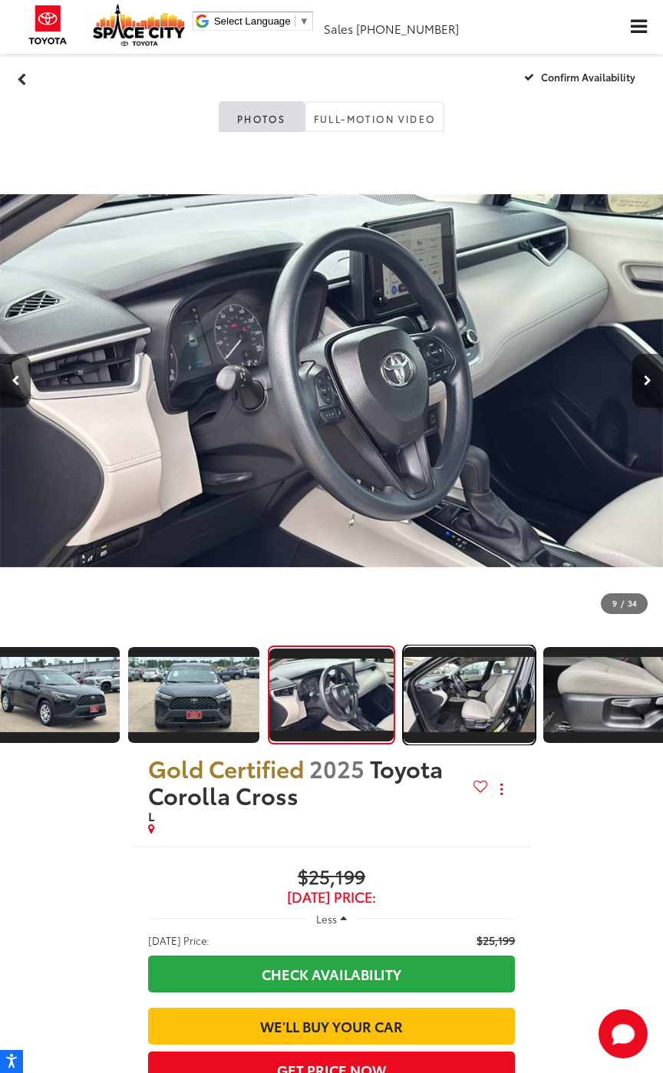
click at [488, 687] on img "Expand Photo 9" at bounding box center [469, 694] width 134 height 75
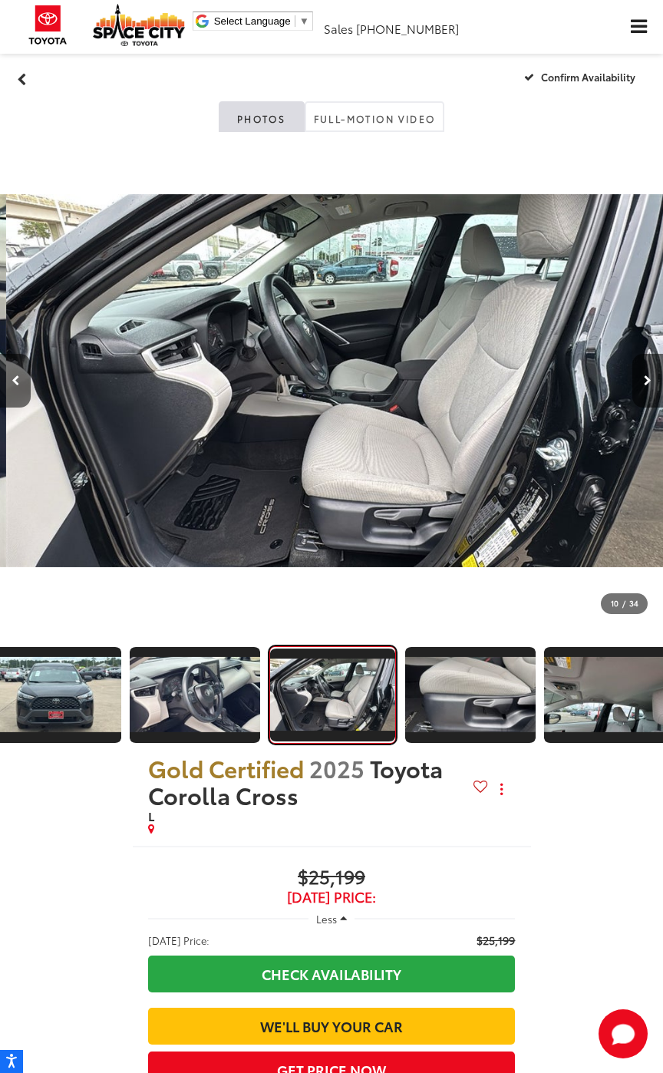
scroll to position [0, 5966]
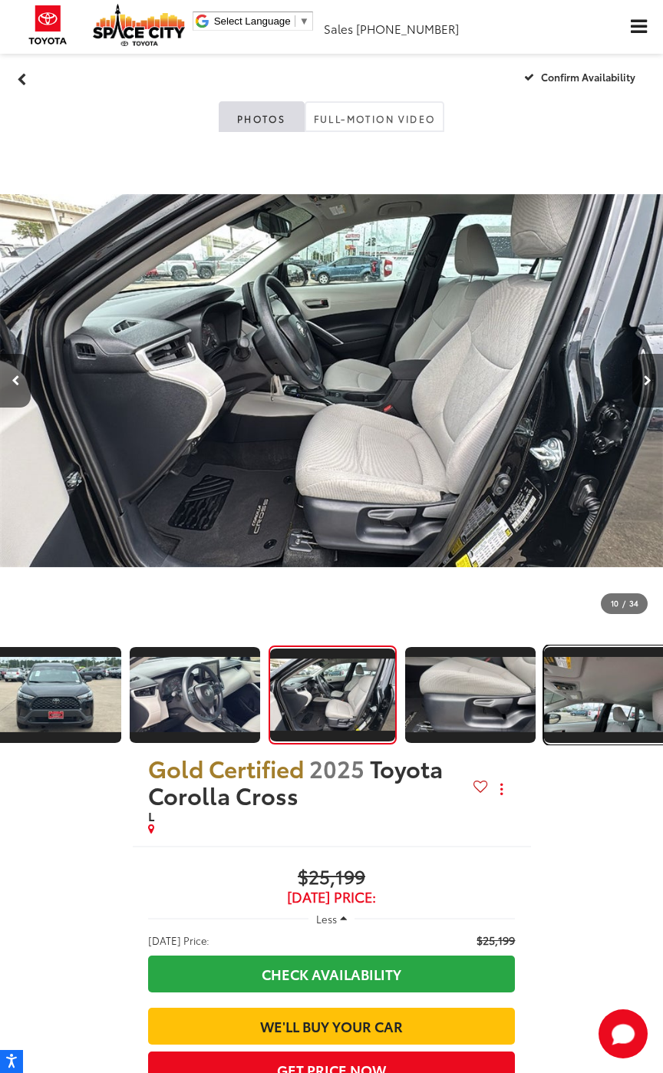
click at [543, 703] on img "Expand Photo 11" at bounding box center [609, 694] width 134 height 75
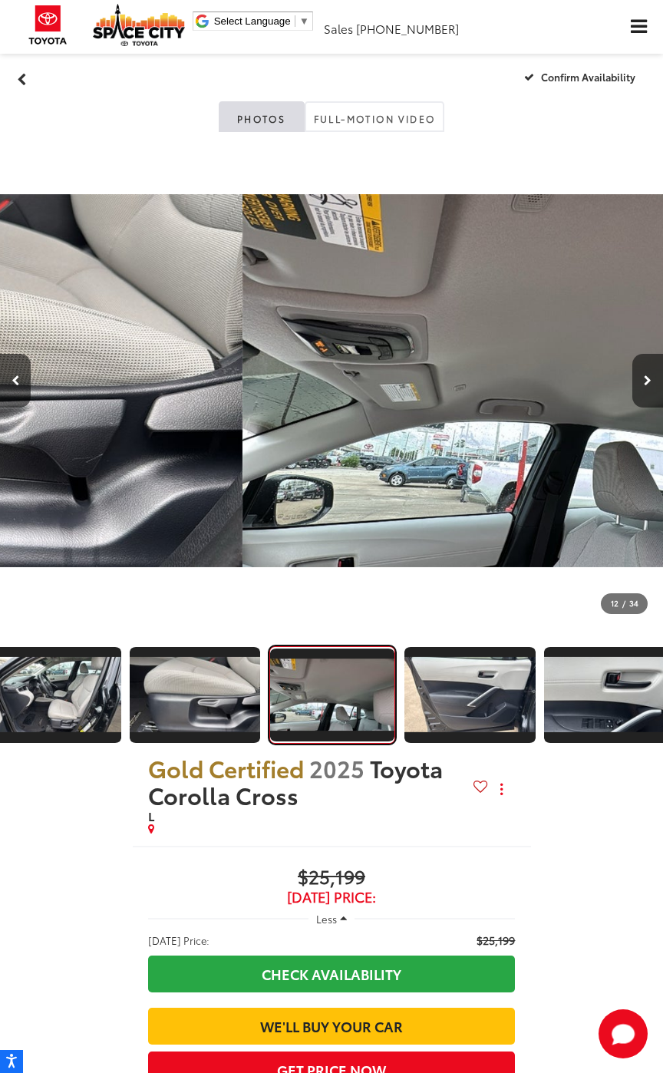
scroll to position [0, 1366]
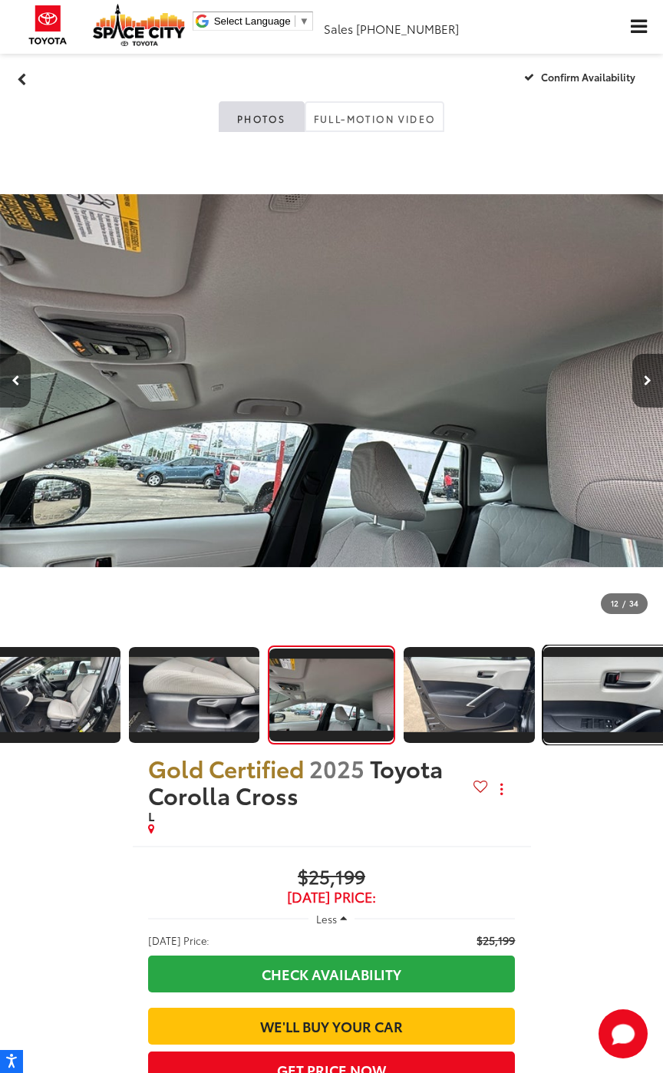
click at [606, 708] on img "Expand Photo 13" at bounding box center [609, 694] width 134 height 75
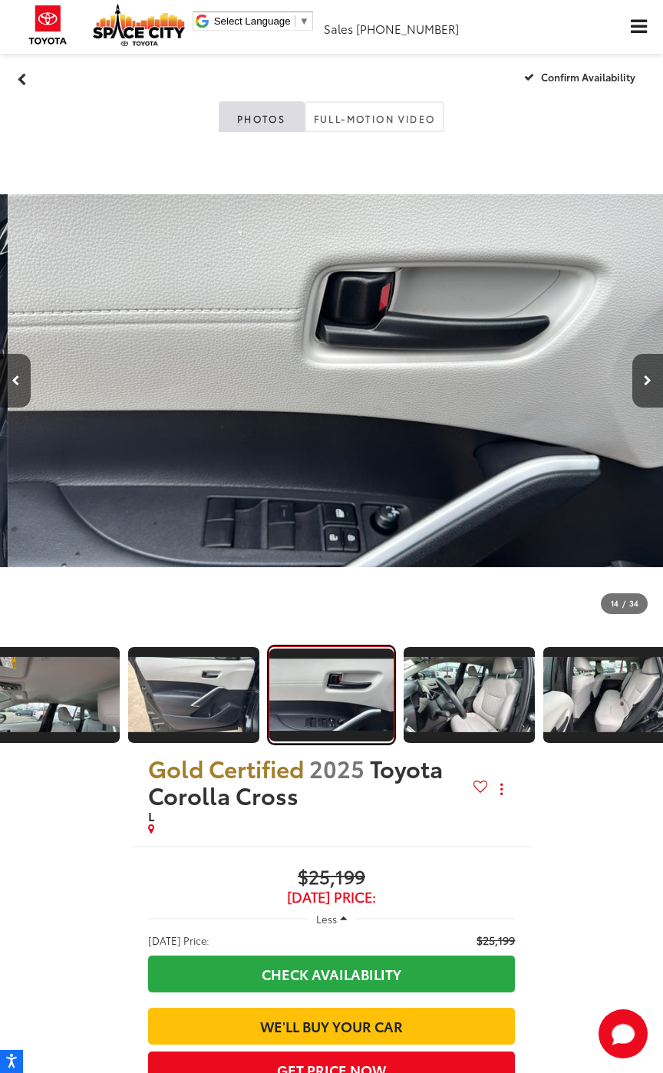
scroll to position [0, 8618]
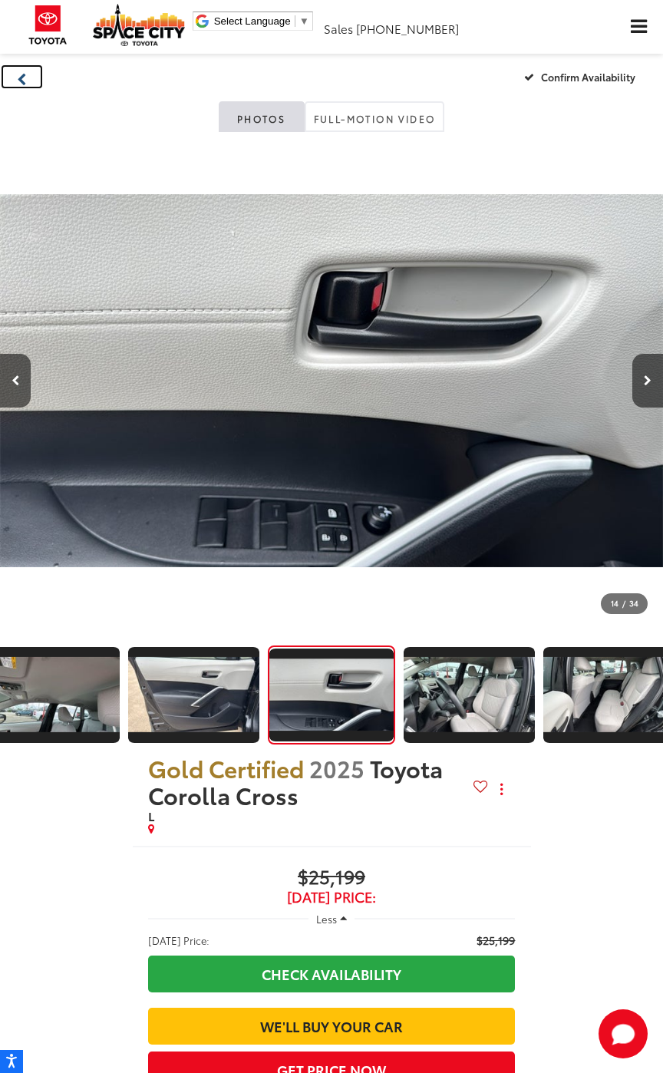
click at [23, 80] on icon "Back" at bounding box center [22, 79] width 10 height 13
